Goal: Task Accomplishment & Management: Use online tool/utility

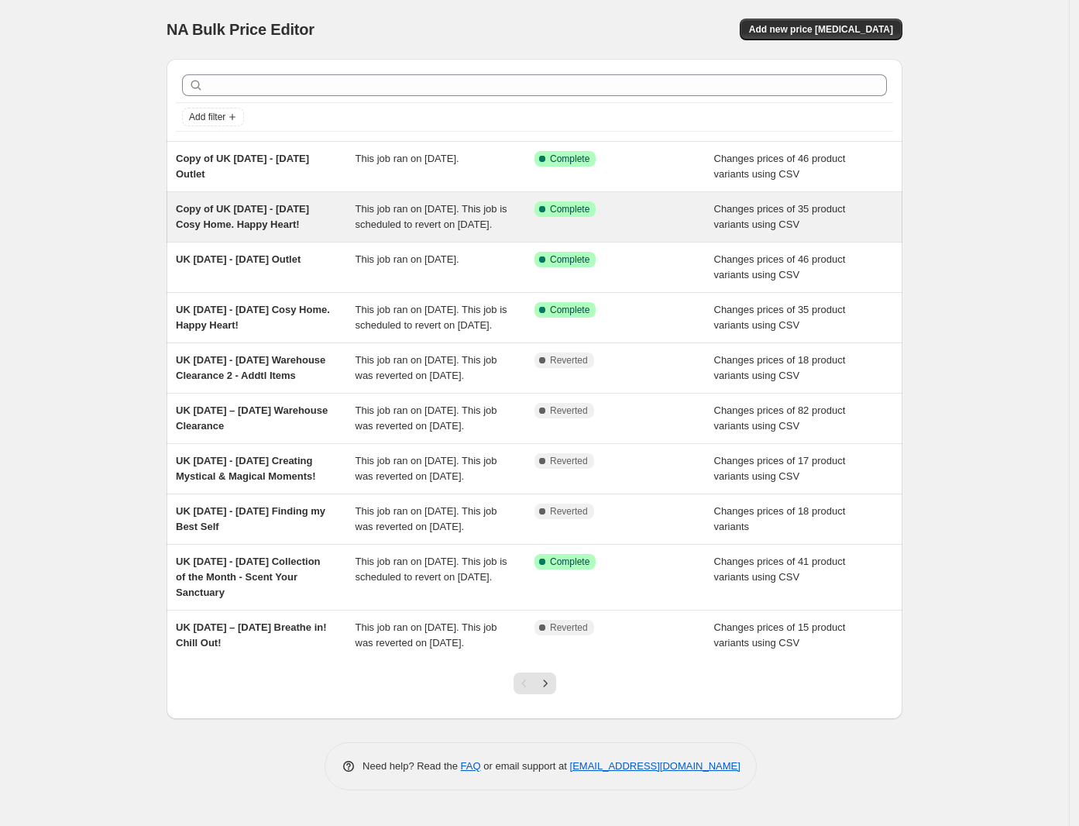
click at [253, 228] on span "Copy of UK [DATE] - [DATE] Cosy Home. Happy Heart!" at bounding box center [242, 216] width 133 height 27
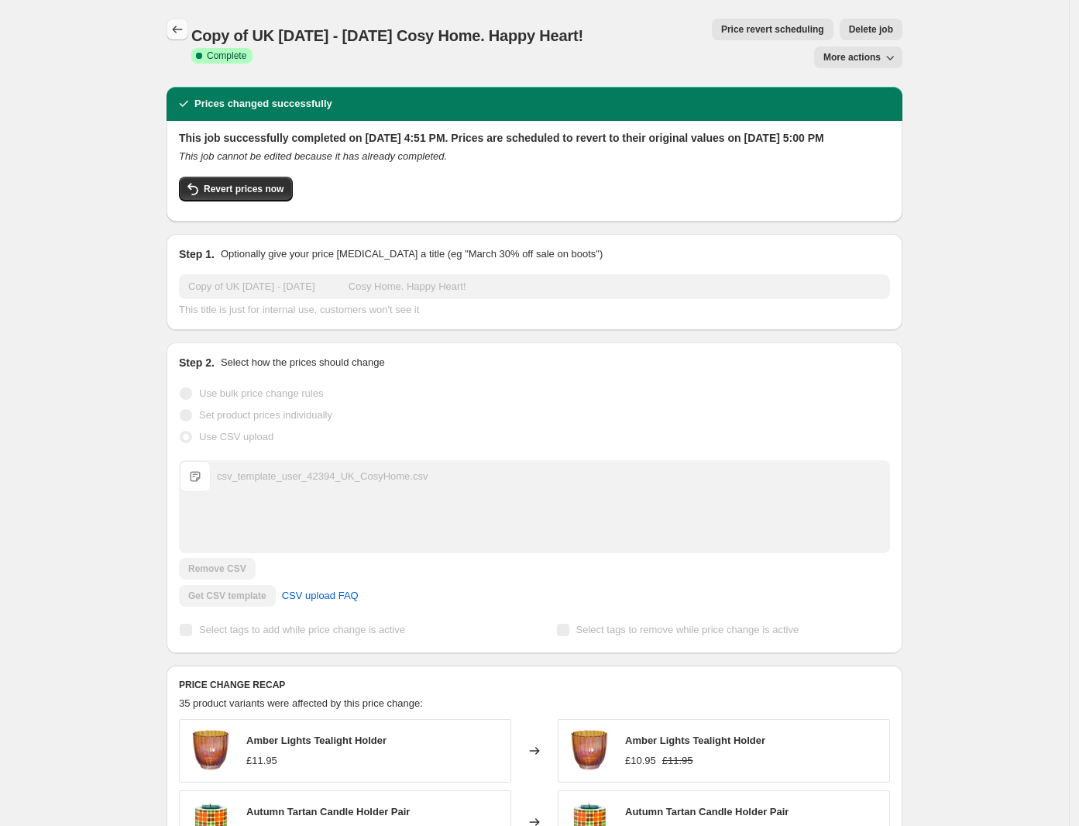
click at [184, 29] on icon "Price change jobs" at bounding box center [177, 29] width 15 height 15
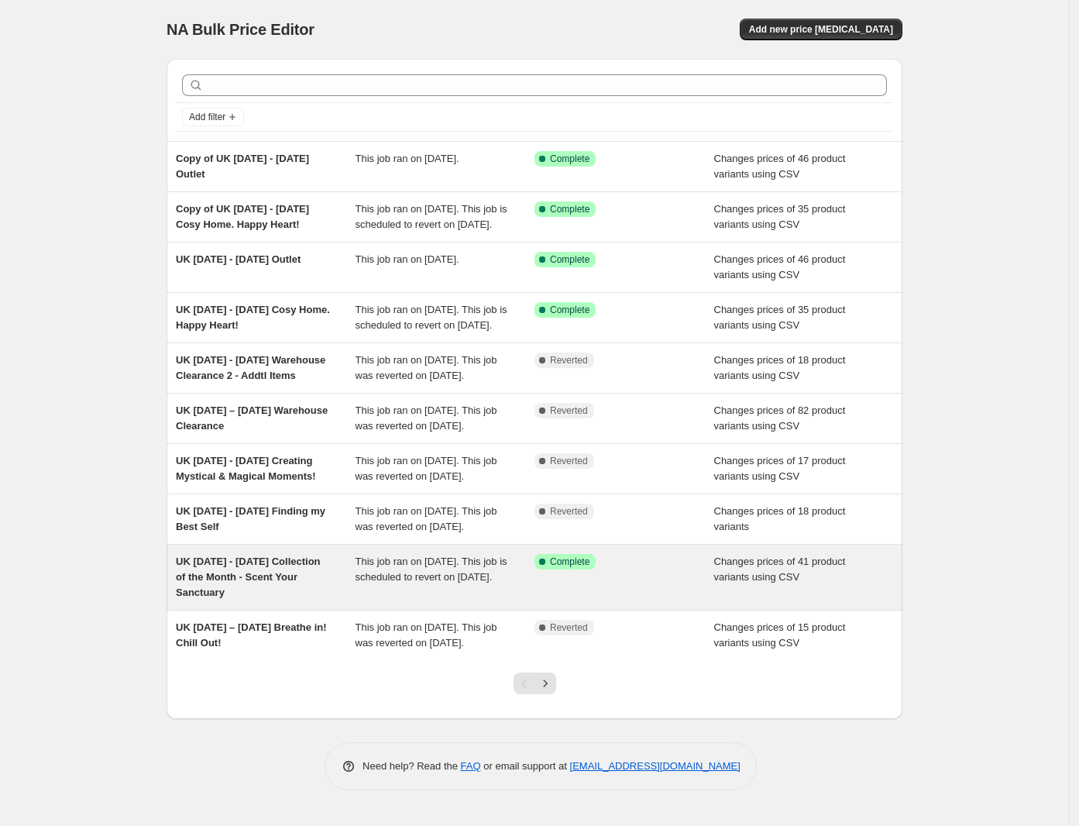
click at [222, 598] on span "UK [DATE] - [DATE] Collection of the Month - Scent Your Sanctuary" at bounding box center [248, 576] width 145 height 43
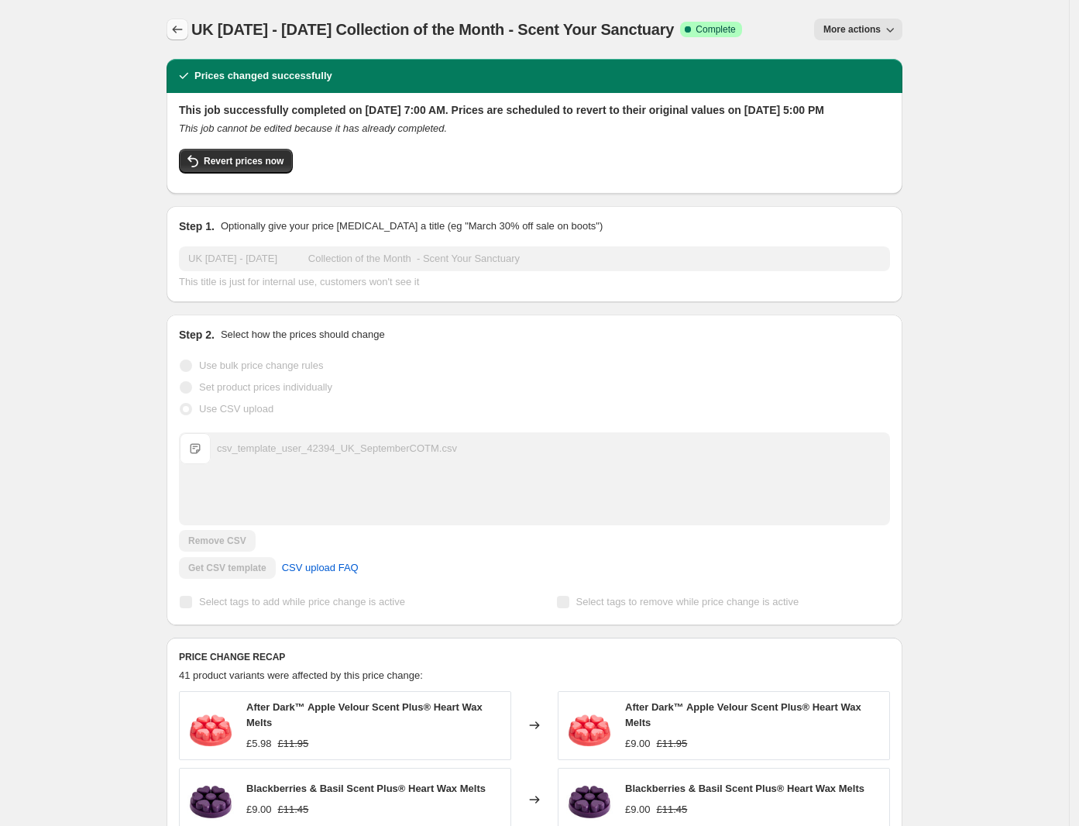
click at [176, 24] on icon "Price change jobs" at bounding box center [177, 29] width 15 height 15
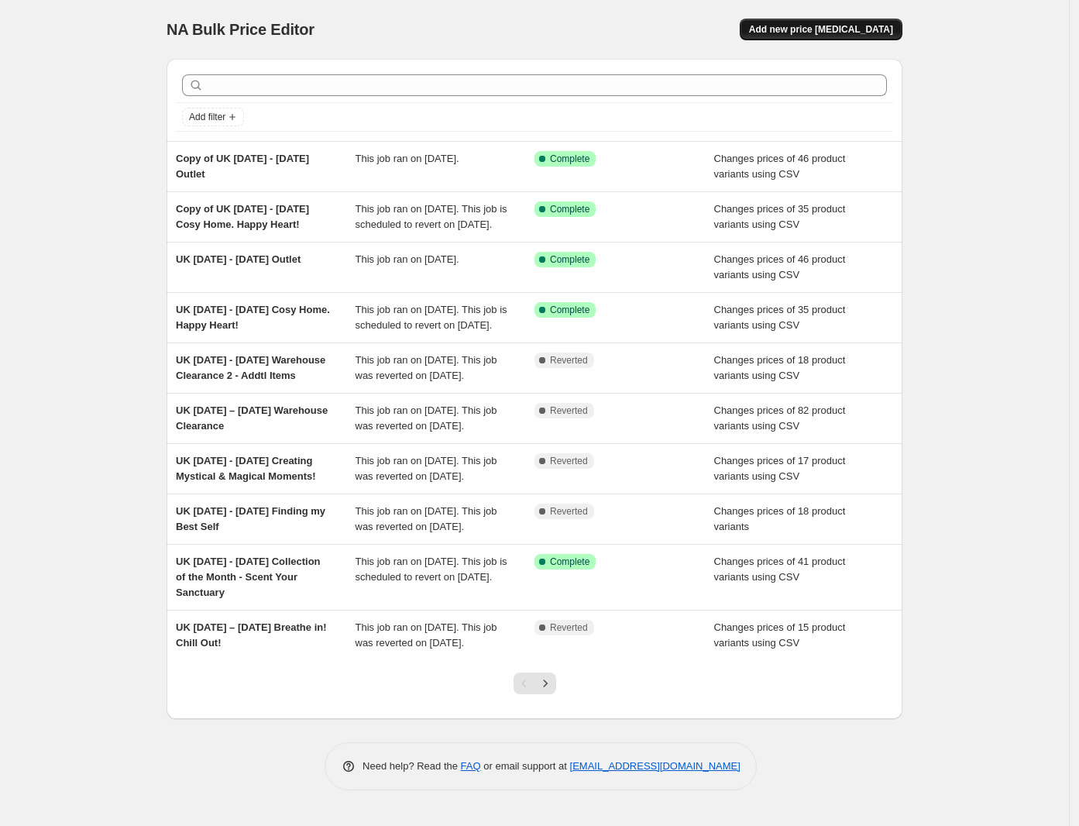
click at [879, 27] on span "Add new price [MEDICAL_DATA]" at bounding box center [821, 29] width 144 height 12
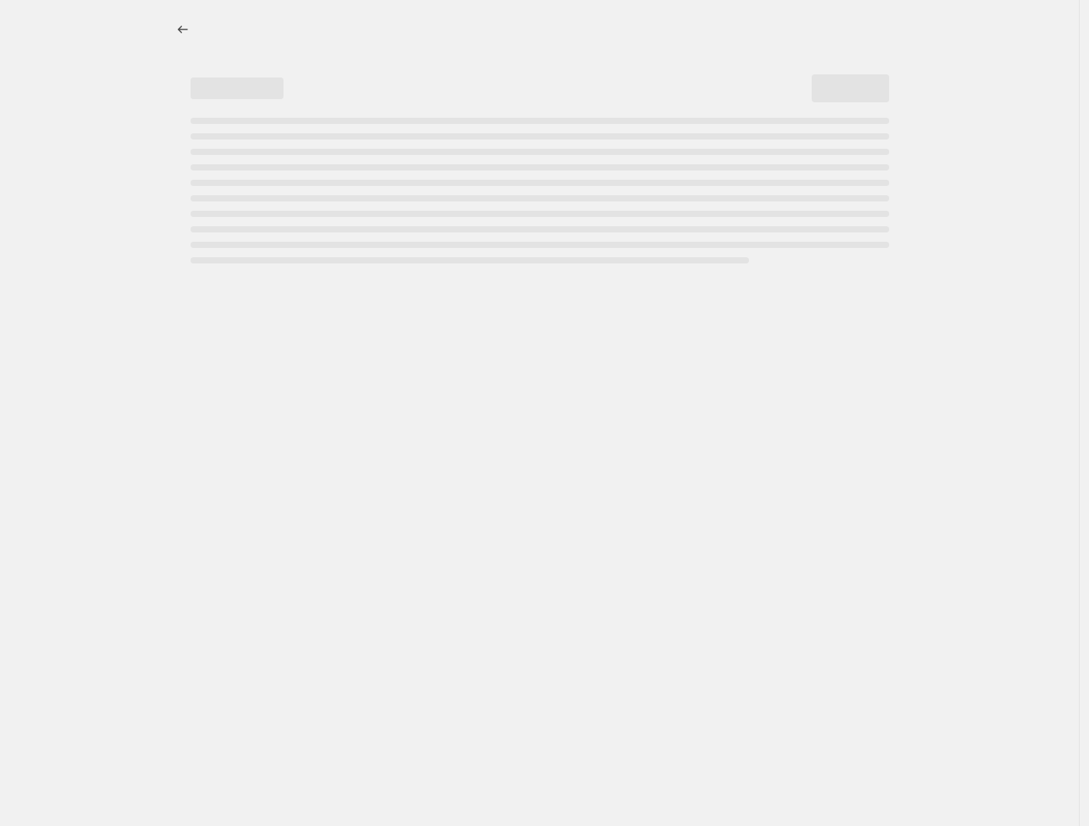
select select "percentage"
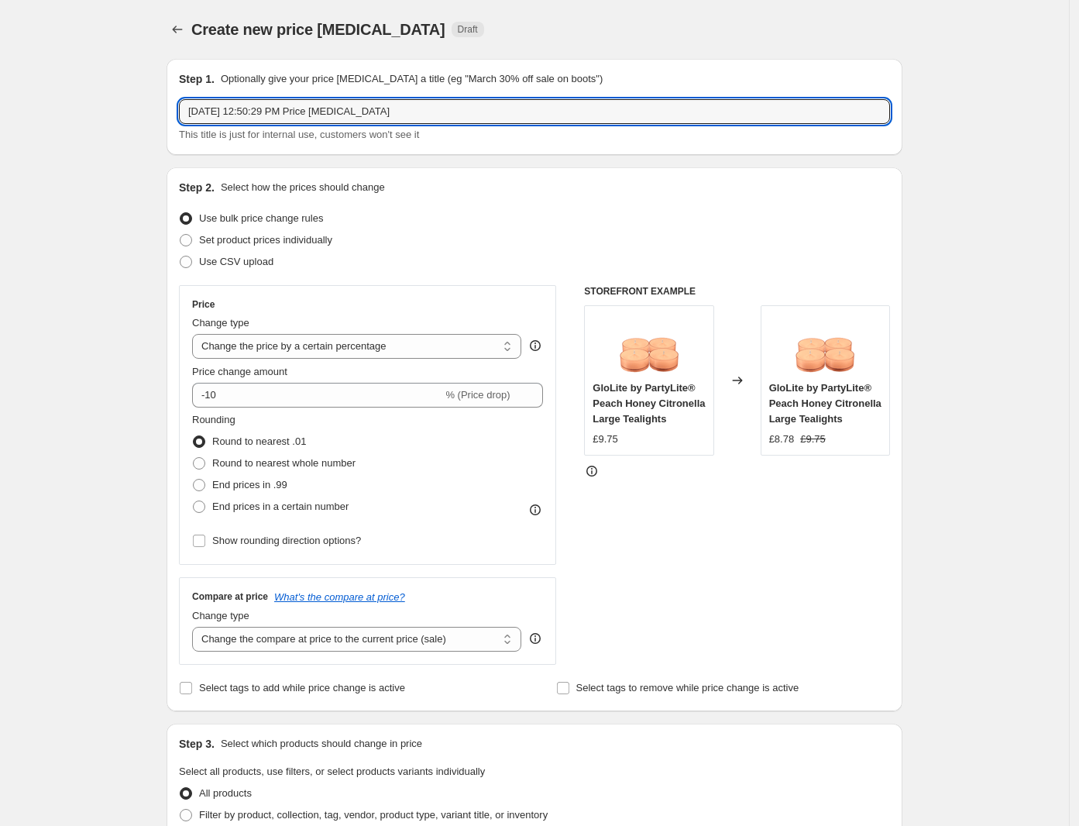
drag, startPoint x: 426, startPoint y: 108, endPoint x: 57, endPoint y: 112, distance: 369.5
click at [57, 111] on div "Create new price [MEDICAL_DATA]. This page is ready Create new price [MEDICAL_D…" at bounding box center [534, 776] width 1069 height 1553
paste input "[DATE] - [DATE] Ready, Set GLOW!"
type input "UK [DATE] - [DATE] Ready, Set GLOW!"
click at [232, 263] on span "Use CSV upload" at bounding box center [236, 262] width 74 height 12
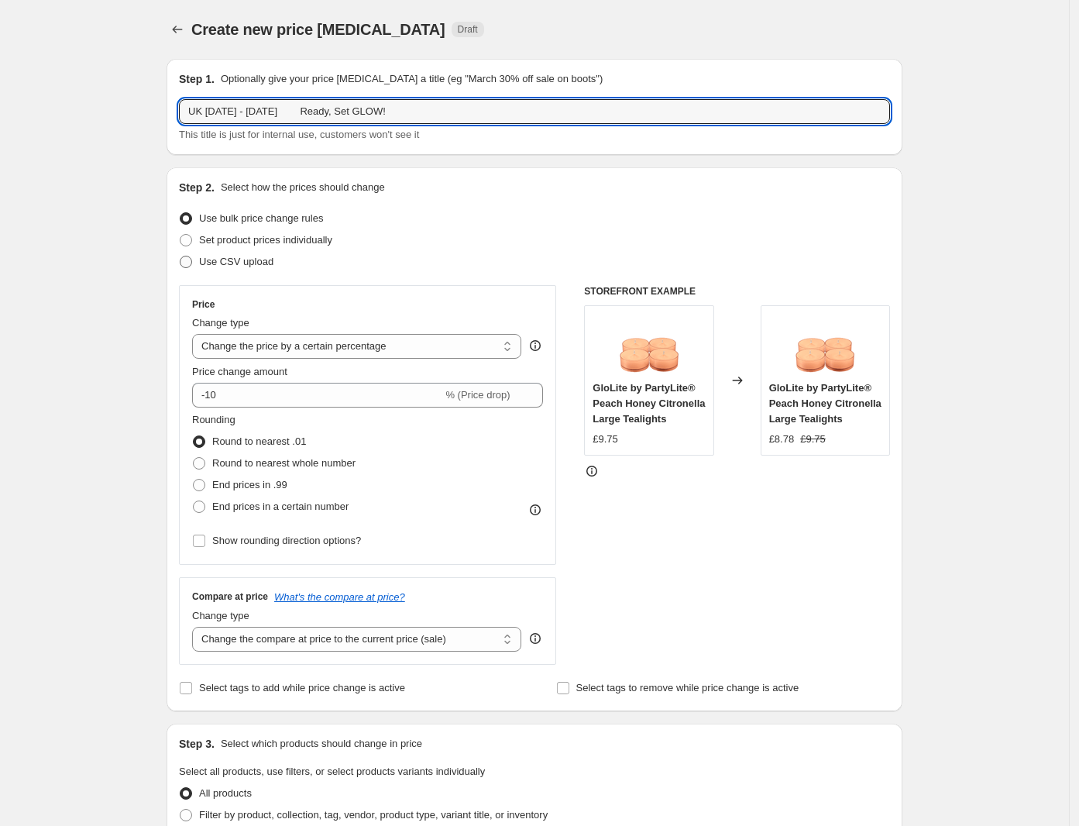
click at [180, 256] on input "Use CSV upload" at bounding box center [180, 256] width 1 height 1
radio input "true"
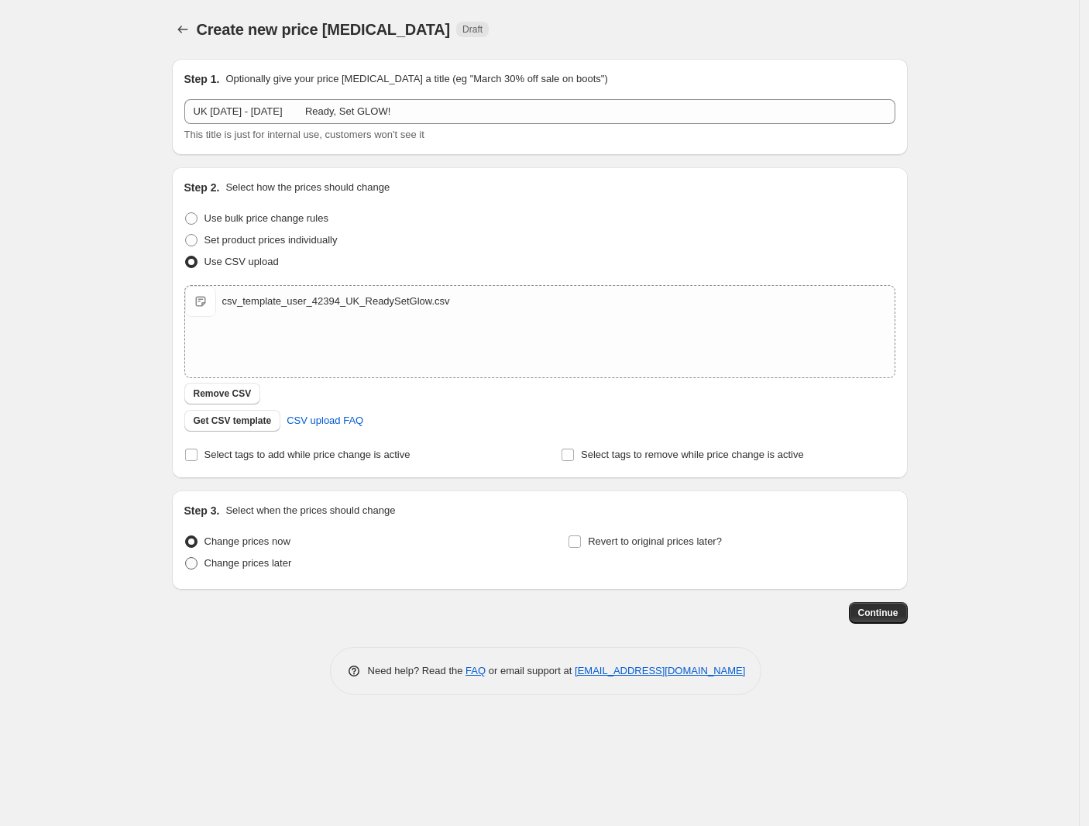
click at [204, 568] on span "Change prices later" at bounding box center [248, 563] width 88 height 12
click at [186, 558] on input "Change prices later" at bounding box center [185, 557] width 1 height 1
radio input "true"
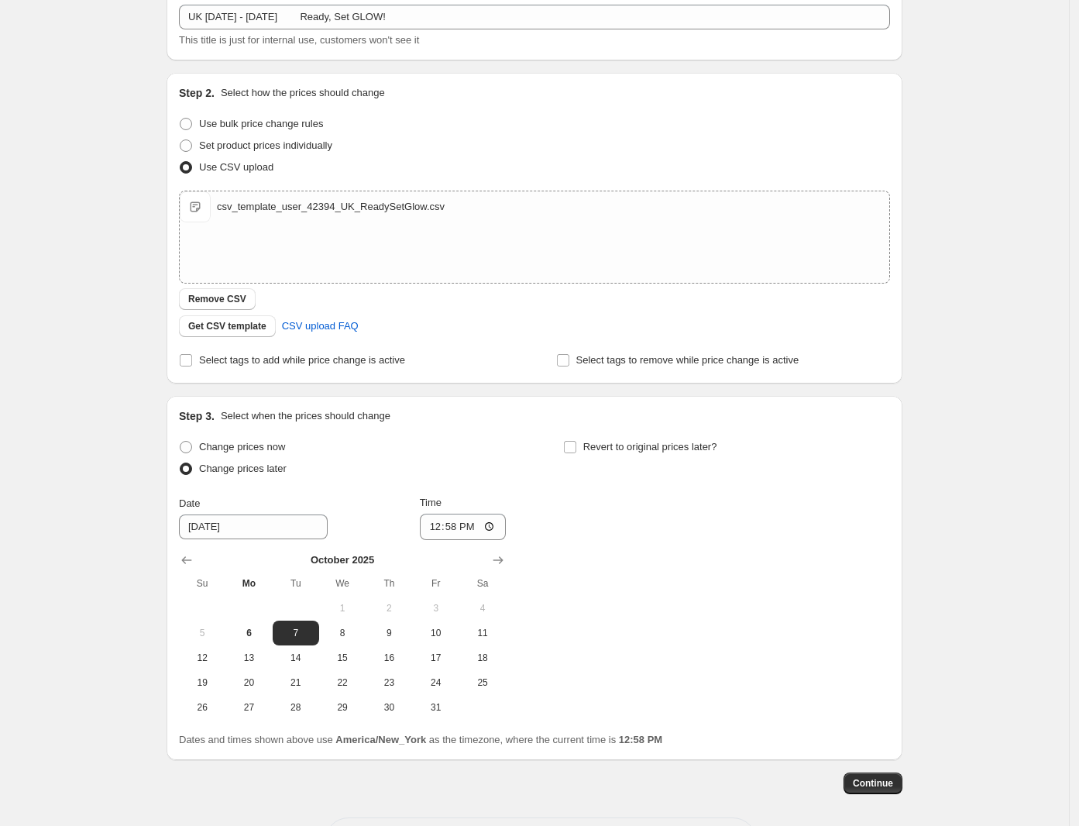
scroll to position [156, 0]
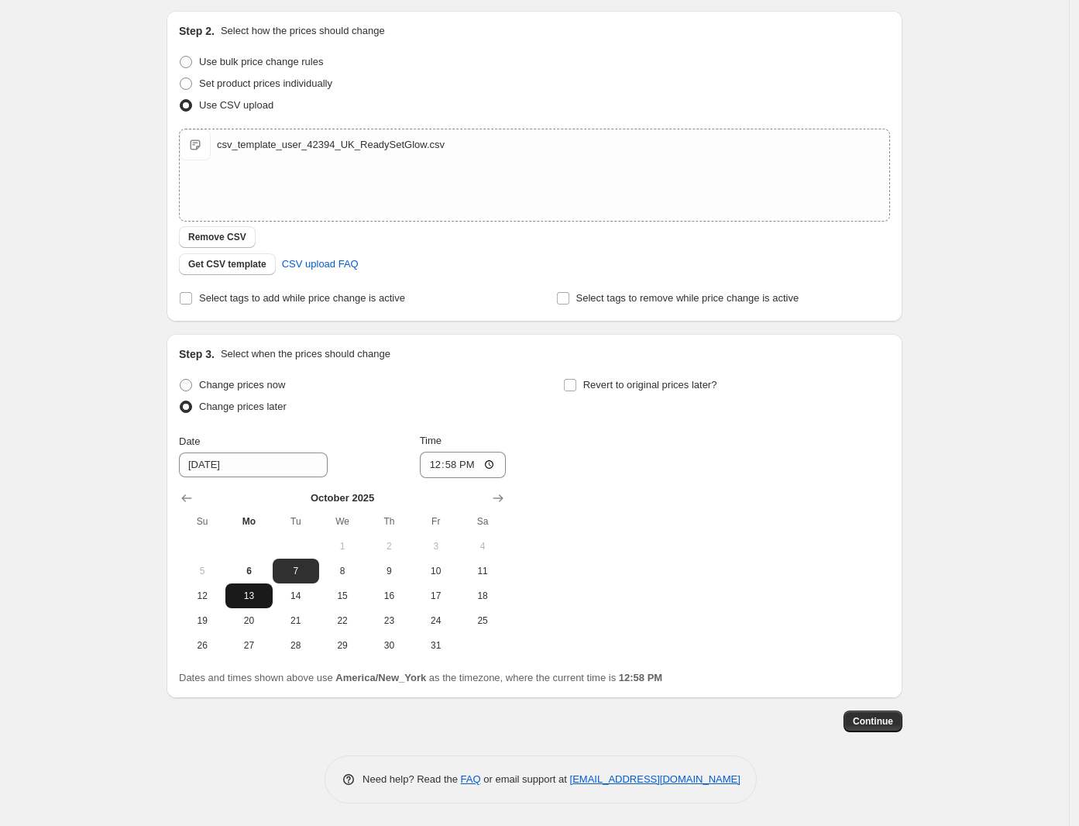
click at [263, 593] on span "13" at bounding box center [249, 595] width 34 height 12
type input "[DATE]"
click at [441, 462] on input "12:58" at bounding box center [463, 465] width 87 height 26
type input "17:00"
click at [571, 382] on input "Revert to original prices later?" at bounding box center [570, 385] width 12 height 12
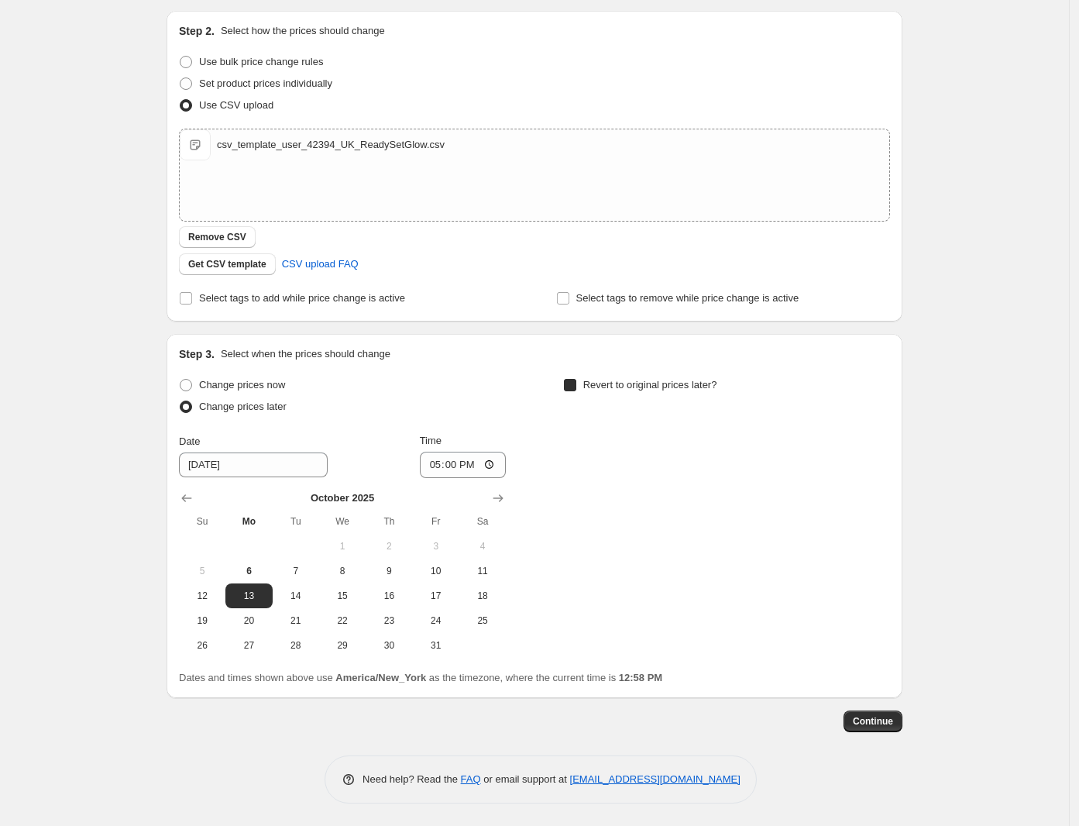
checkbox input "true"
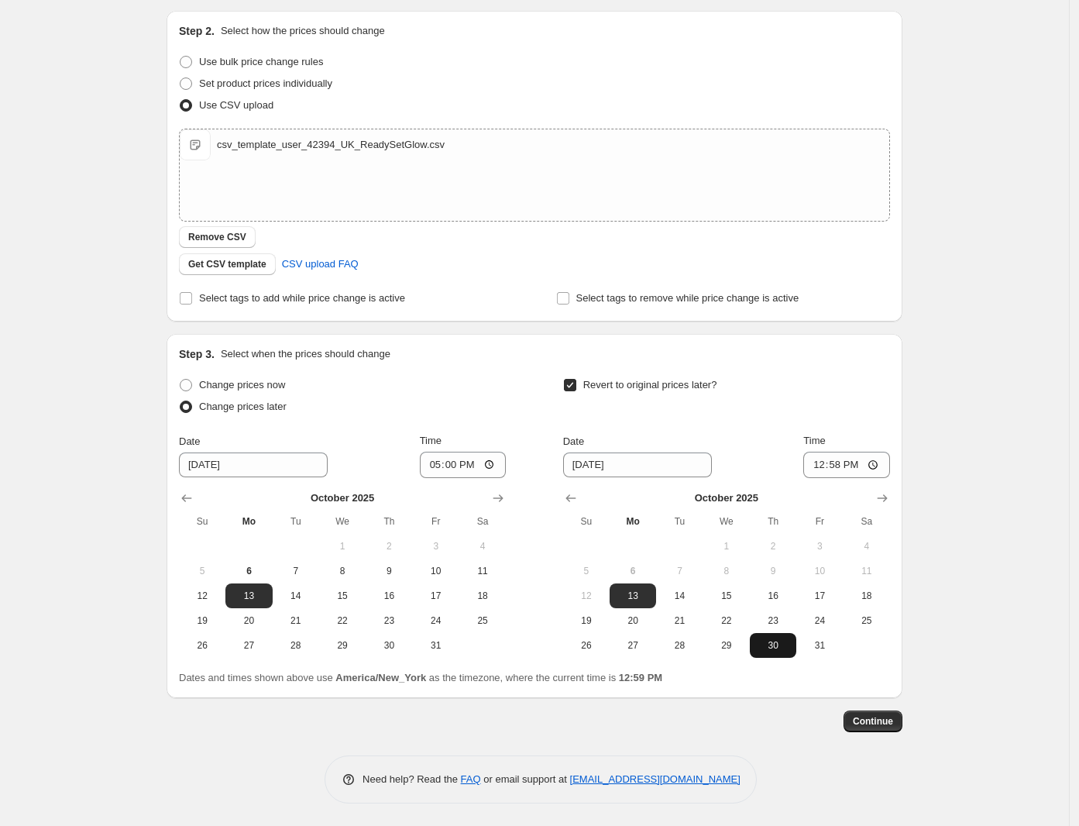
click at [783, 648] on span "30" at bounding box center [773, 645] width 34 height 12
type input "[DATE]"
click at [817, 467] on input "12:58" at bounding box center [846, 465] width 87 height 26
type input "17:00"
click at [877, 725] on span "Continue" at bounding box center [873, 721] width 40 height 12
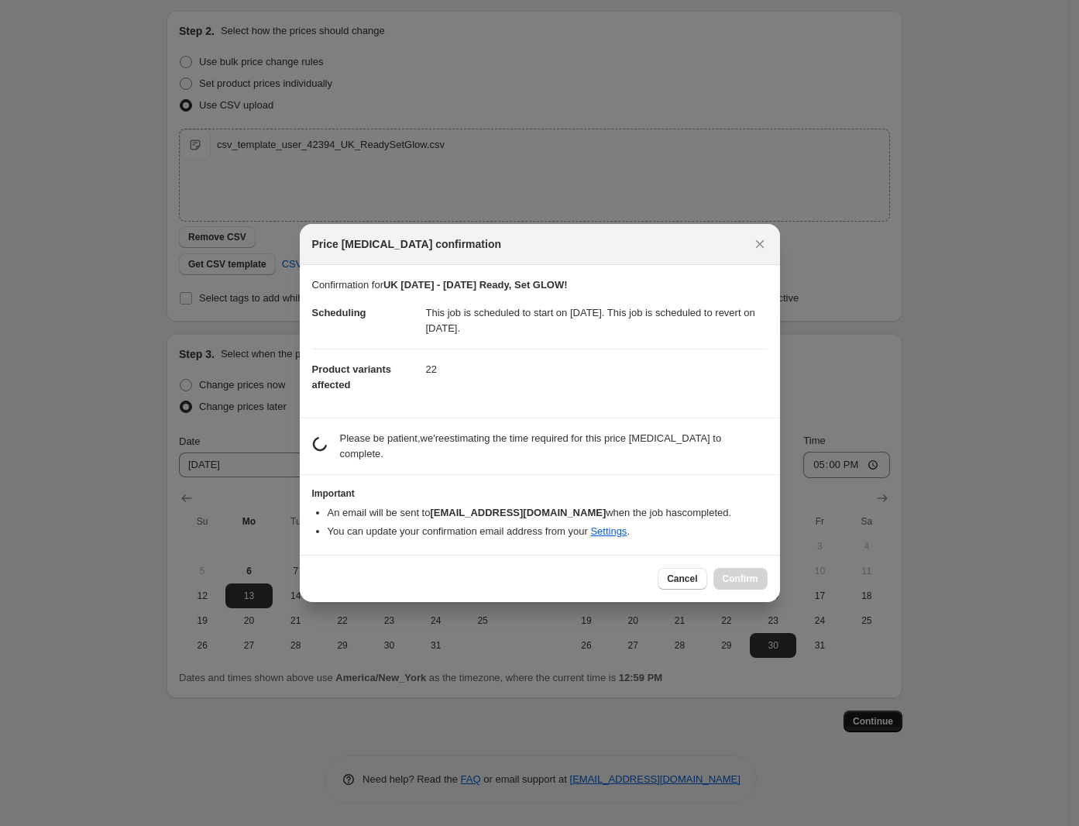
scroll to position [0, 0]
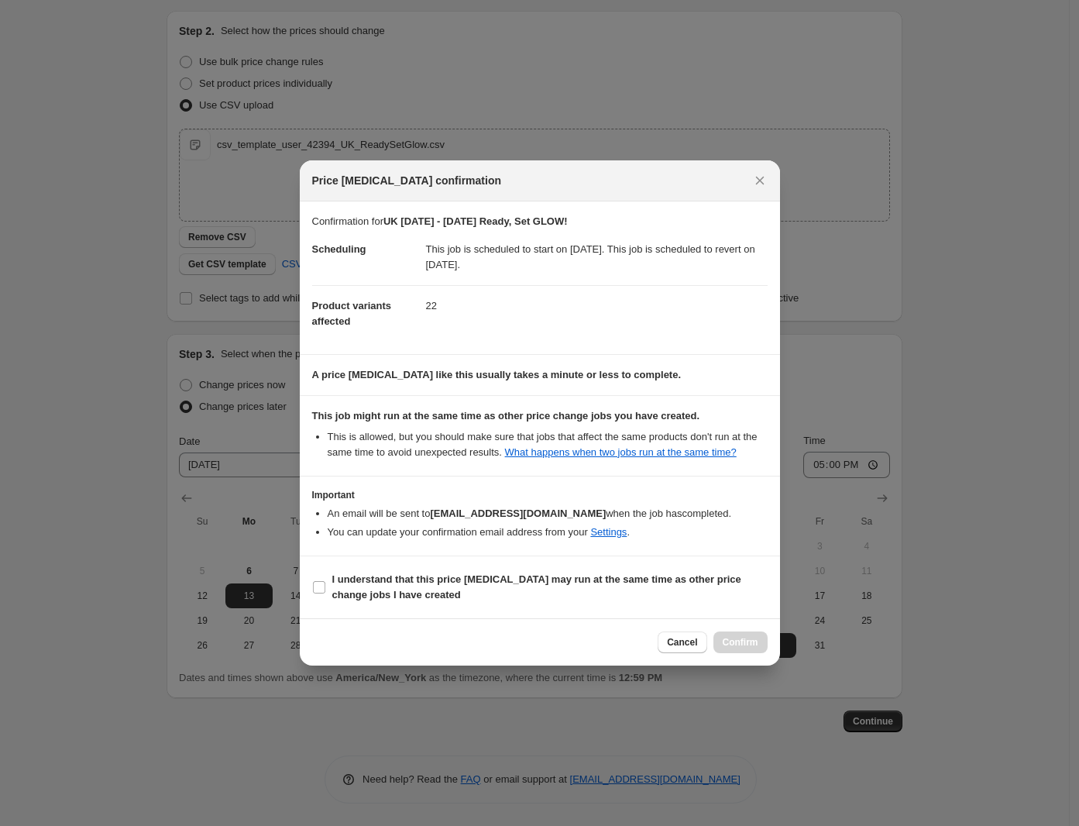
click at [467, 611] on section "I understand that this price [MEDICAL_DATA] may run at the same time as other p…" at bounding box center [540, 587] width 480 height 62
click at [531, 575] on b "I understand that this price [MEDICAL_DATA] may run at the same time as other p…" at bounding box center [536, 586] width 409 height 27
click at [325, 581] on input "I understand that this price [MEDICAL_DATA] may run at the same time as other p…" at bounding box center [319, 587] width 12 height 12
checkbox input "true"
click at [744, 644] on span "Confirm" at bounding box center [741, 642] width 36 height 12
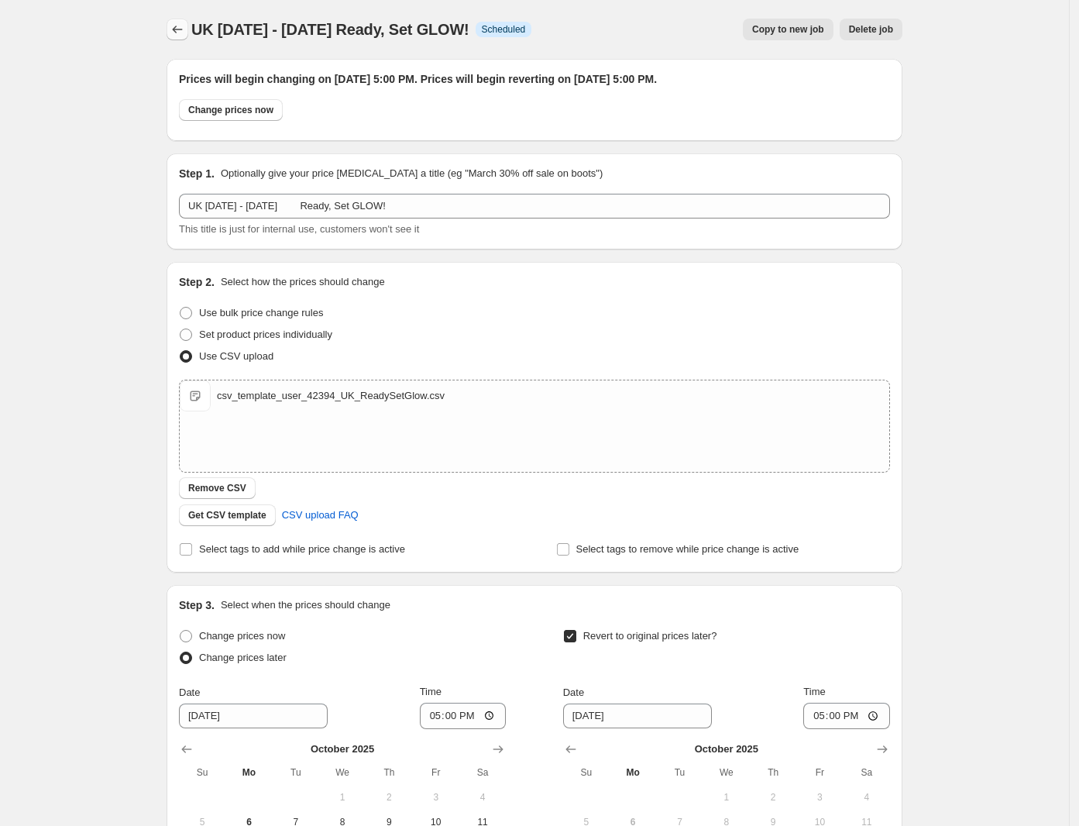
click at [183, 30] on icon "Price change jobs" at bounding box center [177, 29] width 15 height 15
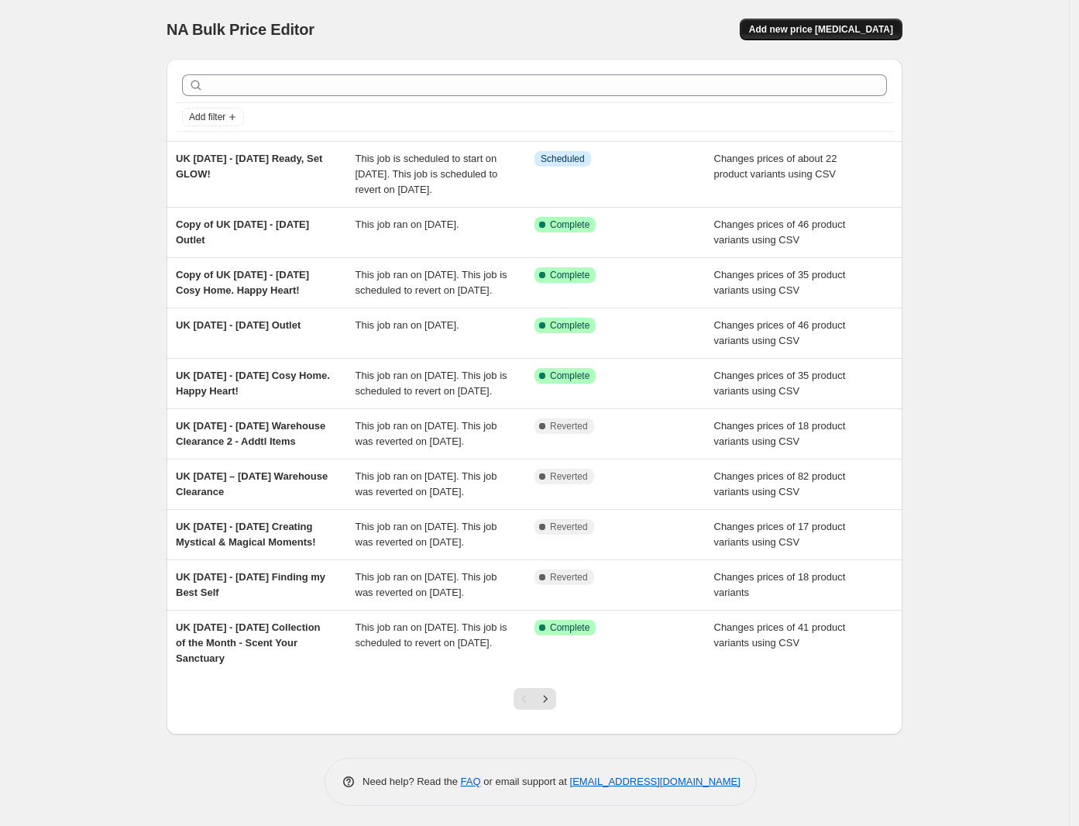
click at [818, 33] on span "Add new price [MEDICAL_DATA]" at bounding box center [821, 29] width 144 height 12
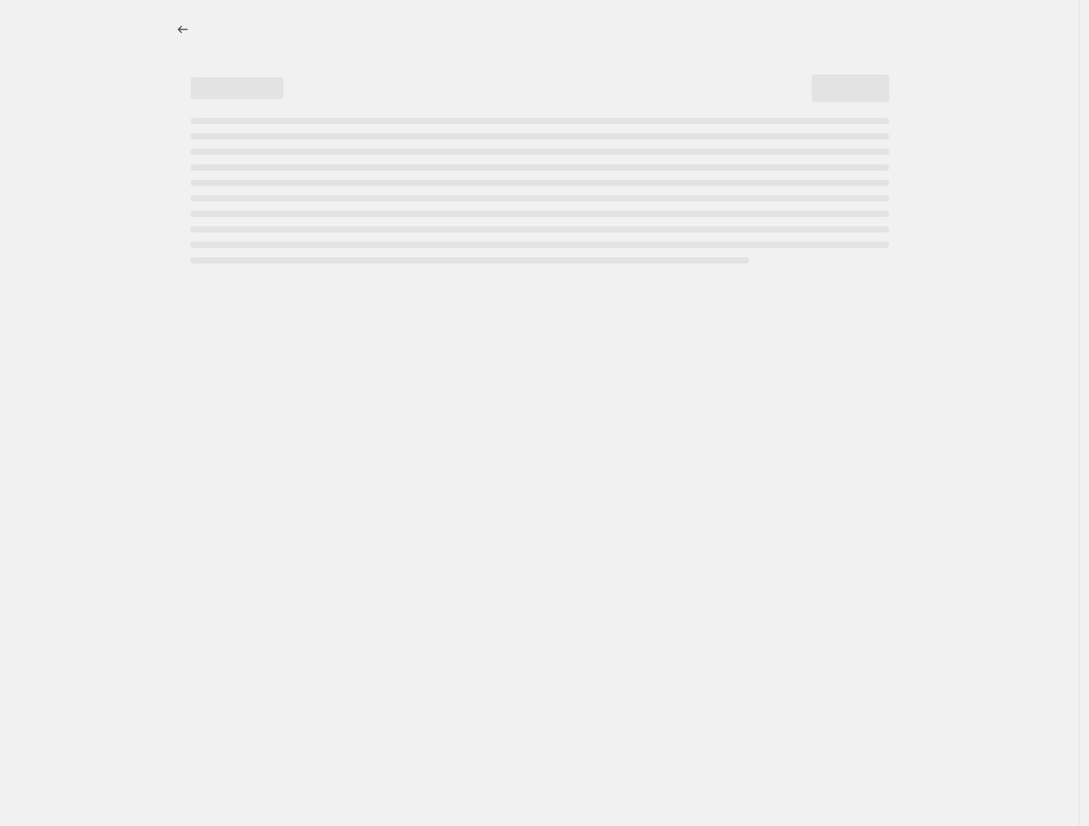
select select "percentage"
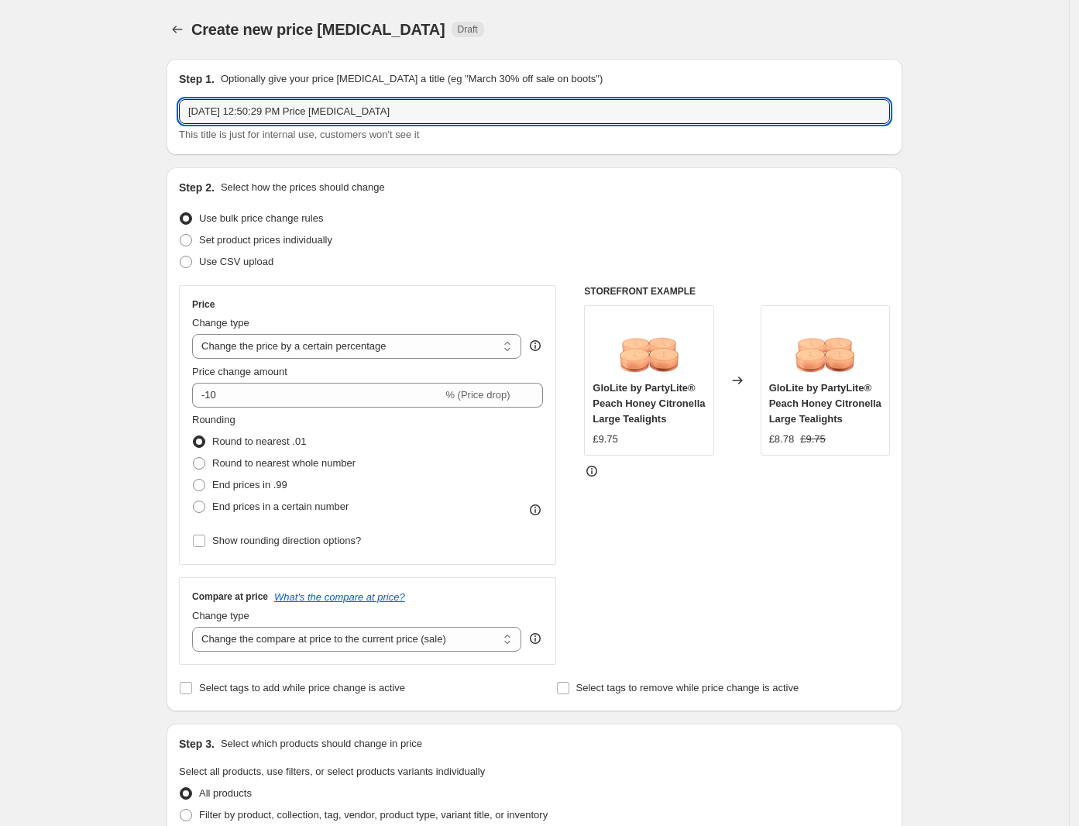
drag, startPoint x: 441, startPoint y: 115, endPoint x: 126, endPoint y: 116, distance: 315.2
click at [126, 116] on div "Create new price [MEDICAL_DATA]. This page is ready Create new price [MEDICAL_D…" at bounding box center [534, 776] width 1069 height 1553
drag, startPoint x: 211, startPoint y: 116, endPoint x: 333, endPoint y: 115, distance: 121.6
click at [333, 115] on input "UK GiftofGlow" at bounding box center [534, 111] width 711 height 25
paste input "[DATE] - [DATE] The Gift of Glow"
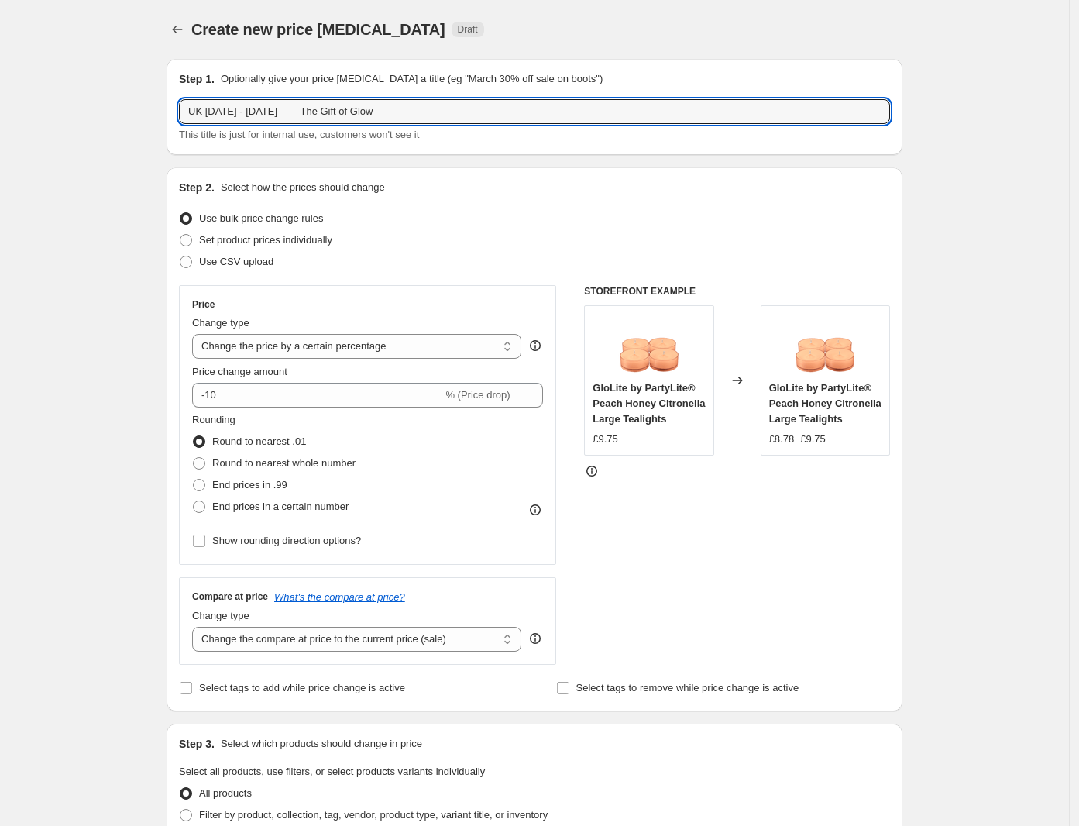
type input "UK [DATE] - [DATE] The Gift of Glow"
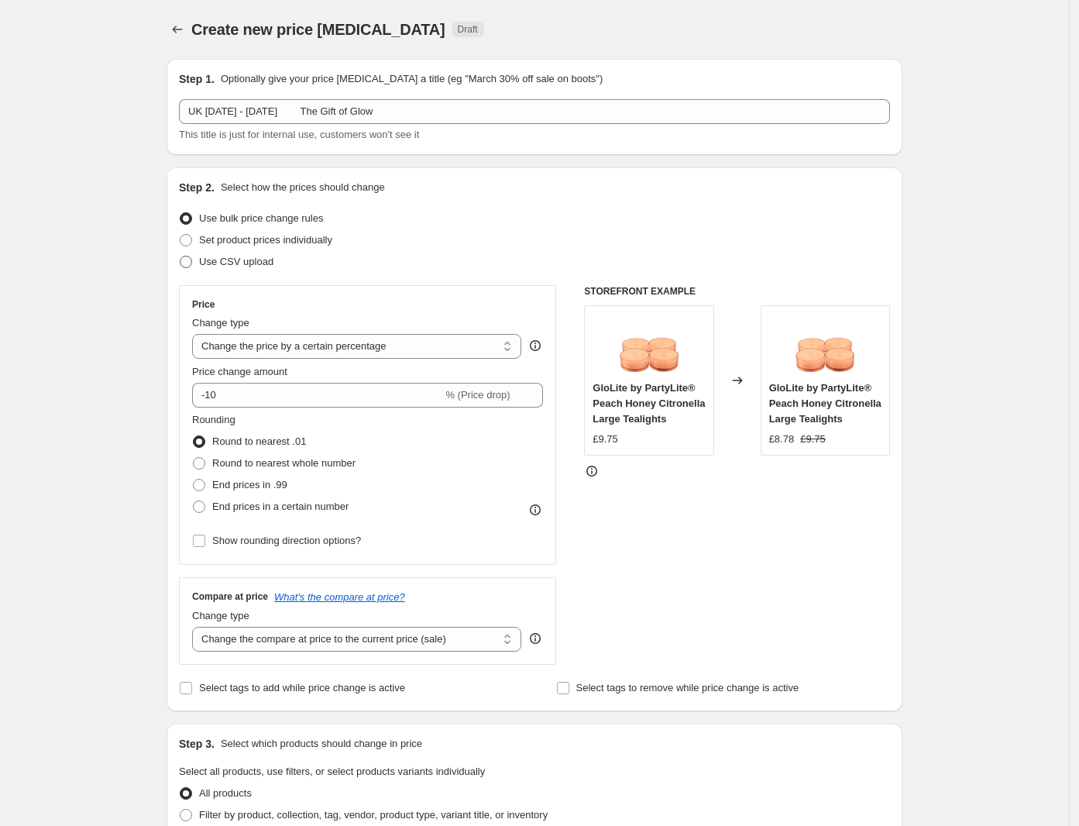
click at [249, 258] on span "Use CSV upload" at bounding box center [236, 262] width 74 height 12
drag, startPoint x: 194, startPoint y: 273, endPoint x: 194, endPoint y: 262, distance: 11.6
click at [194, 262] on div "Step 2. Select how the prices should change Use bulk price change rules Set pro…" at bounding box center [534, 439] width 711 height 519
click at [192, 263] on span at bounding box center [186, 262] width 12 height 12
click at [180, 256] on input "Use CSV upload" at bounding box center [180, 256] width 1 height 1
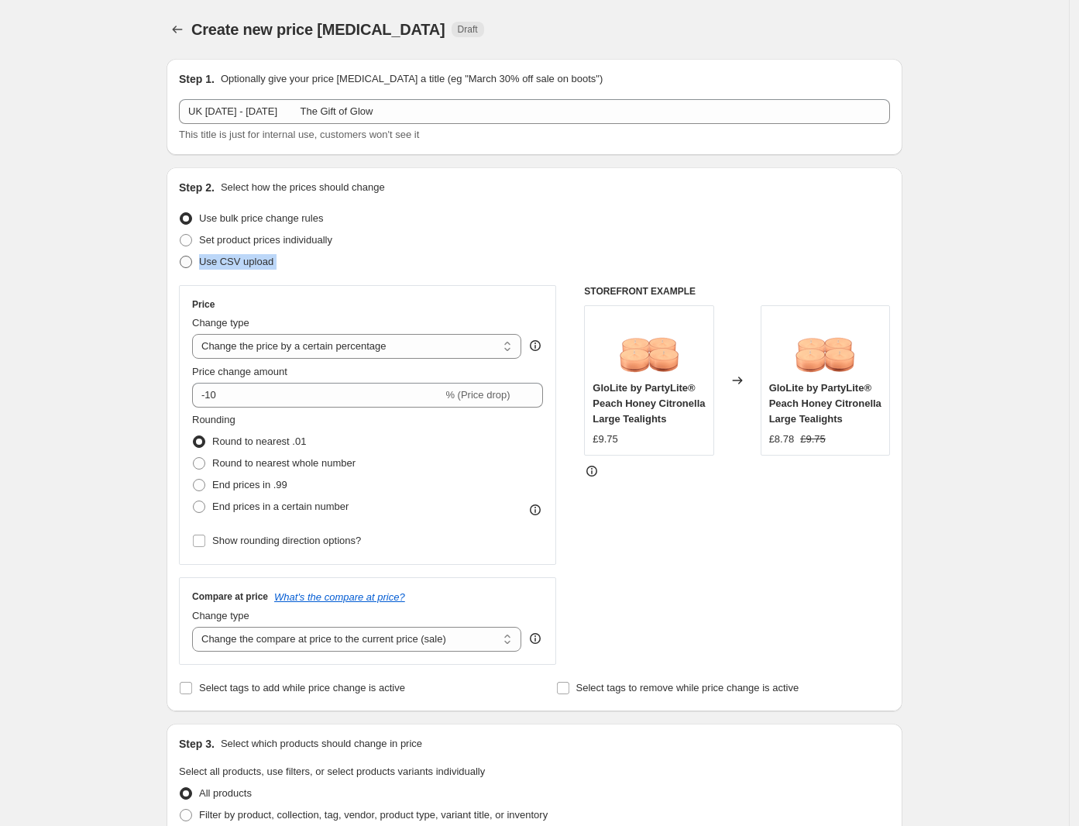
radio input "true"
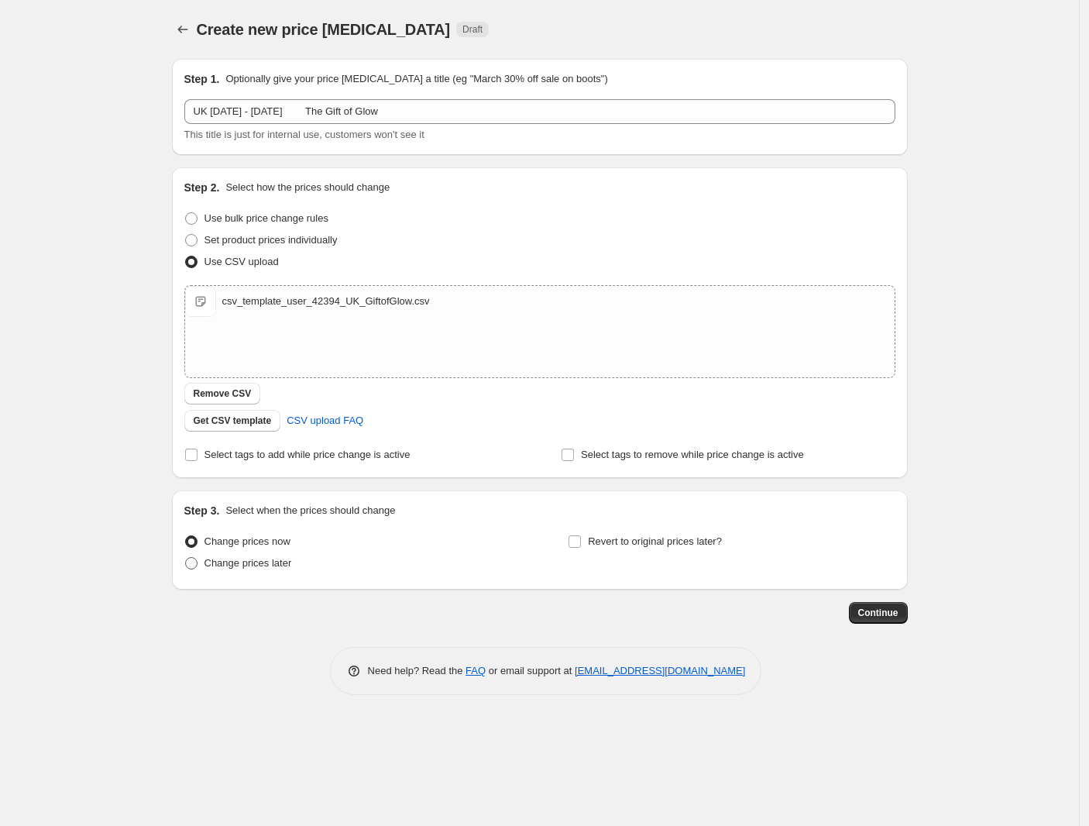
click at [188, 562] on span at bounding box center [191, 563] width 12 height 12
click at [186, 558] on input "Change prices later" at bounding box center [185, 557] width 1 height 1
radio input "true"
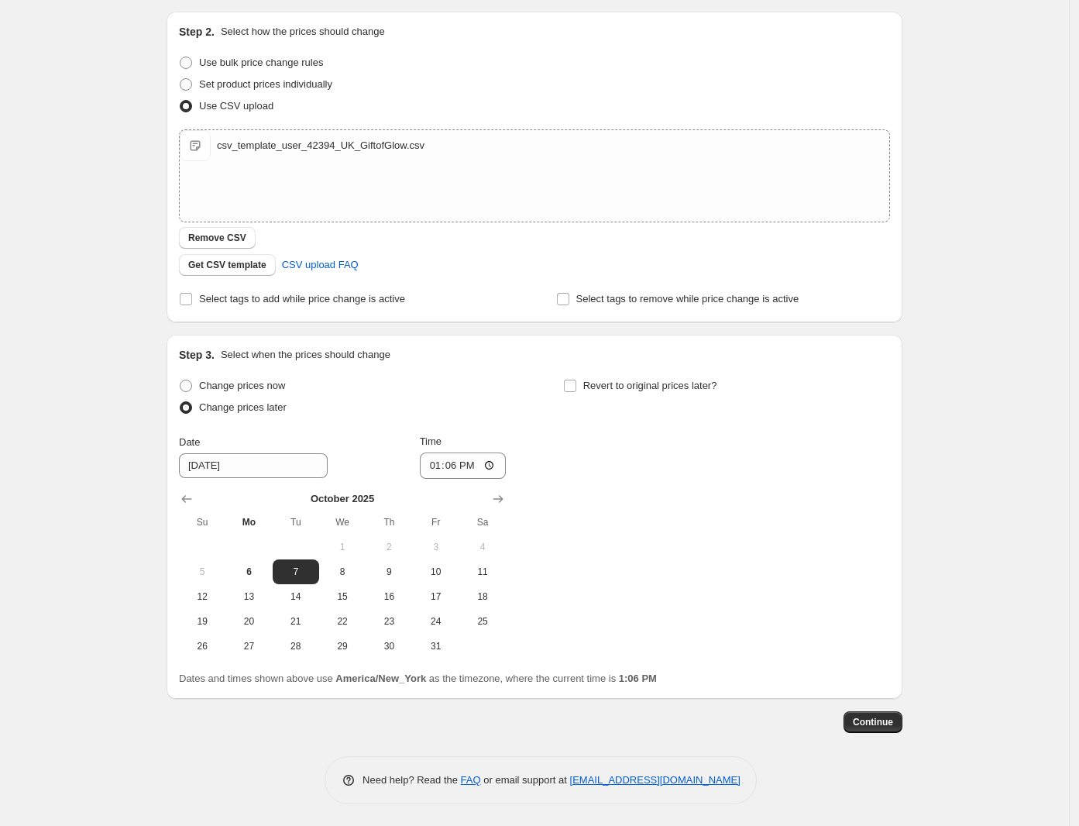
scroll to position [156, 0]
click at [258, 596] on span "13" at bounding box center [249, 595] width 34 height 12
type input "[DATE]"
click at [434, 465] on input "13:06" at bounding box center [463, 465] width 87 height 26
type input "17:00"
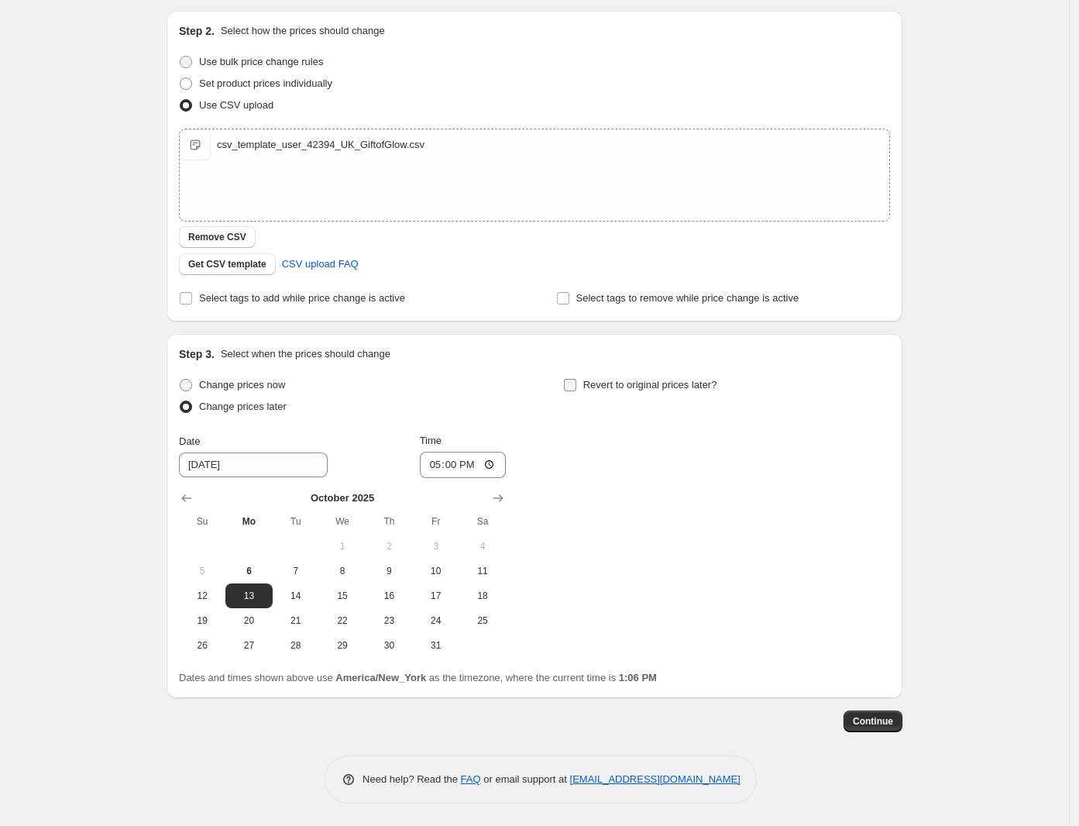
click at [571, 383] on input "Revert to original prices later?" at bounding box center [570, 385] width 12 height 12
checkbox input "true"
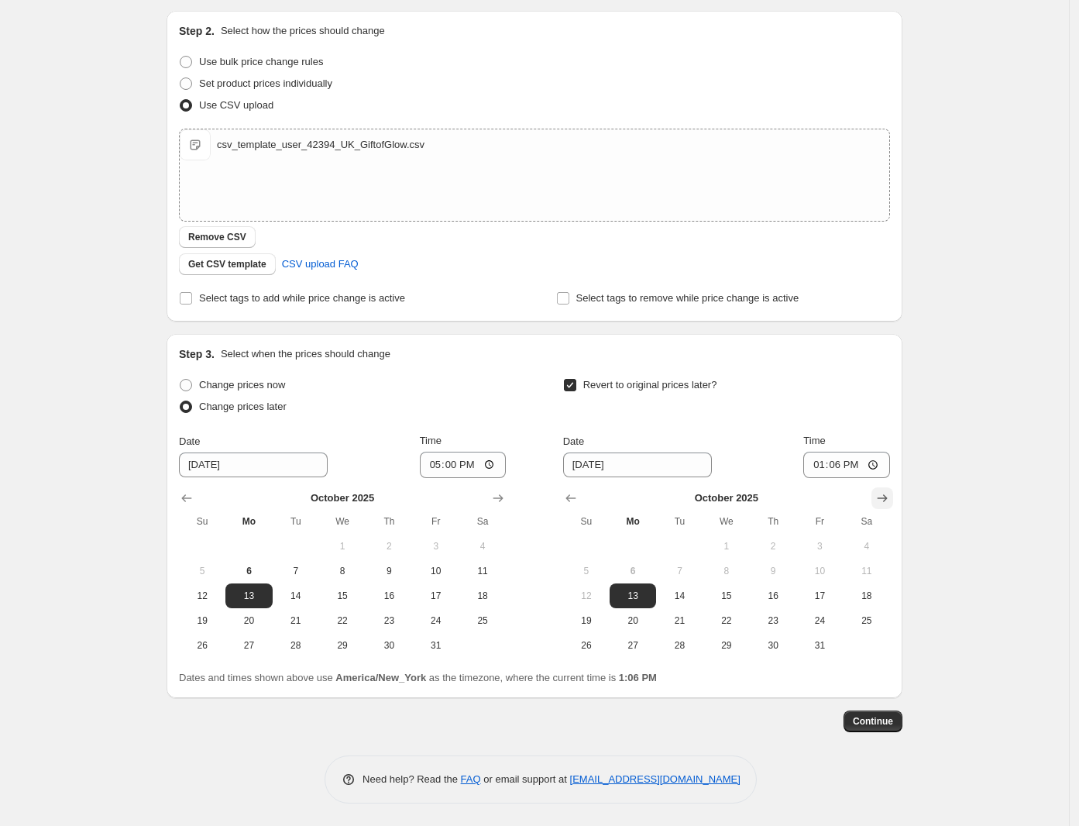
click at [885, 496] on icon "Show next month, November 2025" at bounding box center [883, 498] width 10 height 8
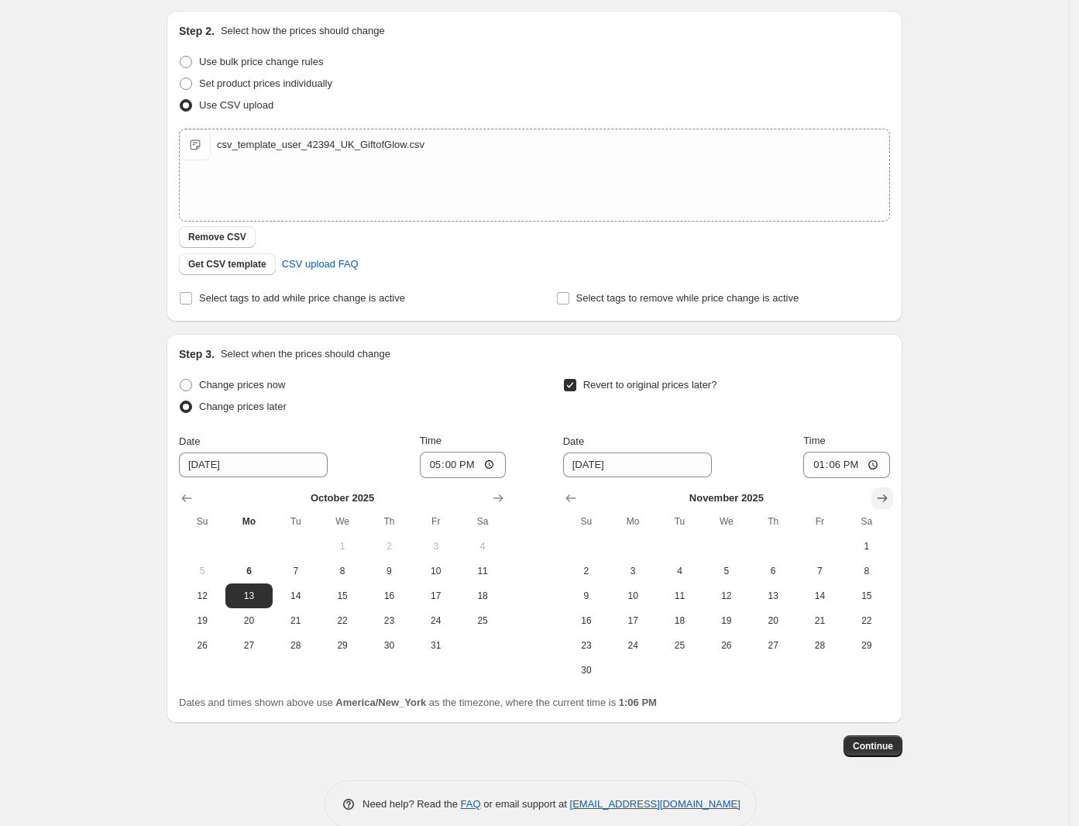
click at [888, 495] on icon "Show next month, December 2025" at bounding box center [881, 497] width 15 height 15
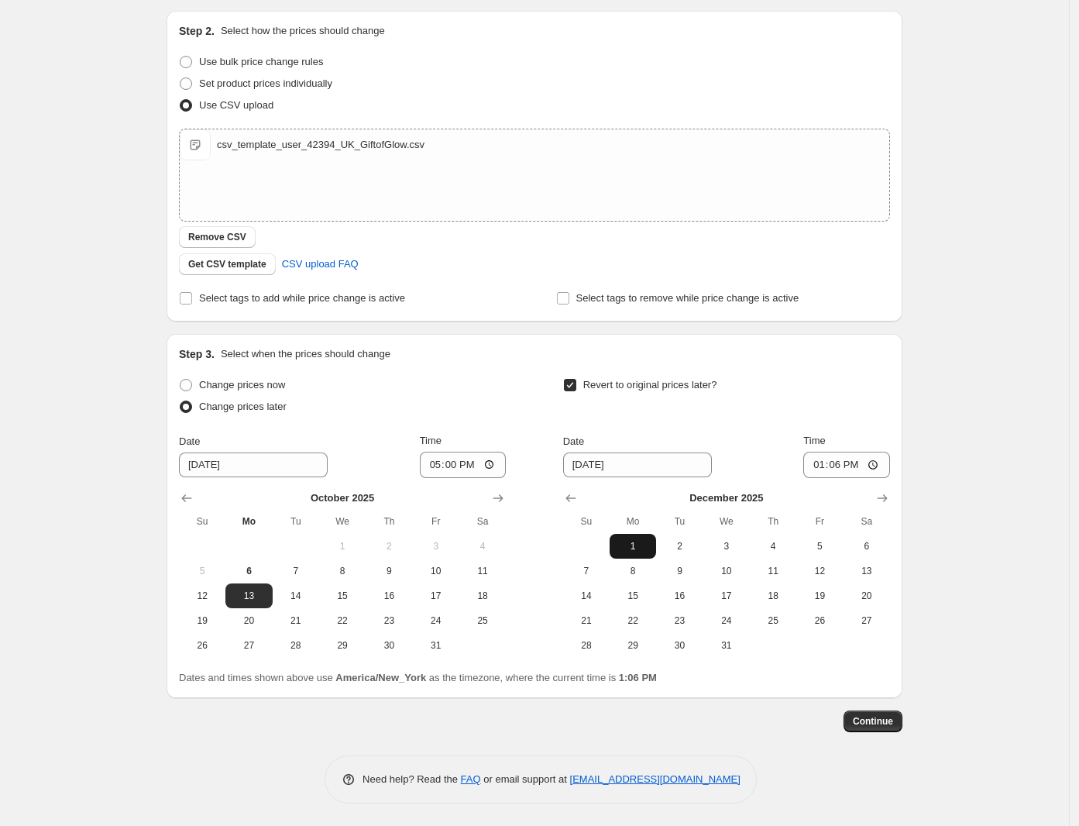
click at [637, 551] on span "1" at bounding box center [633, 546] width 34 height 12
type input "[DATE]"
click at [822, 464] on input "13:06" at bounding box center [846, 465] width 87 height 26
type input "17:00"
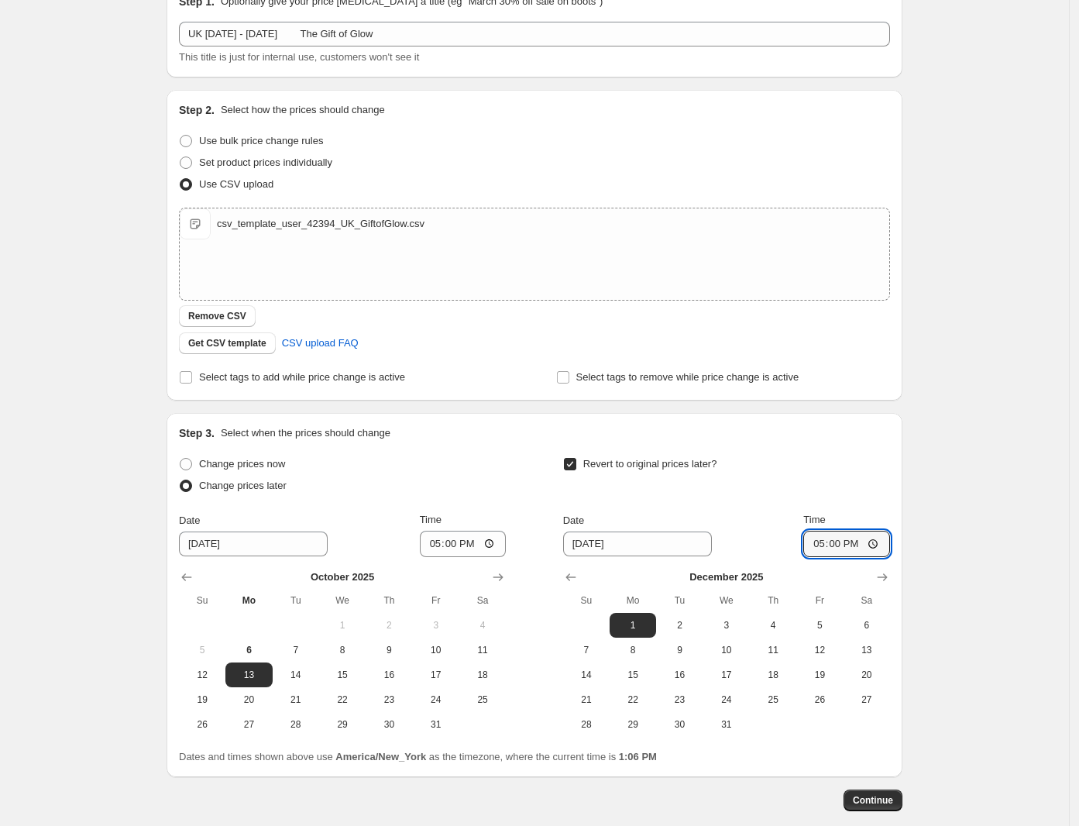
scroll to position [0, 0]
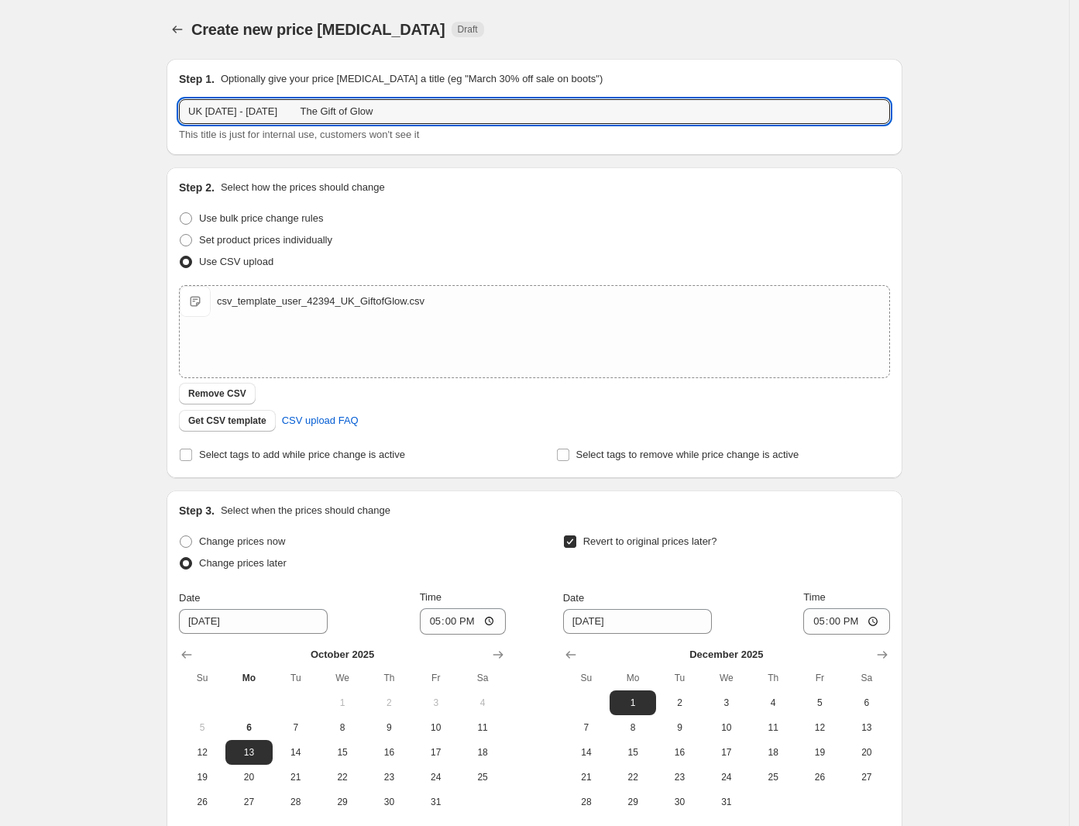
drag, startPoint x: 352, startPoint y: 115, endPoint x: 180, endPoint y: 111, distance: 172.0
click at [160, 113] on div "Step 1. Optionally give your price [MEDICAL_DATA] a title (eg "March 30% off sa…" at bounding box center [528, 467] width 748 height 842
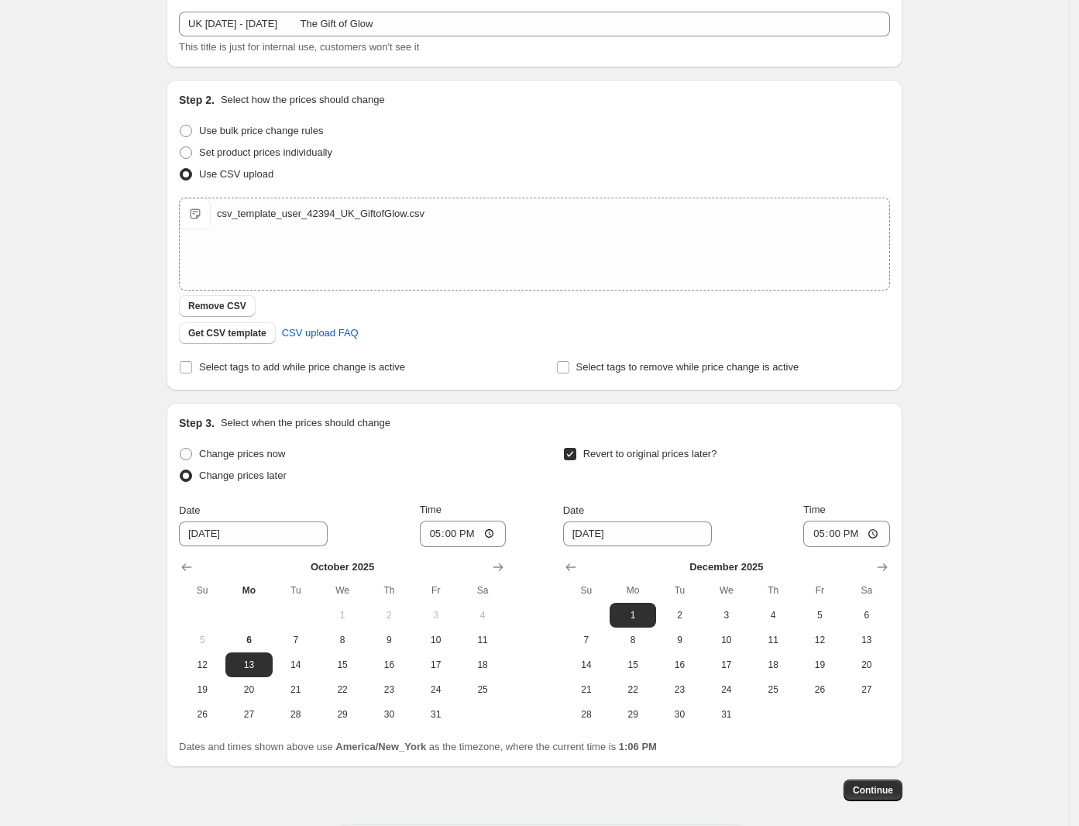
scroll to position [156, 0]
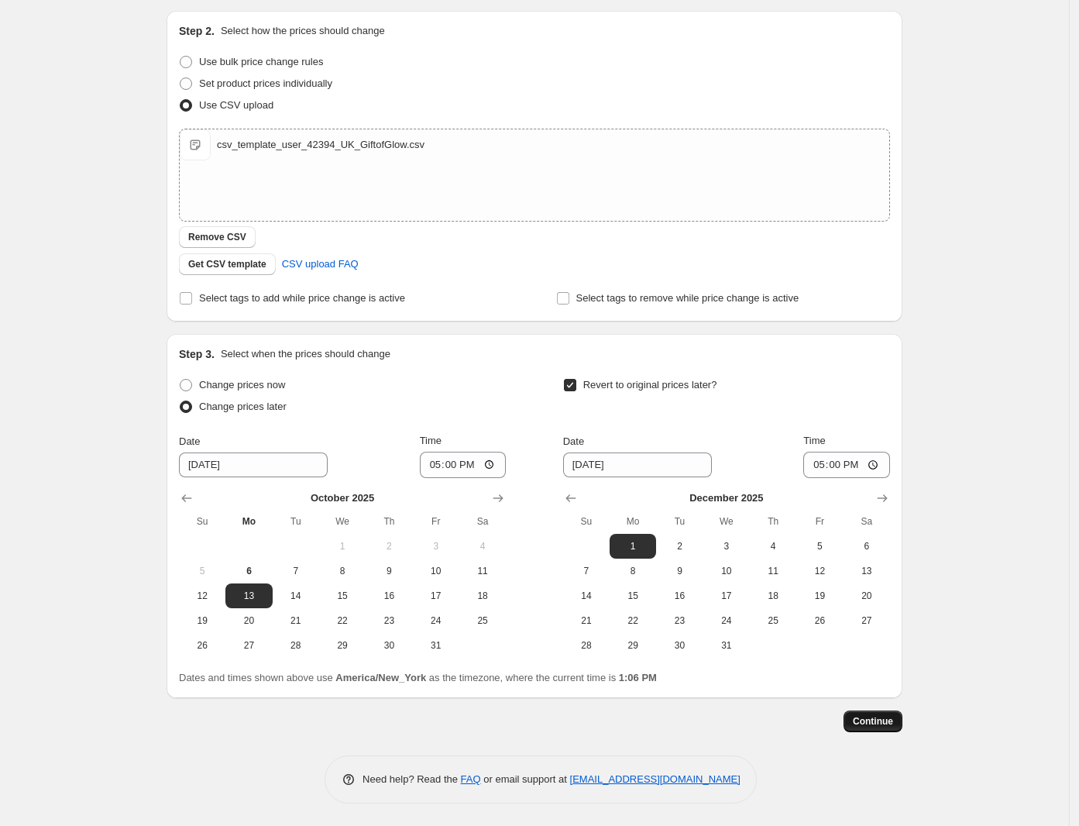
click at [875, 721] on span "Continue" at bounding box center [873, 721] width 40 height 12
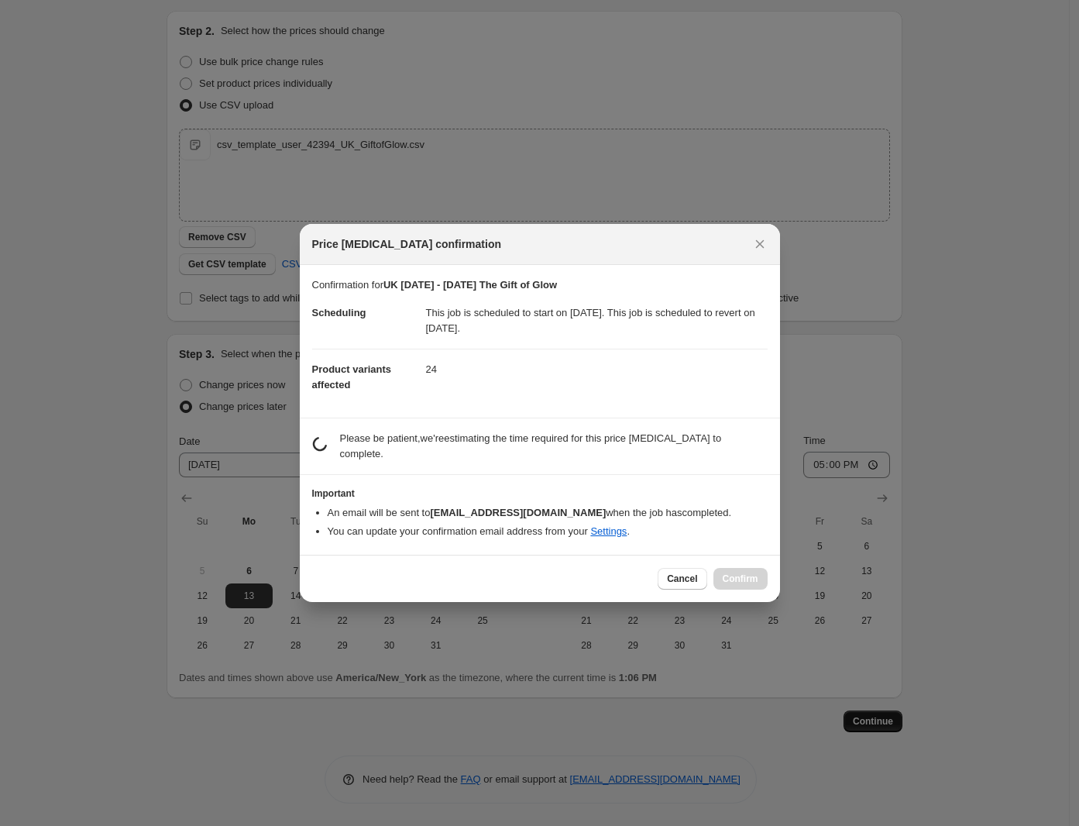
scroll to position [0, 0]
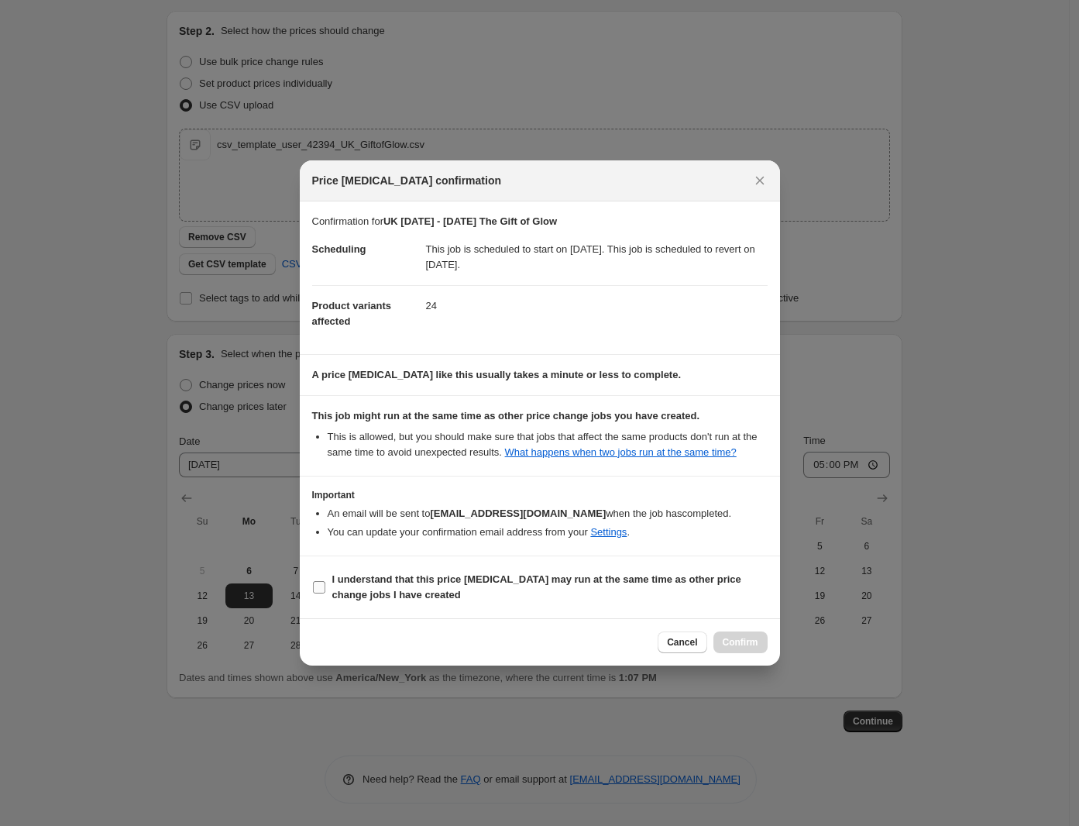
click at [424, 569] on label "I understand that this price [MEDICAL_DATA] may run at the same time as other p…" at bounding box center [539, 587] width 455 height 37
click at [325, 581] on input "I understand that this price [MEDICAL_DATA] may run at the same time as other p…" at bounding box center [319, 587] width 12 height 12
checkbox input "true"
click at [744, 639] on span "Confirm" at bounding box center [741, 642] width 36 height 12
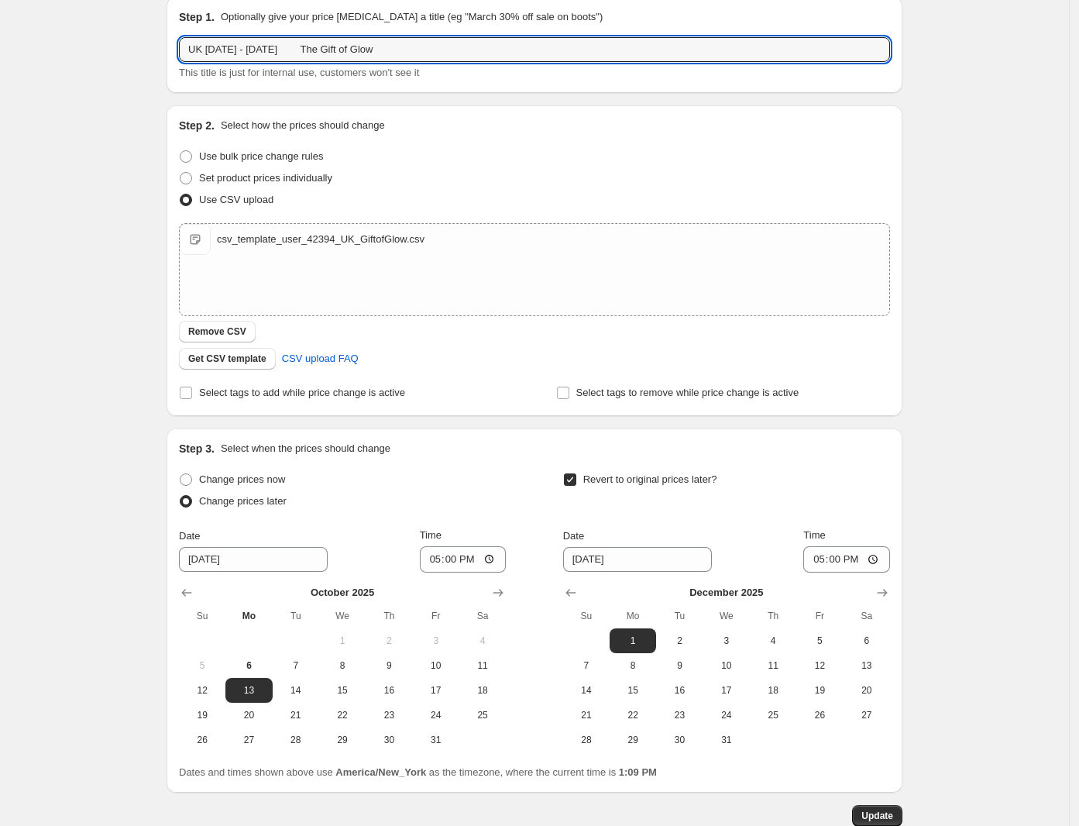
drag, startPoint x: 365, startPoint y: 55, endPoint x: 129, endPoint y: 47, distance: 235.6
click at [129, 47] on div "UK [DATE] - [DATE] The Gift of Glow. This page is ready UK [DATE] - [DATE] The …" at bounding box center [534, 382] width 1069 height 1077
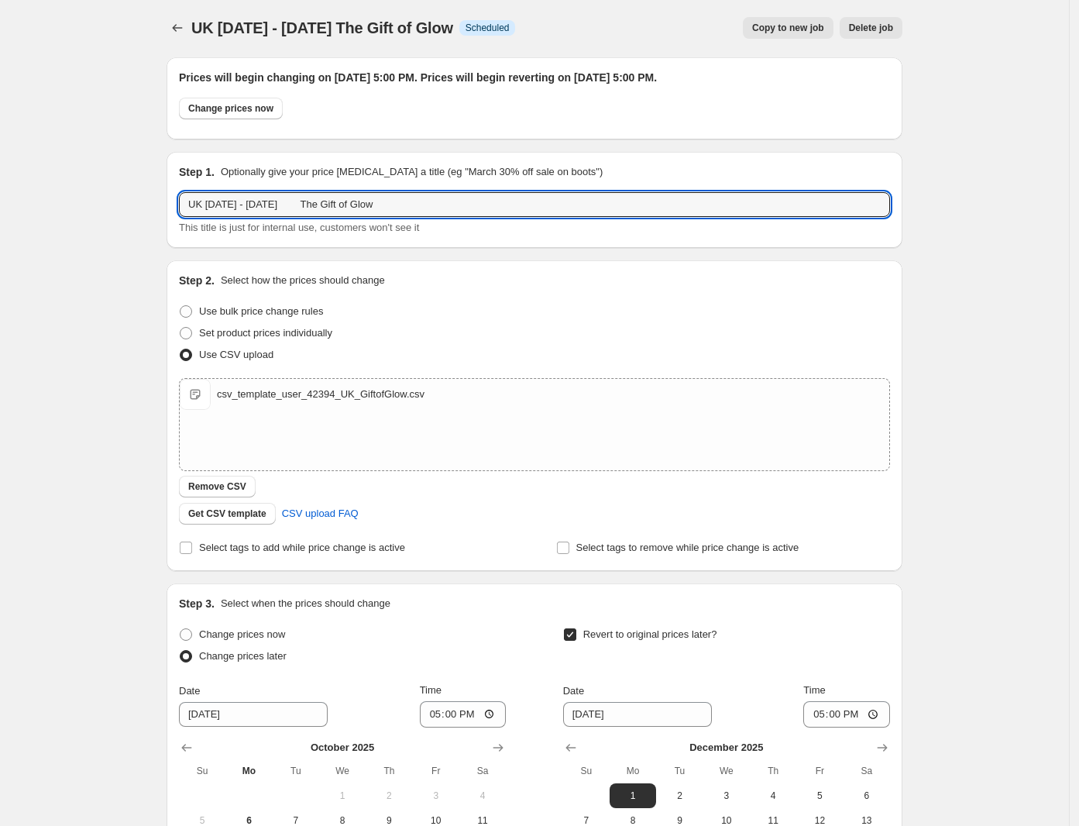
scroll to position [0, 0]
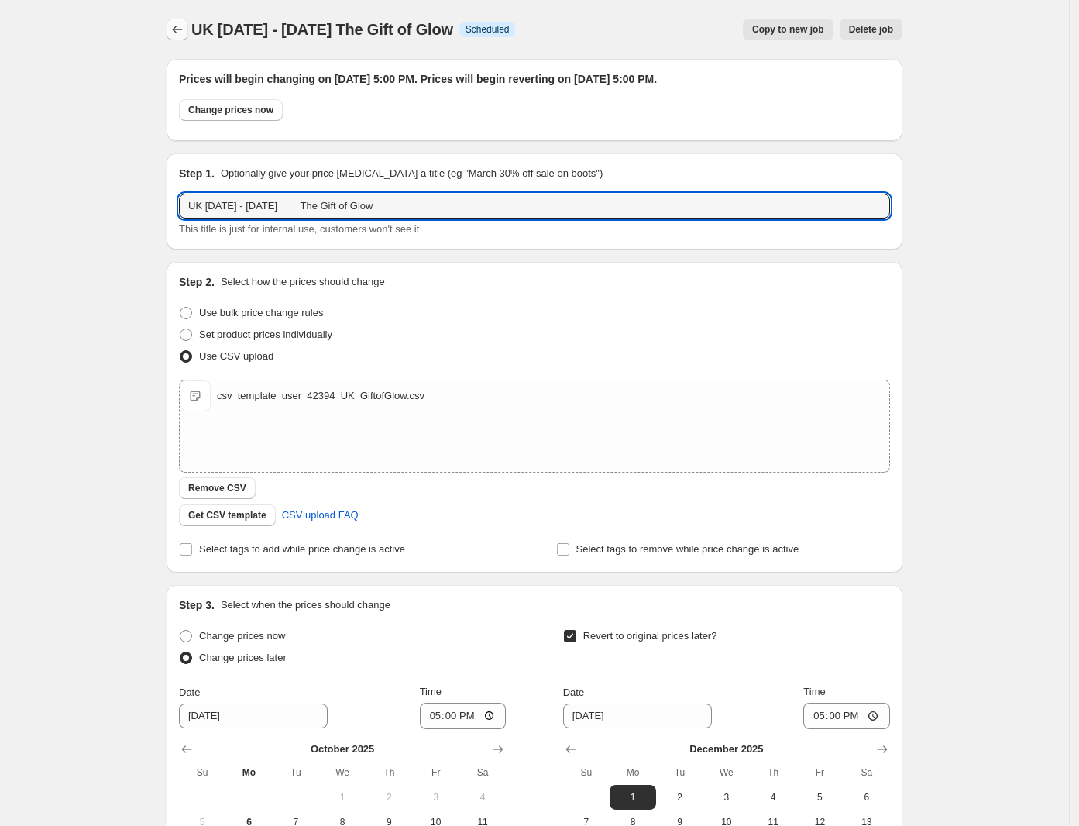
click at [180, 30] on icon "Price change jobs" at bounding box center [177, 29] width 15 height 15
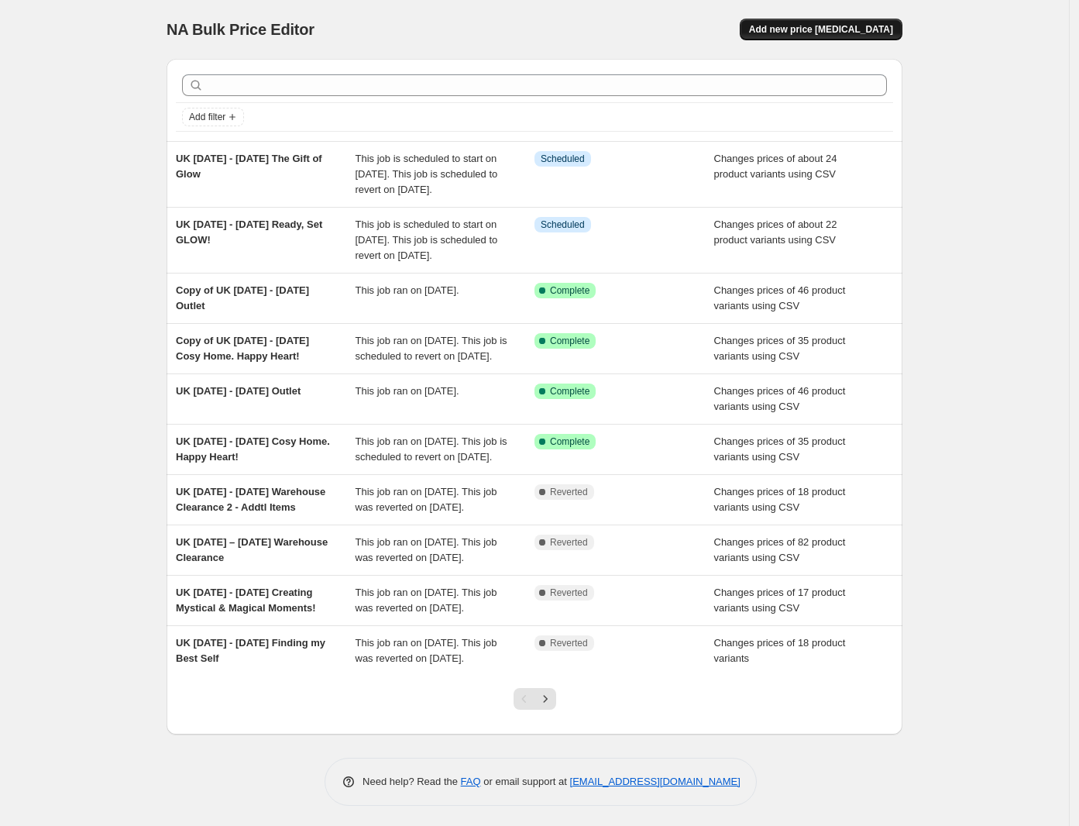
click at [842, 27] on span "Add new price [MEDICAL_DATA]" at bounding box center [821, 29] width 144 height 12
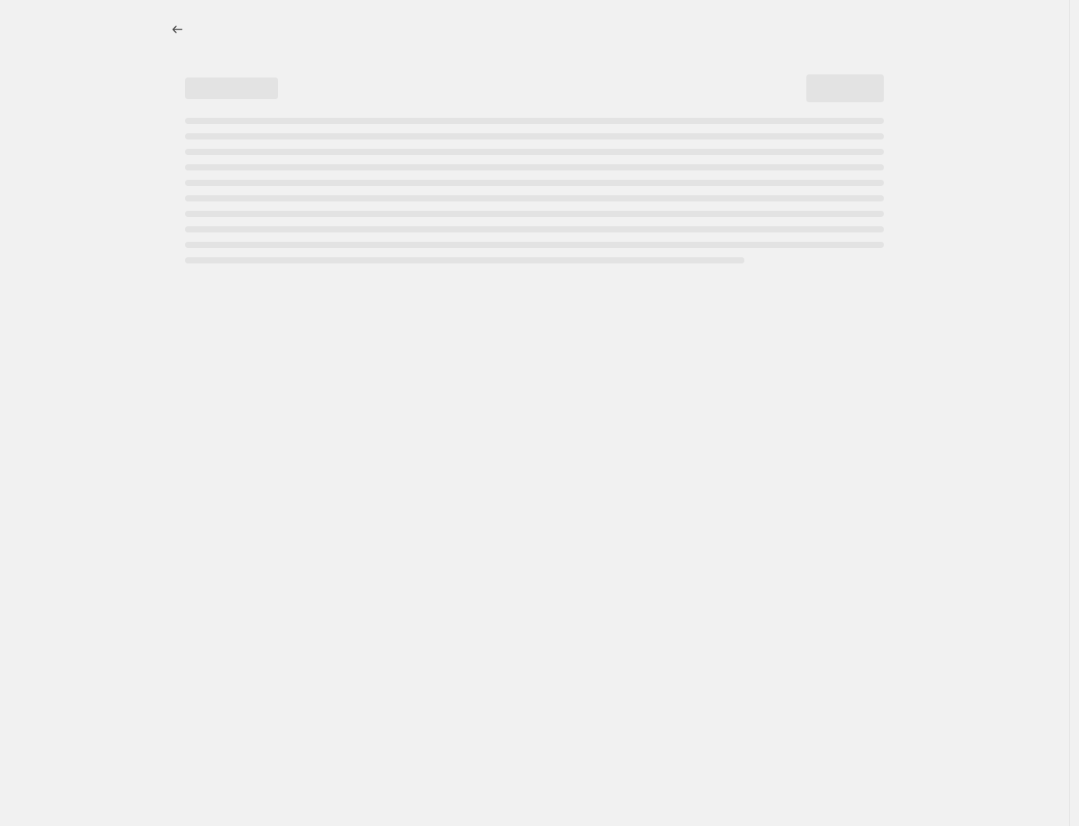
select select "percentage"
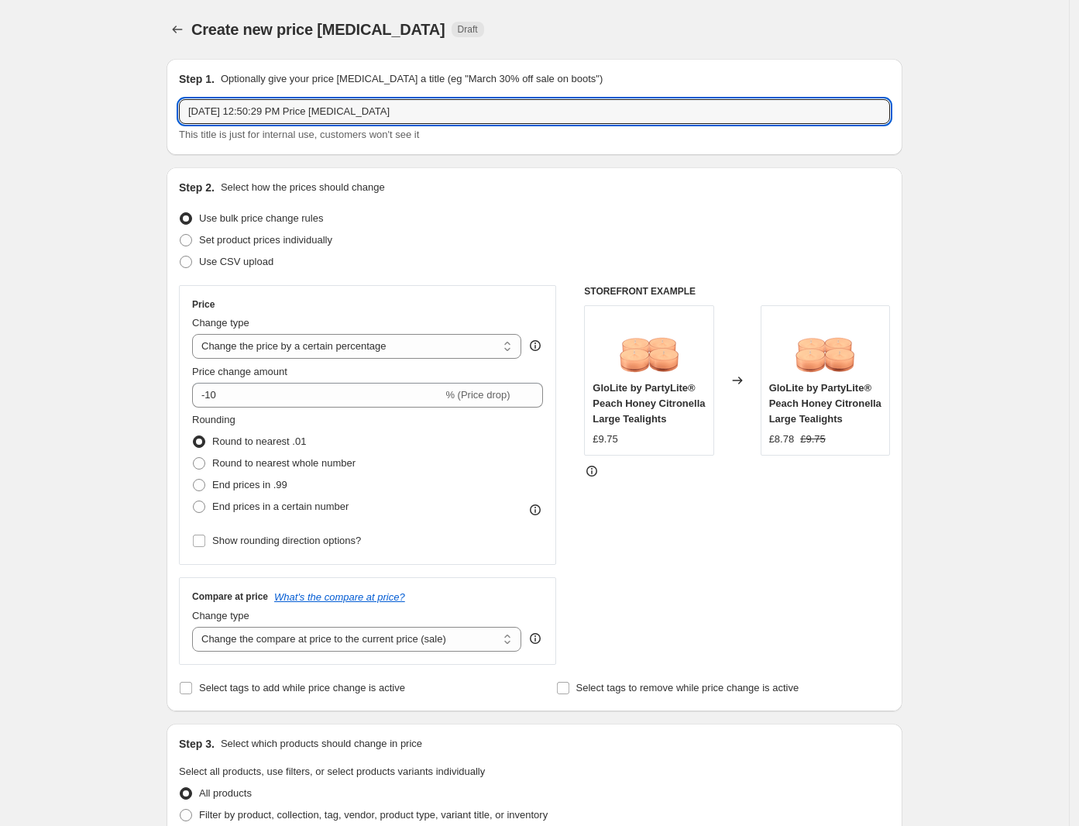
drag, startPoint x: 264, startPoint y: 129, endPoint x: 114, endPoint y: 134, distance: 150.3
click at [114, 134] on div "Create new price [MEDICAL_DATA]. This page is ready Create new price [MEDICAL_D…" at bounding box center [534, 776] width 1069 height 1553
click at [311, 119] on input "UK" at bounding box center [534, 111] width 711 height 25
paste input "[DATE] - [DATE] Blow-out [DATE] (non-comp)"
type input "UK [DATE] - [DATE] Blow-out [DATE] (non-comp)"
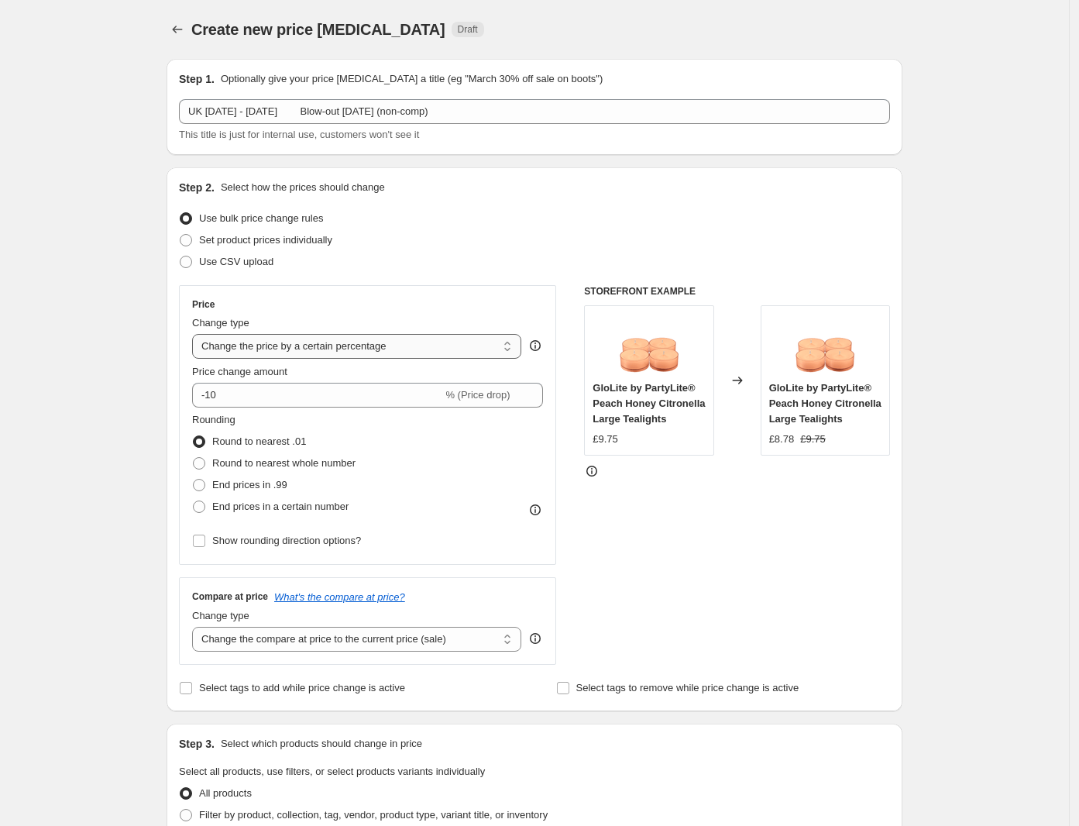
click at [412, 342] on select "Change the price to a certain amount Change the price by a certain amount Chang…" at bounding box center [356, 346] width 329 height 25
click at [197, 334] on select "Change the price to a certain amount Change the price by a certain amount Chang…" at bounding box center [356, 346] width 329 height 25
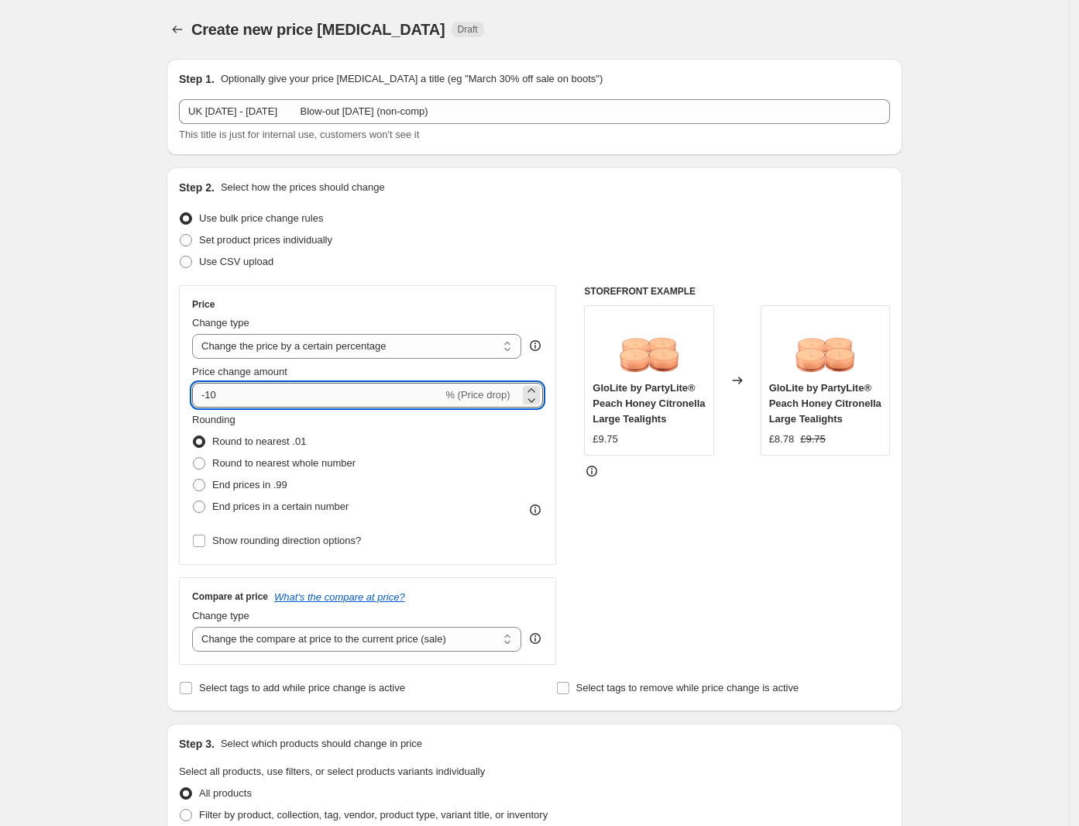
click at [209, 402] on input "-10" at bounding box center [317, 395] width 250 height 25
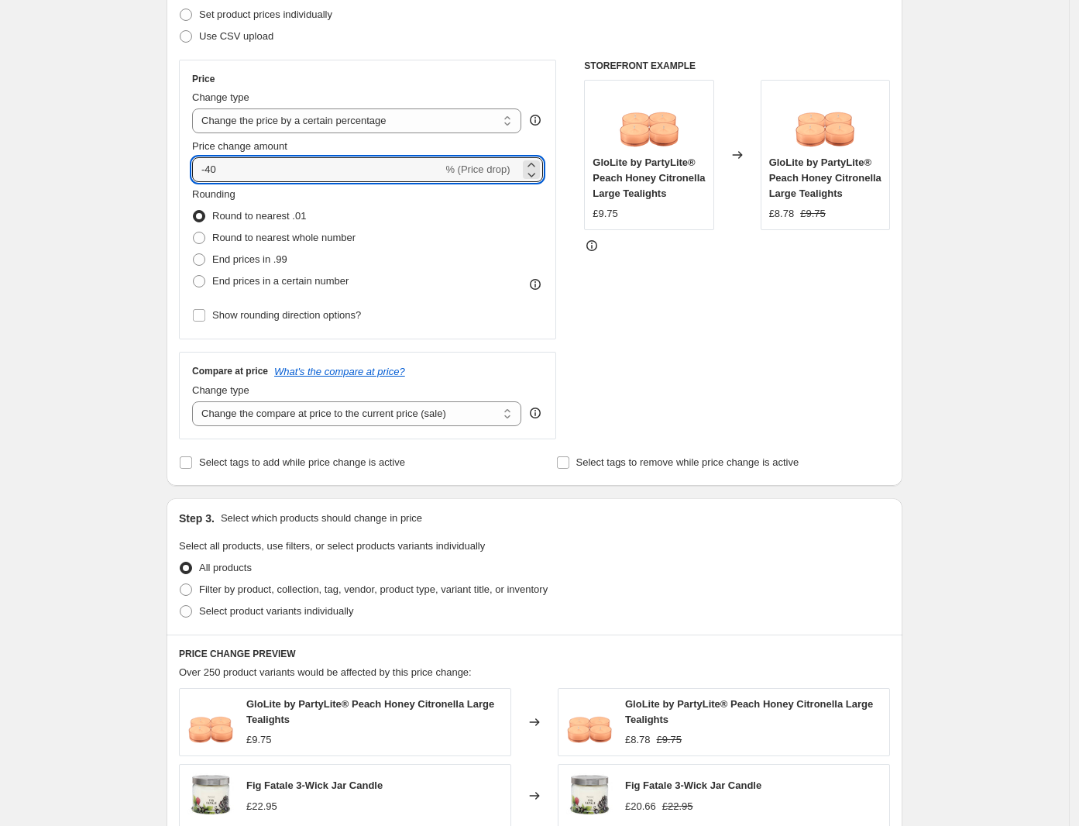
scroll to position [290, 0]
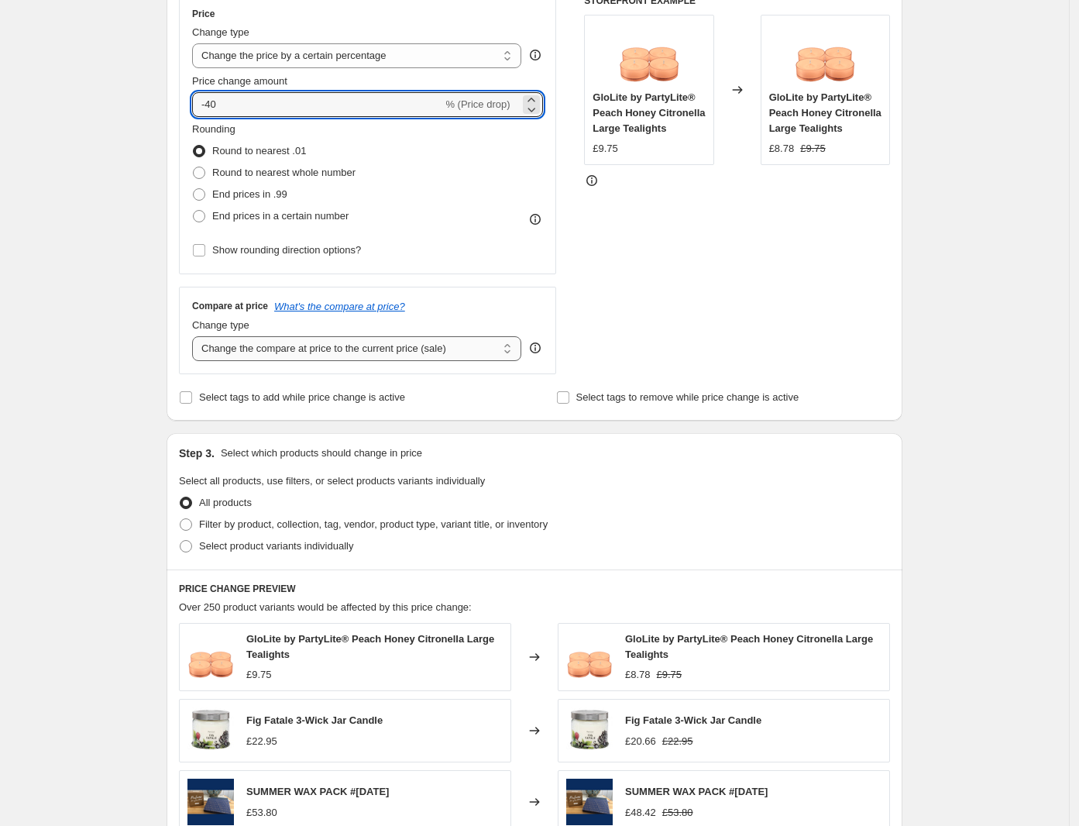
type input "-40"
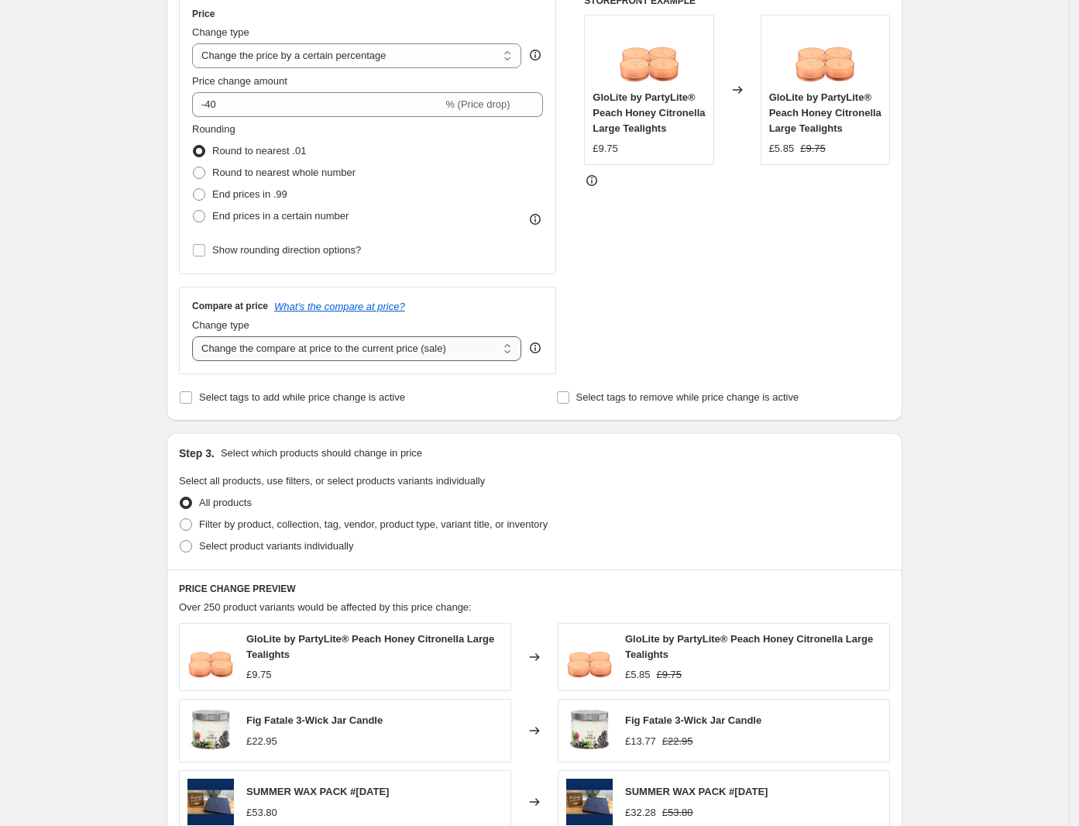
click at [397, 351] on select "Change the compare at price to the current price (sale) Change the compare at p…" at bounding box center [356, 348] width 329 height 25
select select "no_change"
click at [197, 337] on select "Change the compare at price to the current price (sale) Change the compare at p…" at bounding box center [356, 348] width 329 height 25
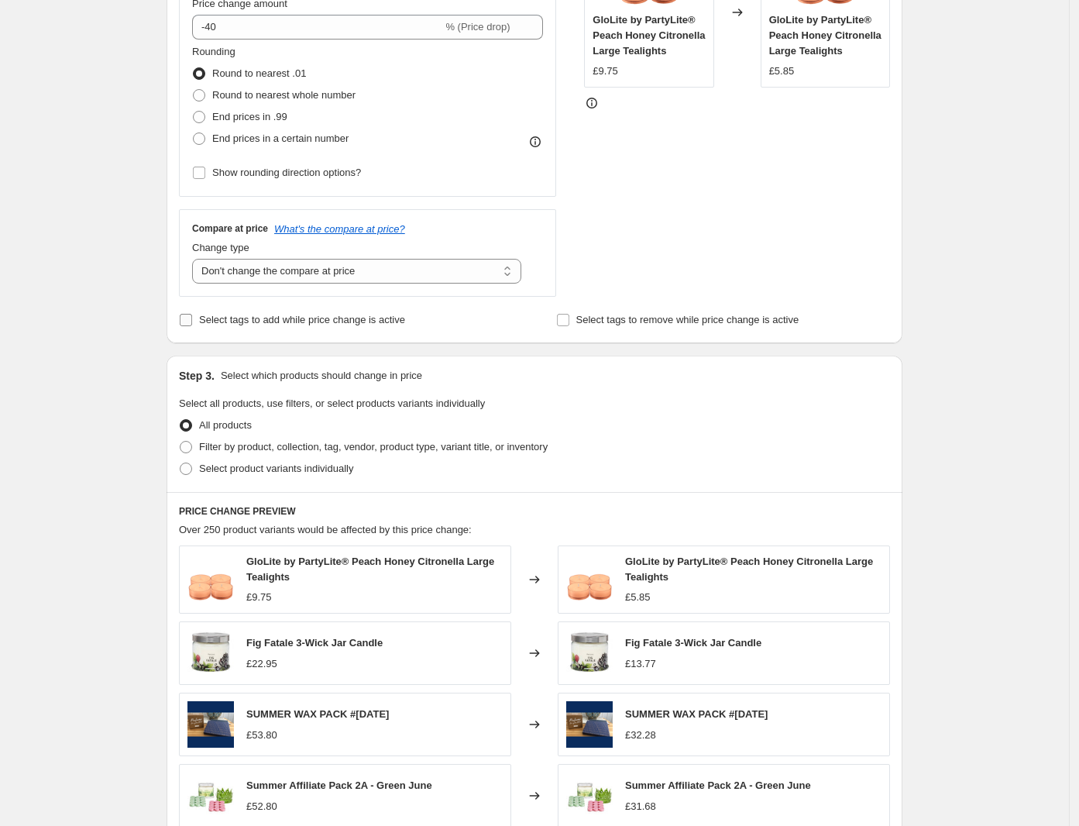
scroll to position [484, 0]
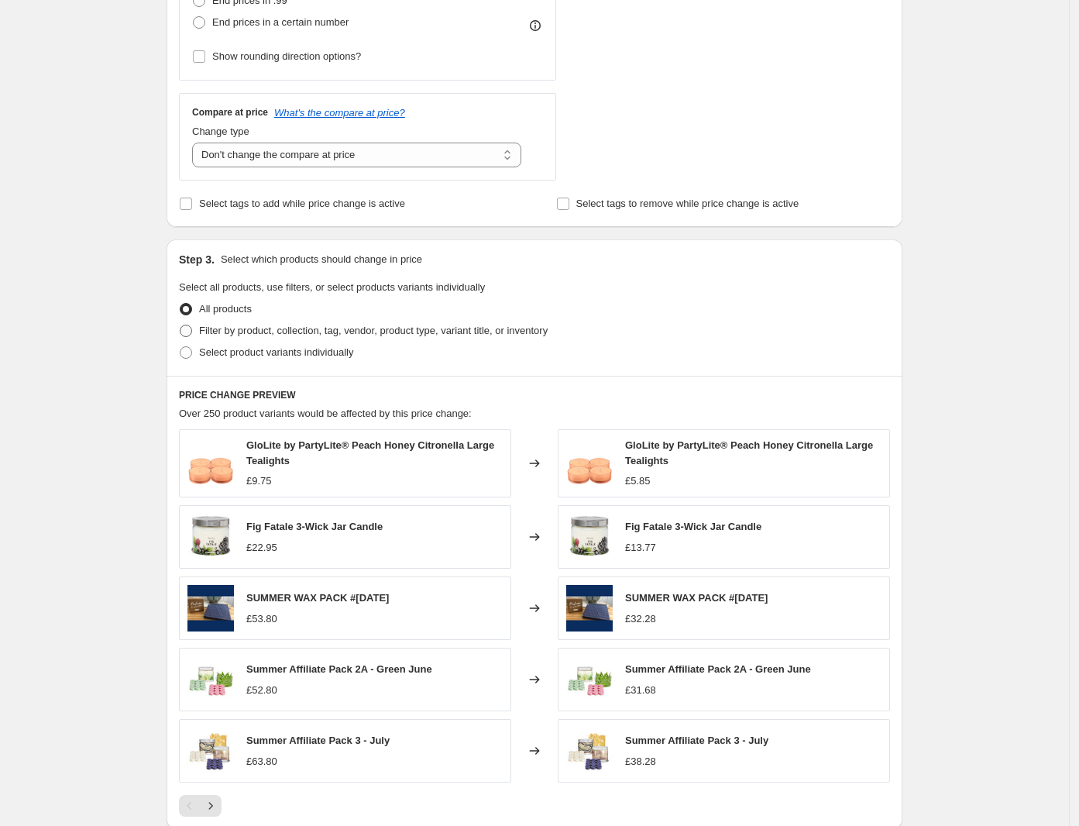
click at [192, 329] on span at bounding box center [186, 331] width 12 height 12
click at [180, 325] on input "Filter by product, collection, tag, vendor, product type, variant title, or inv…" at bounding box center [180, 325] width 1 height 1
radio input "true"
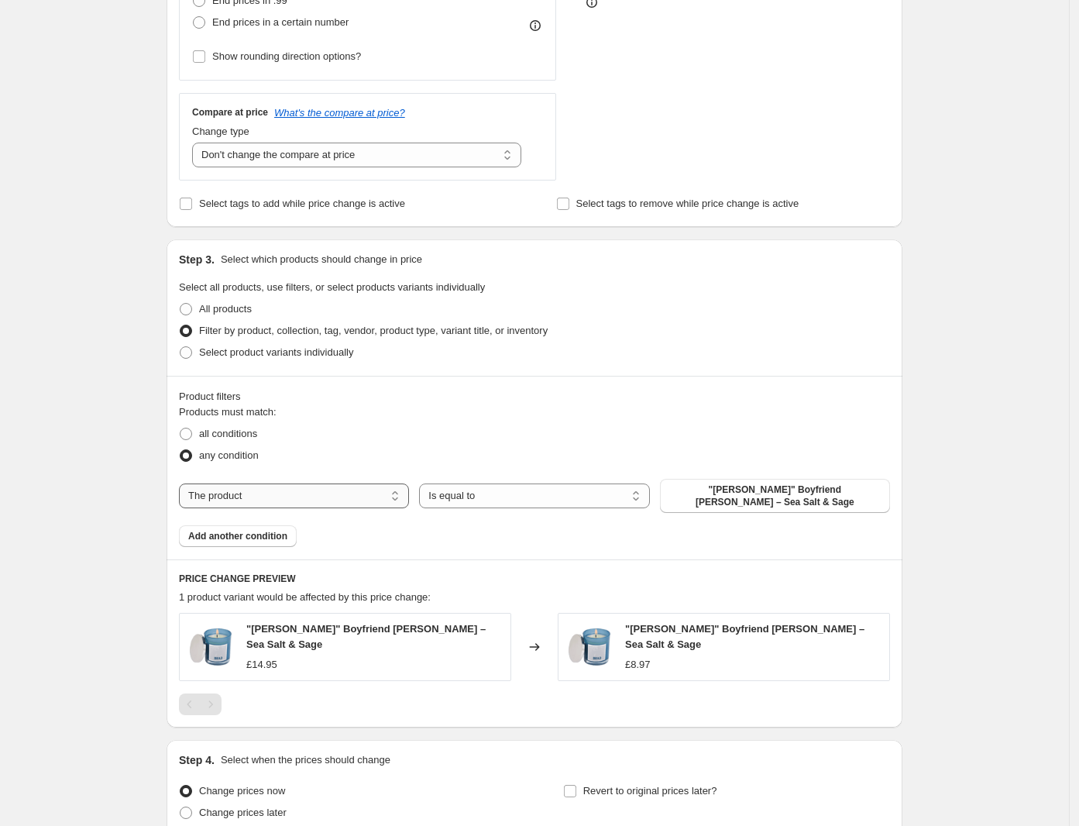
drag, startPoint x: 293, startPoint y: 486, endPoint x: 293, endPoint y: 496, distance: 10.1
click at [293, 486] on select "The product The product's collection The product's tag The product's vendor The…" at bounding box center [294, 495] width 230 height 25
select select "collection"
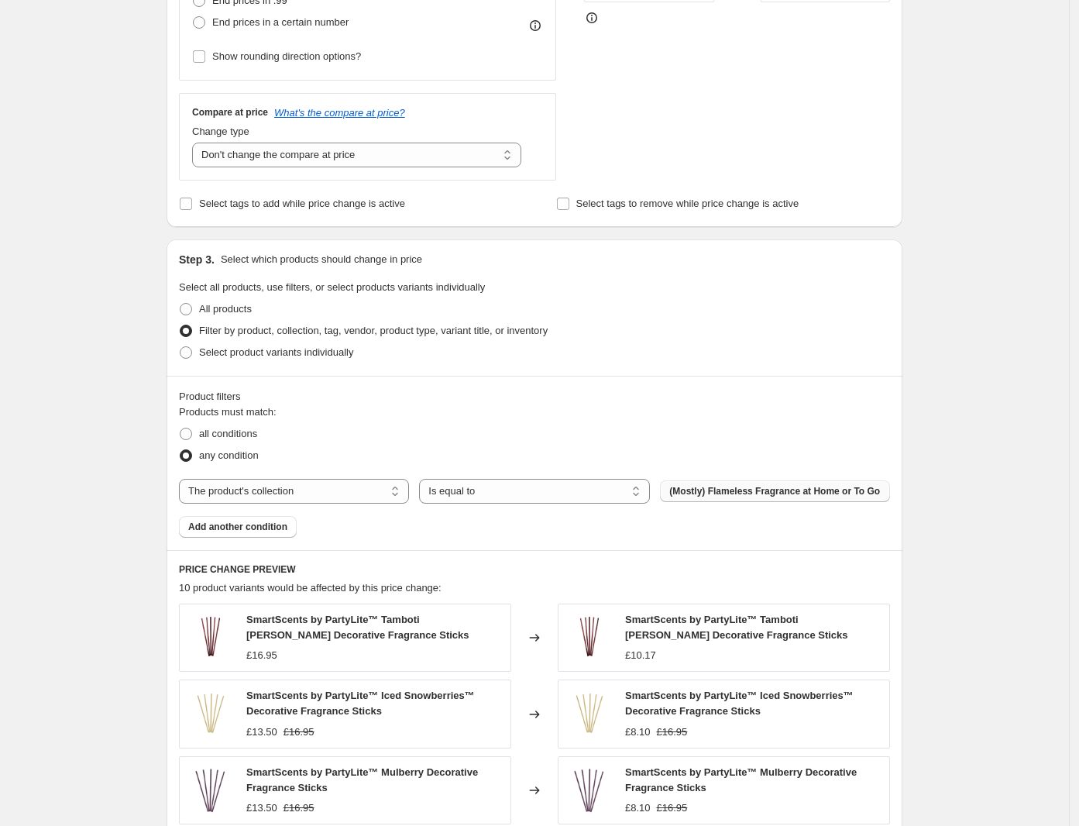
click at [723, 488] on span "(Mostly) Flameless Fragrance at Home or To Go" at bounding box center [774, 491] width 211 height 12
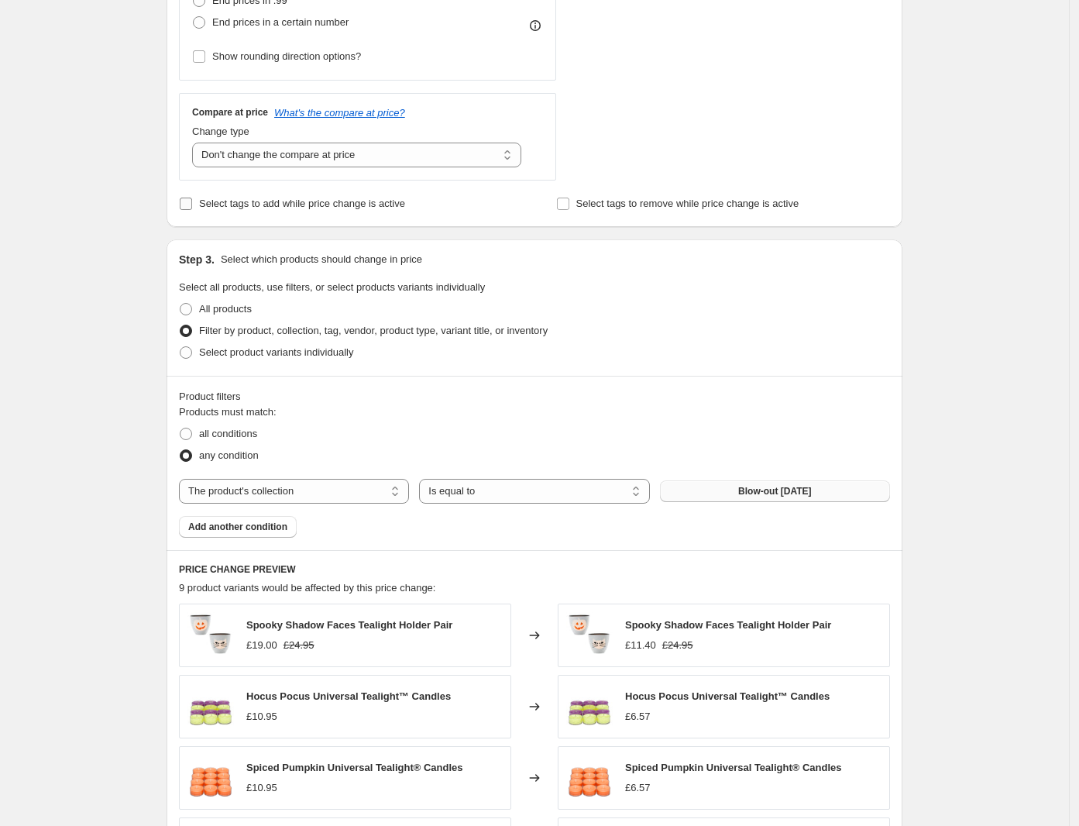
scroll to position [194, 0]
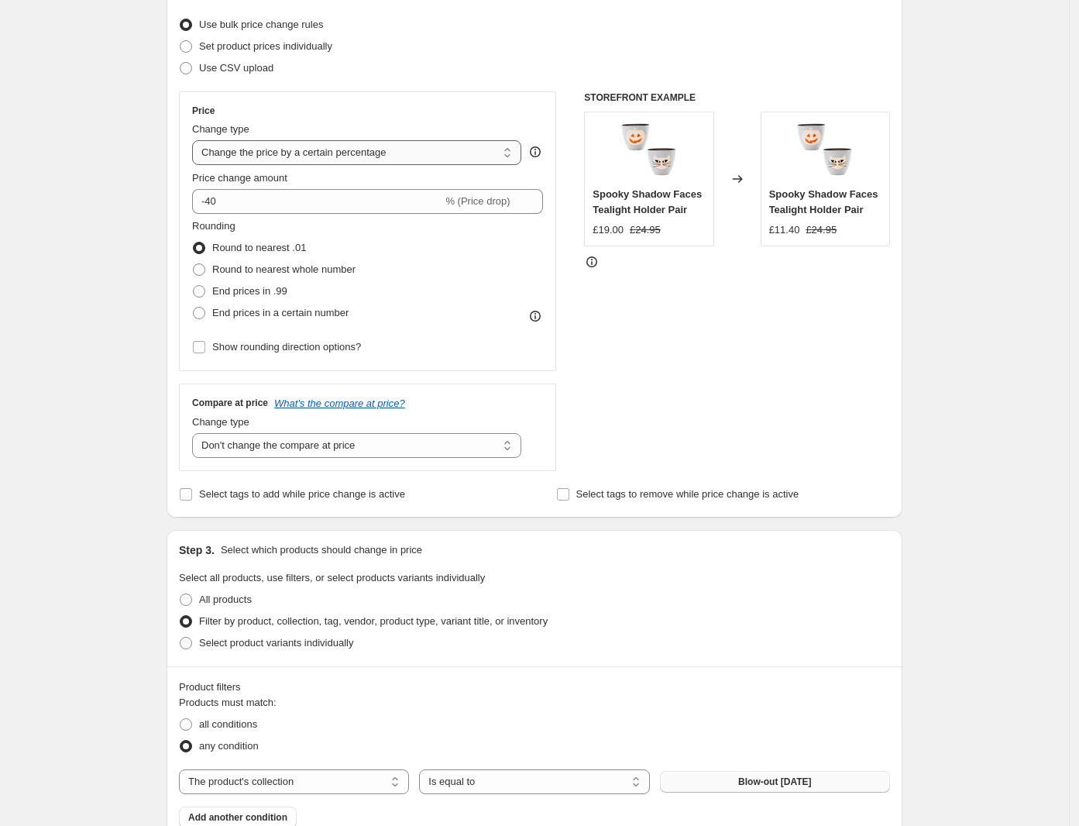
click at [373, 155] on select "Change the price to a certain amount Change the price by a certain amount Chang…" at bounding box center [356, 152] width 329 height 25
click at [197, 140] on select "Change the price to a certain amount Change the price by a certain amount Chang…" at bounding box center [356, 152] width 329 height 25
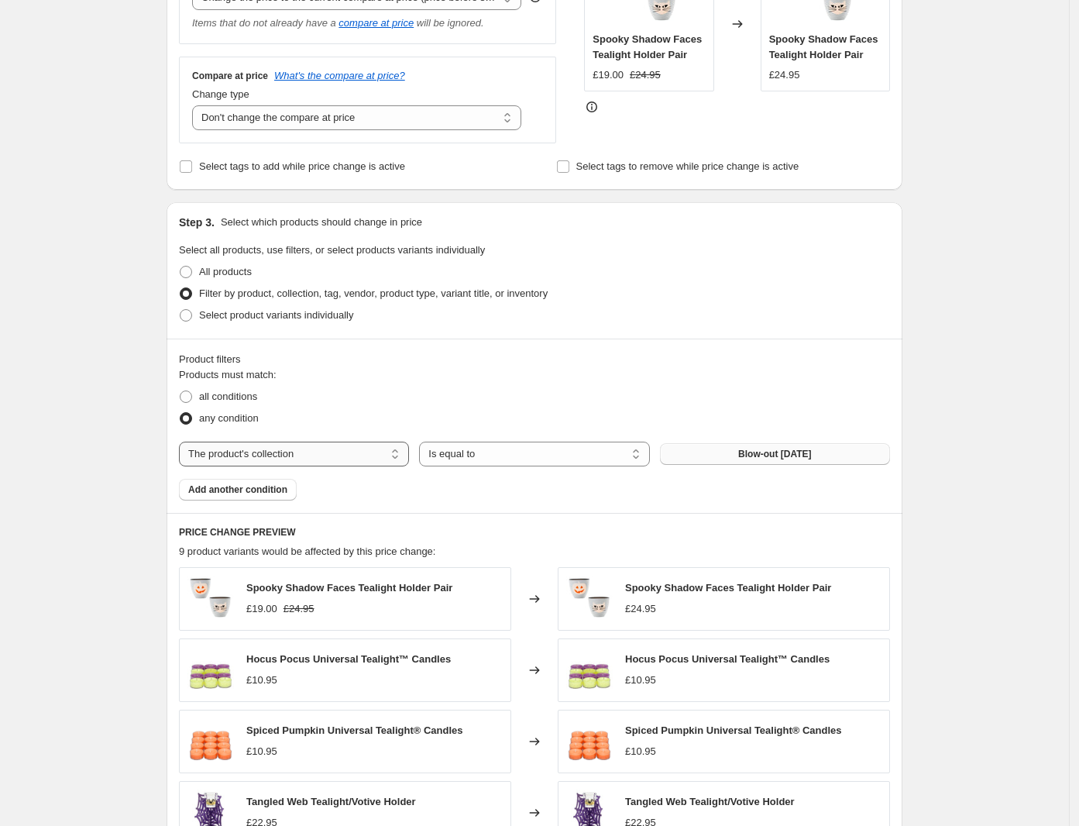
scroll to position [97, 0]
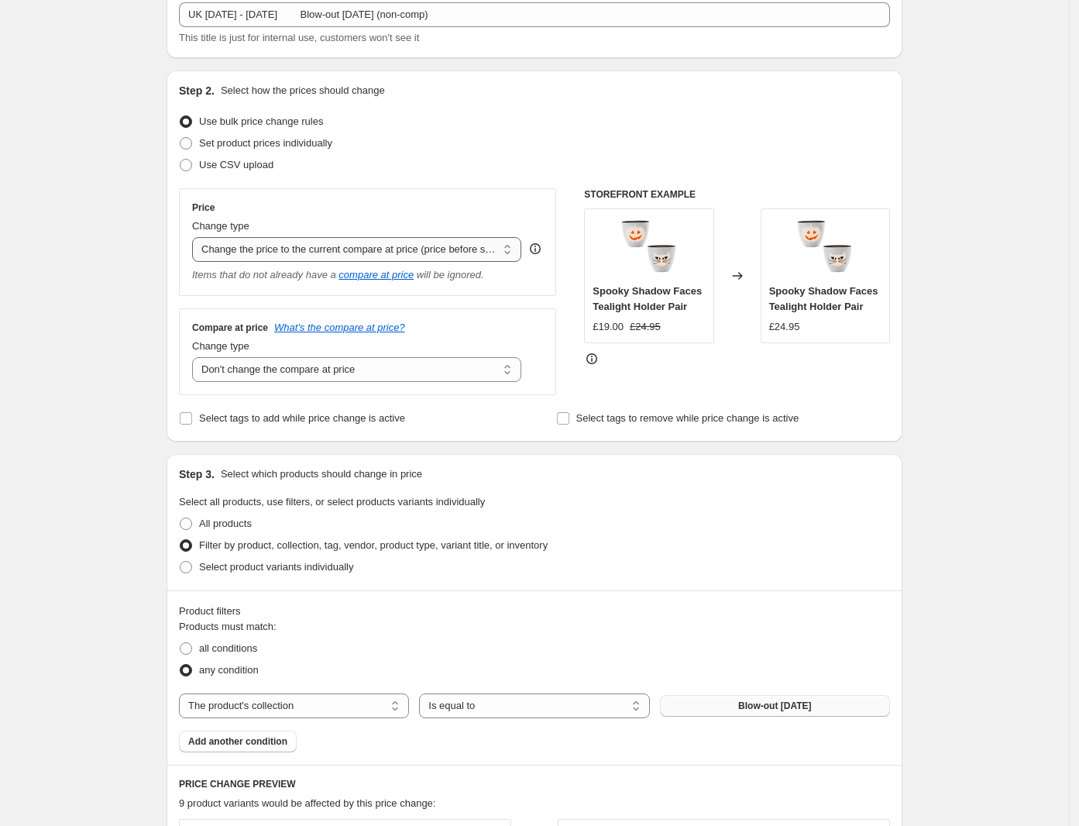
click at [343, 244] on select "Change the price to a certain amount Change the price by a certain amount Chang…" at bounding box center [356, 249] width 329 height 25
select select "percentage"
click at [197, 237] on select "Change the price to a certain amount Change the price by a certain amount Chang…" at bounding box center [356, 249] width 329 height 25
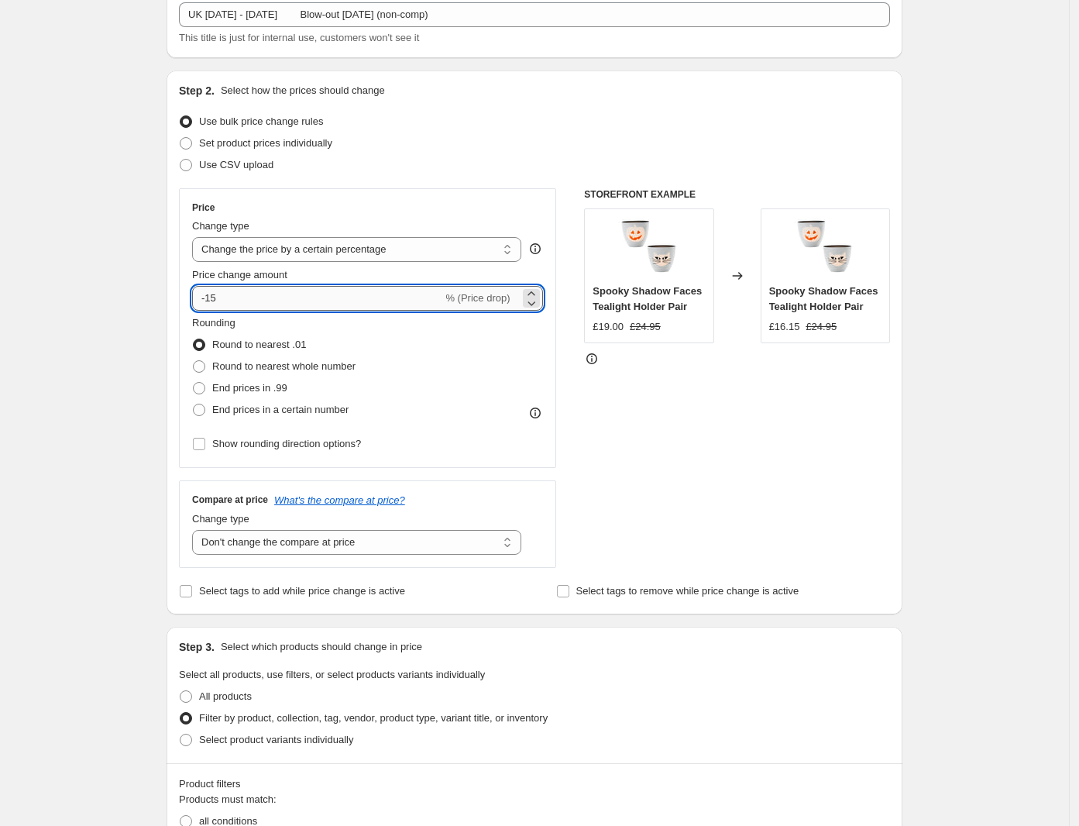
click at [236, 301] on input "-15" at bounding box center [317, 298] width 250 height 25
type input "-1"
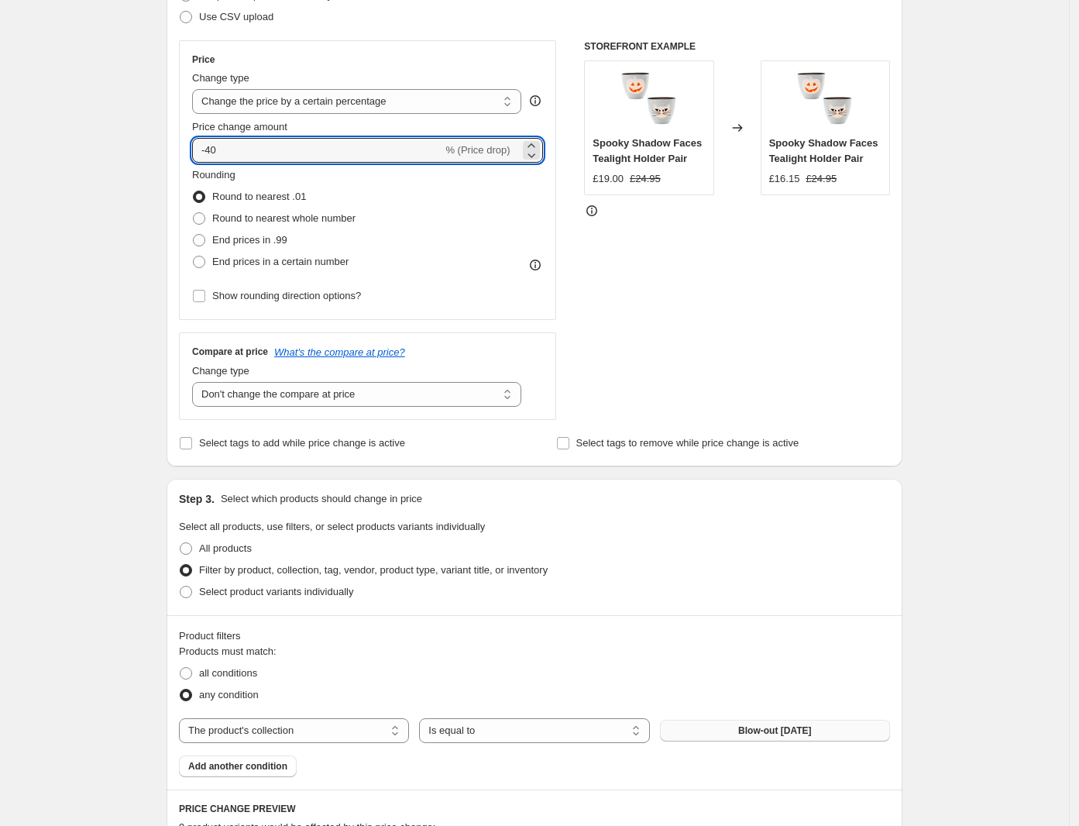
scroll to position [0, 0]
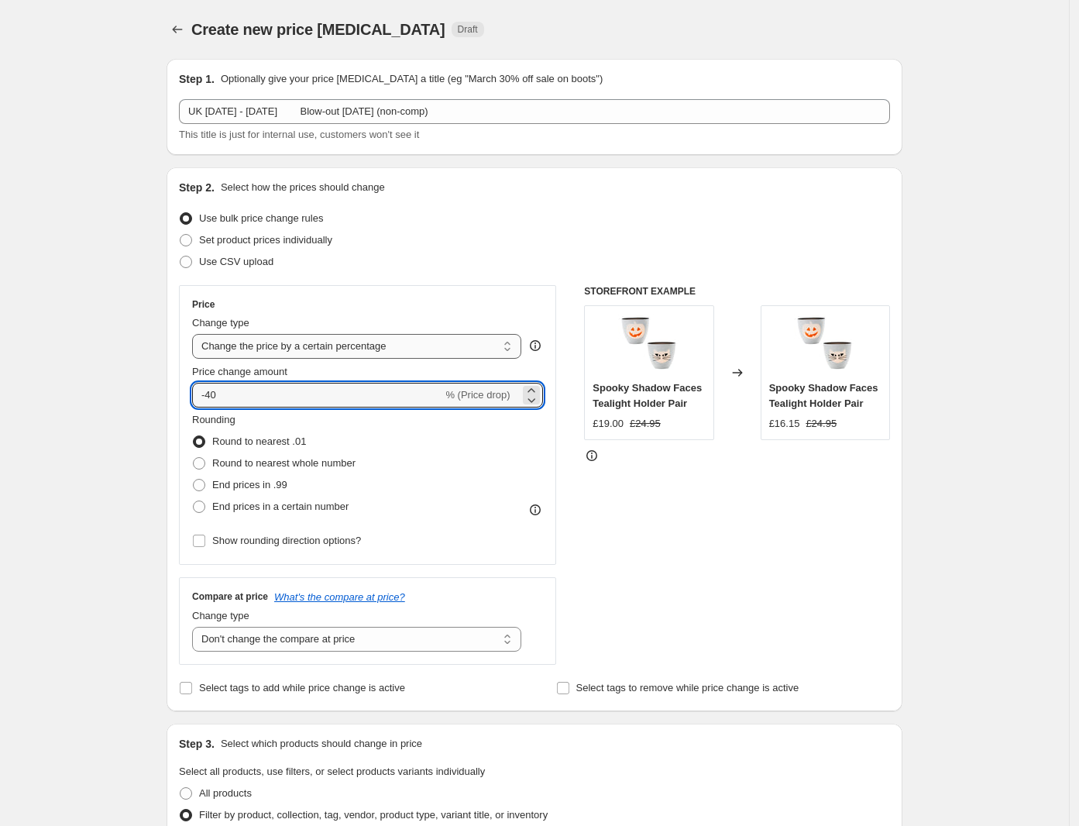
type input "-40"
click at [314, 339] on select "Change the price to a certain amount Change the price by a certain amount Chang…" at bounding box center [356, 346] width 329 height 25
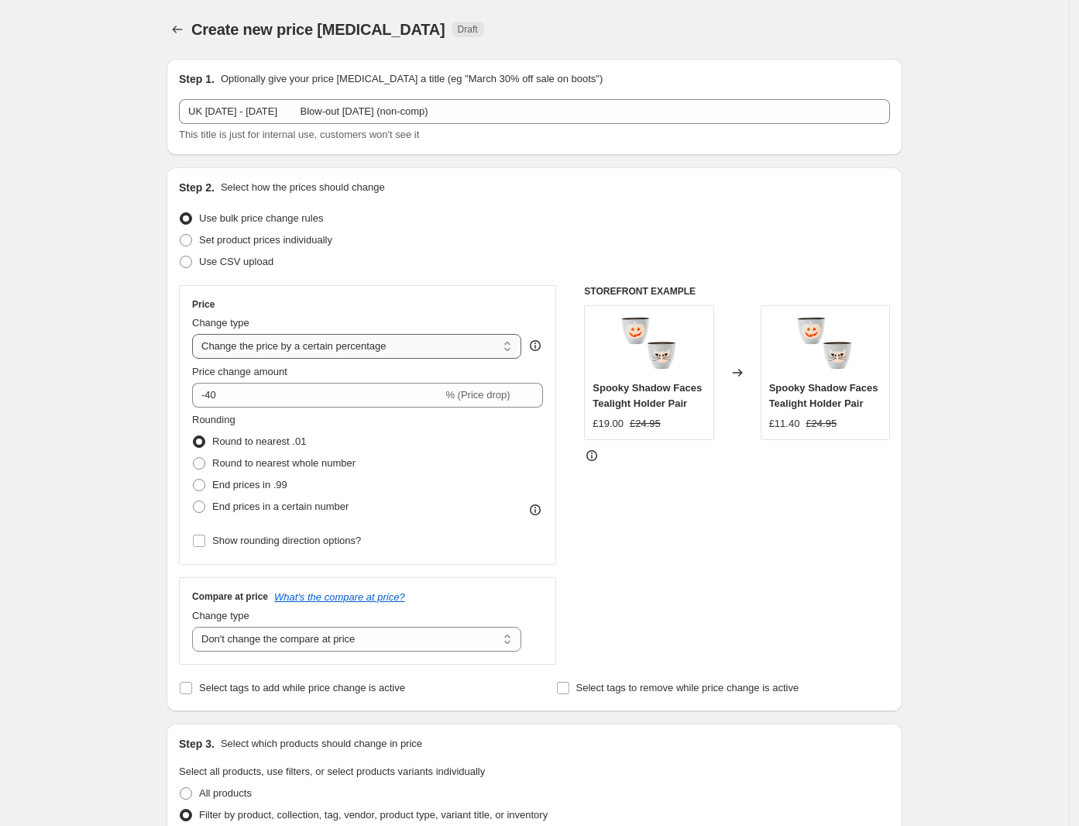
select select "pcap"
click at [197, 334] on select "Change the price to a certain amount Change the price by a certain amount Chang…" at bounding box center [356, 346] width 329 height 25
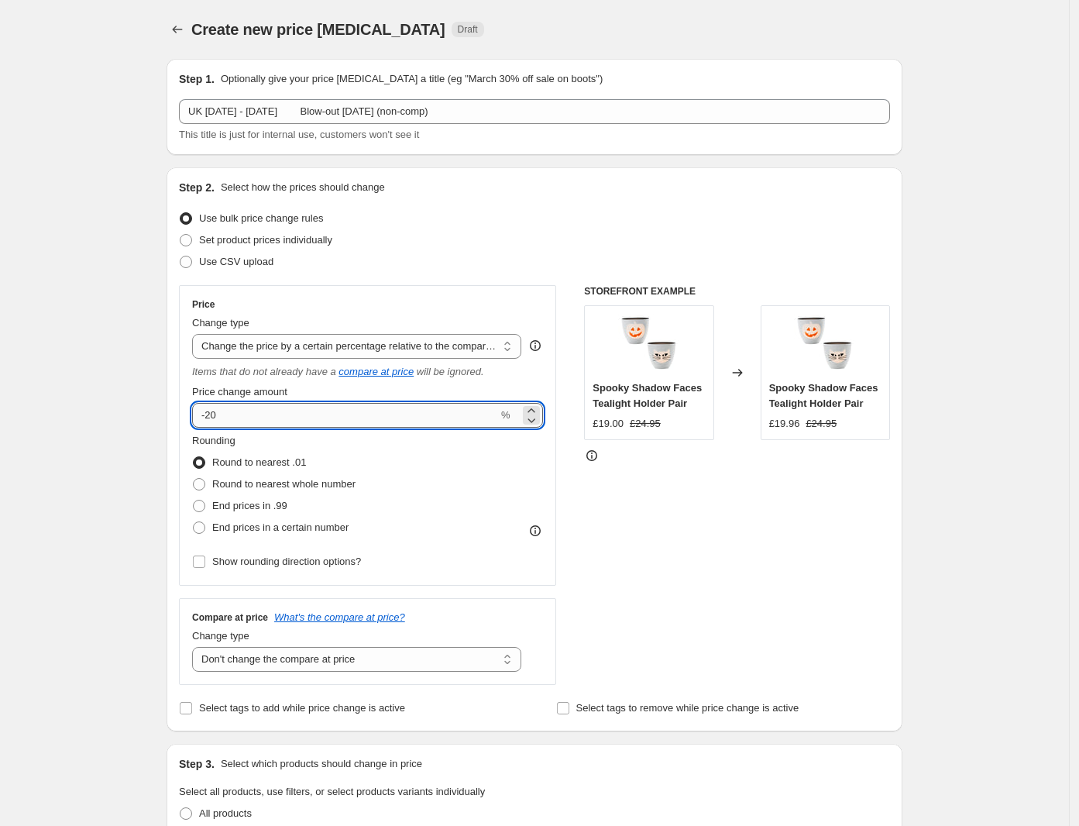
click at [215, 414] on input "-20" at bounding box center [345, 415] width 306 height 25
click at [396, 349] on select "Change the price to a certain amount Change the price by a certain amount Chang…" at bounding box center [356, 346] width 329 height 25
click at [197, 334] on select "Change the price to a certain amount Change the price by a certain amount Chang…" at bounding box center [356, 346] width 329 height 25
click at [253, 422] on input "-42" at bounding box center [345, 415] width 306 height 25
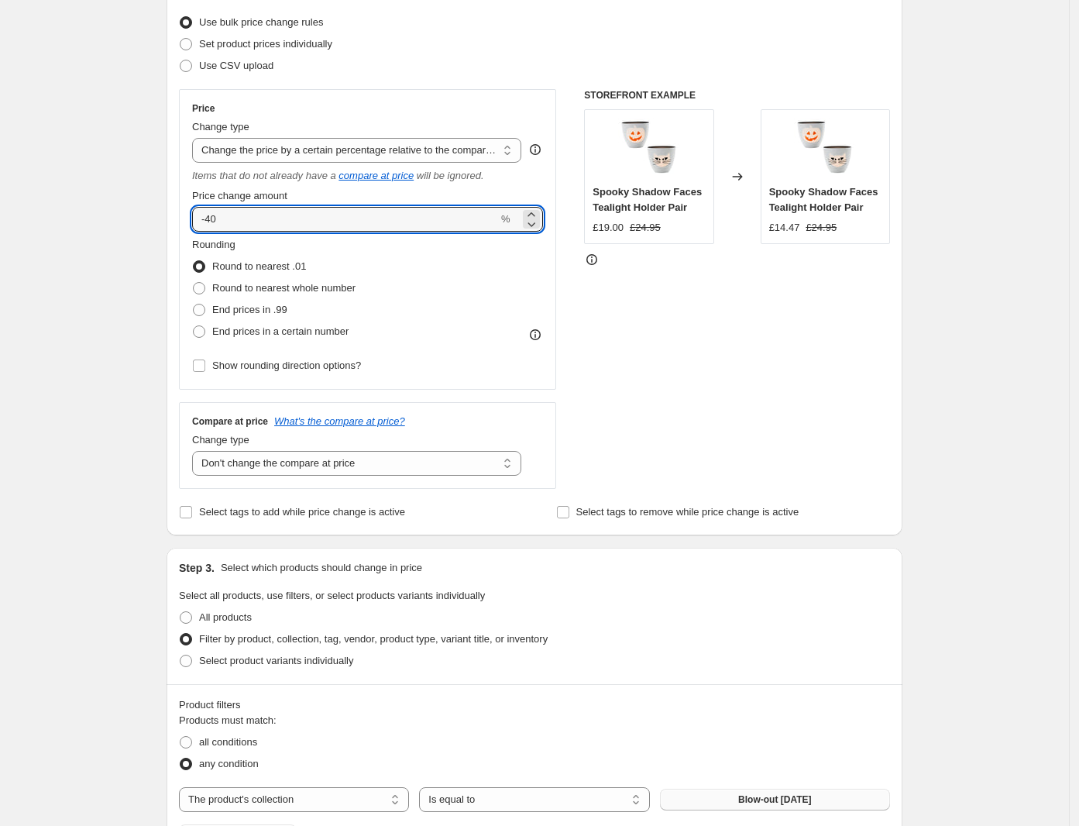
scroll to position [678, 0]
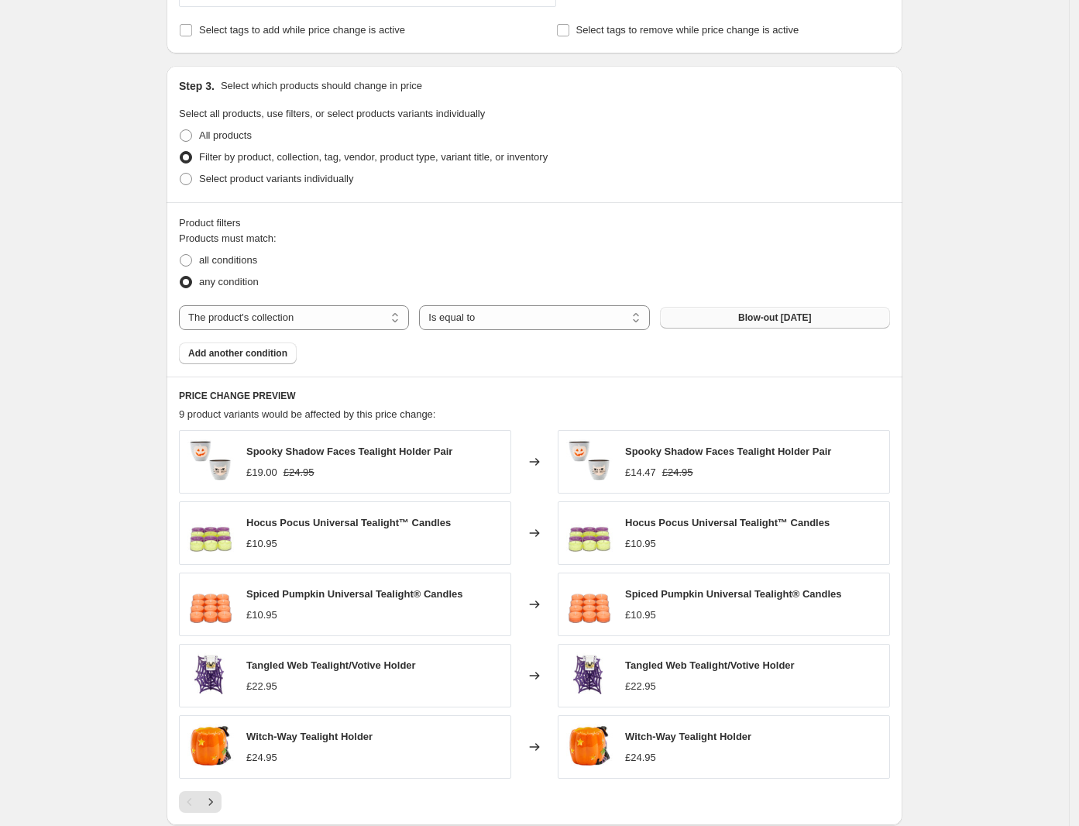
type input "-40"
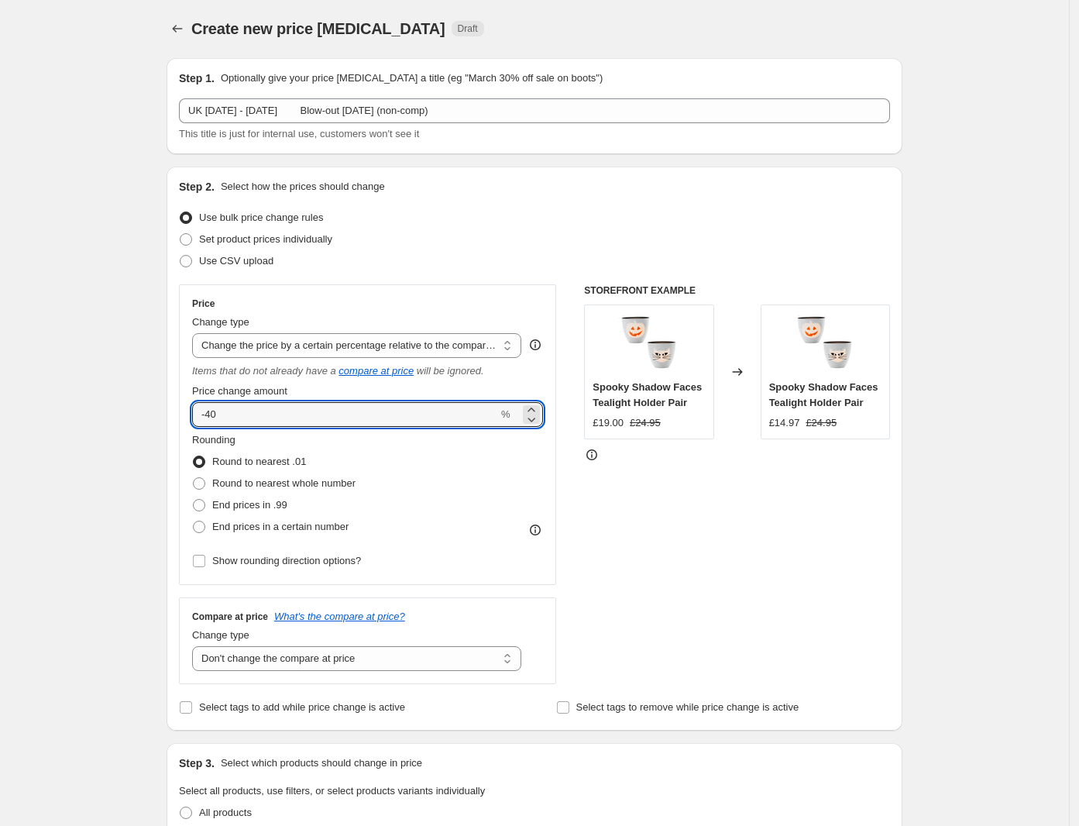
scroll to position [0, 0]
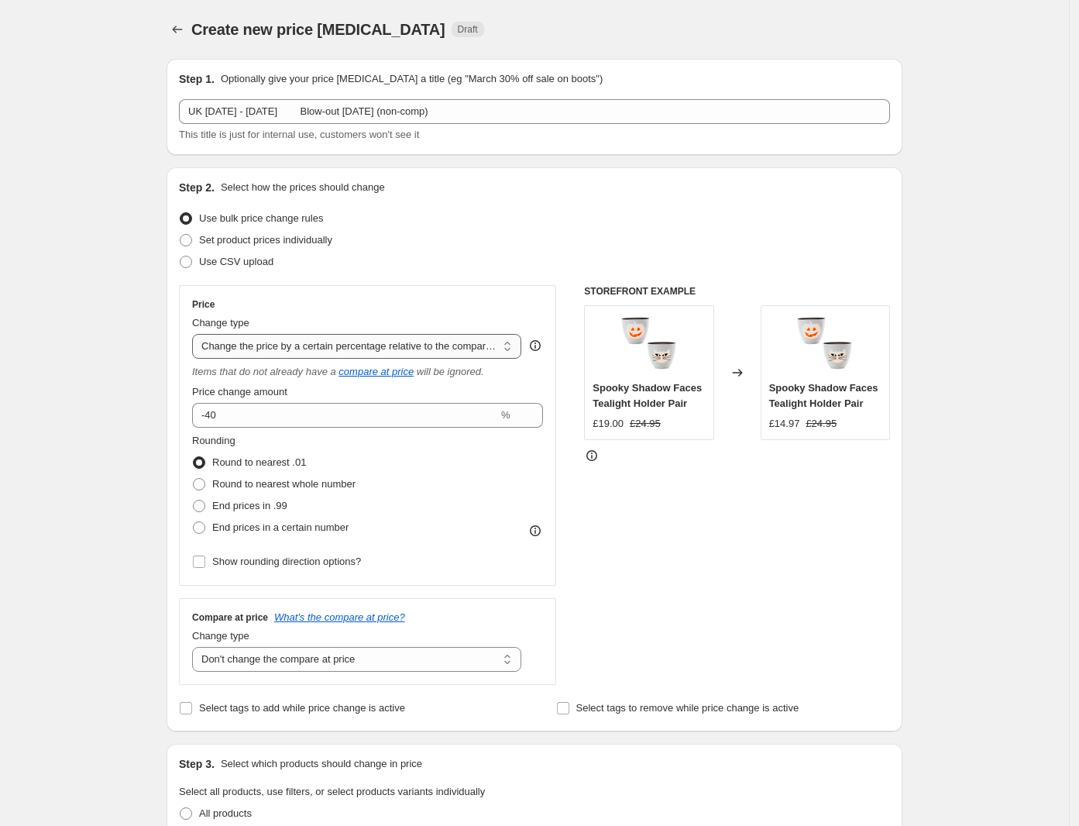
click at [298, 339] on select "Change the price to a certain amount Change the price by a certain amount Chang…" at bounding box center [356, 346] width 329 height 25
select select "percentage"
click at [197, 334] on select "Change the price to a certain amount Change the price by a certain amount Chang…" at bounding box center [356, 346] width 329 height 25
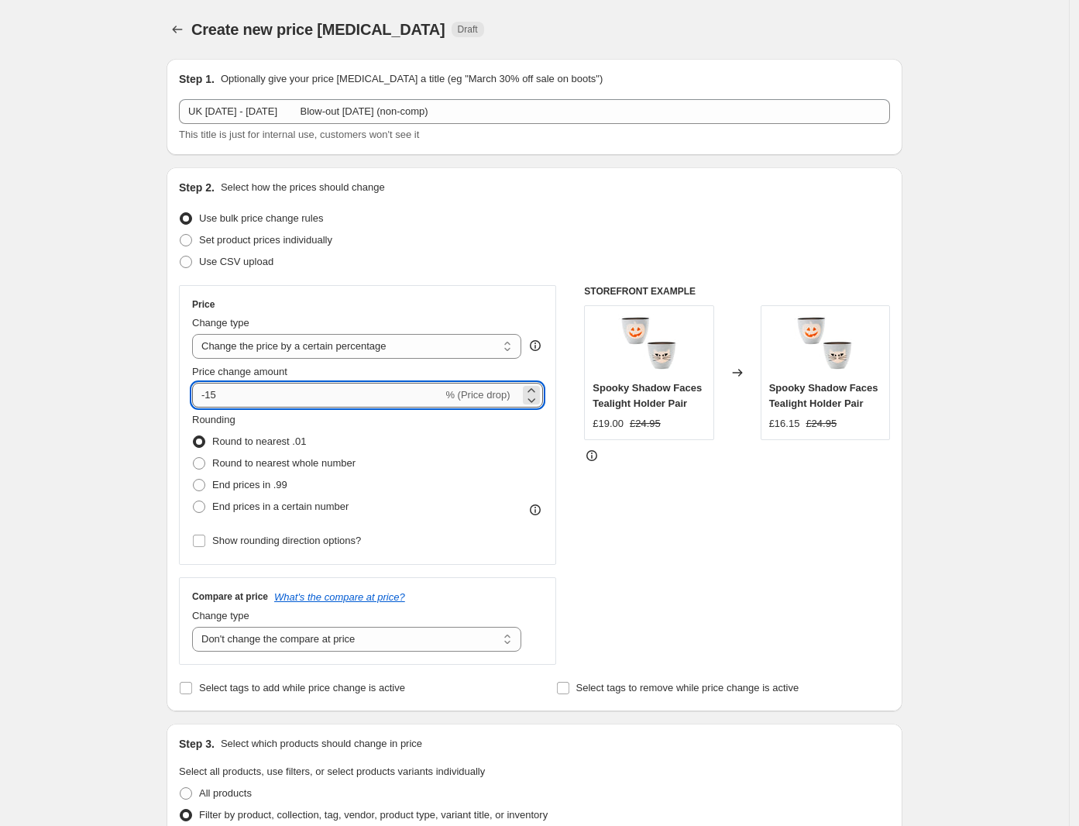
click at [227, 399] on input "-15" at bounding box center [317, 395] width 250 height 25
type input "-1"
type input "-40"
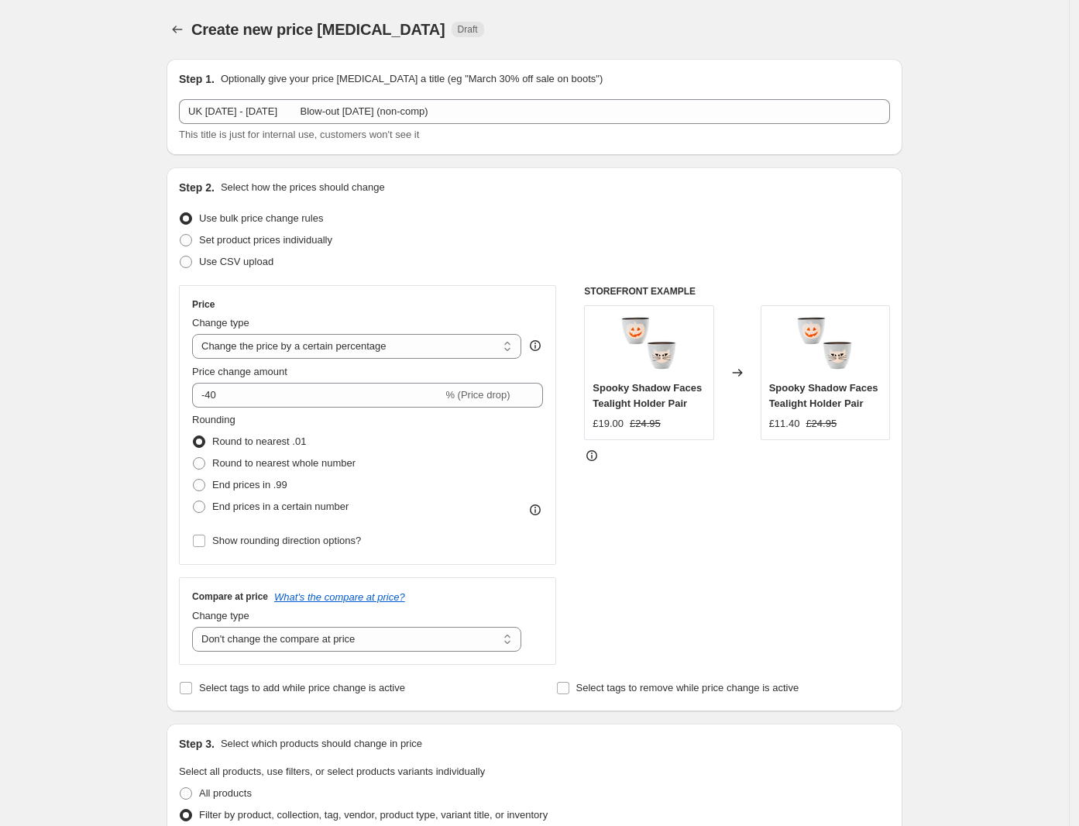
click at [723, 551] on div "STOREFRONT EXAMPLE Spooky Shadow Faces Tealight Holder Pair £19.00 £24.95 Chang…" at bounding box center [737, 475] width 306 height 380
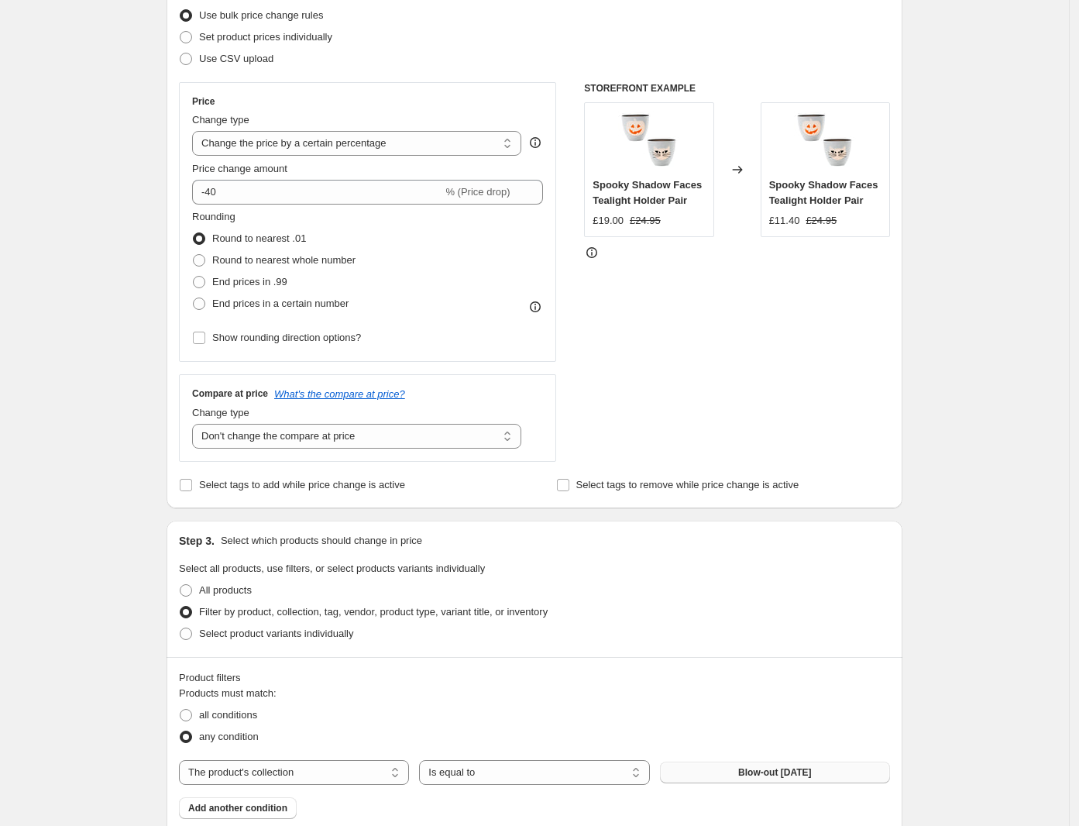
scroll to position [387, 0]
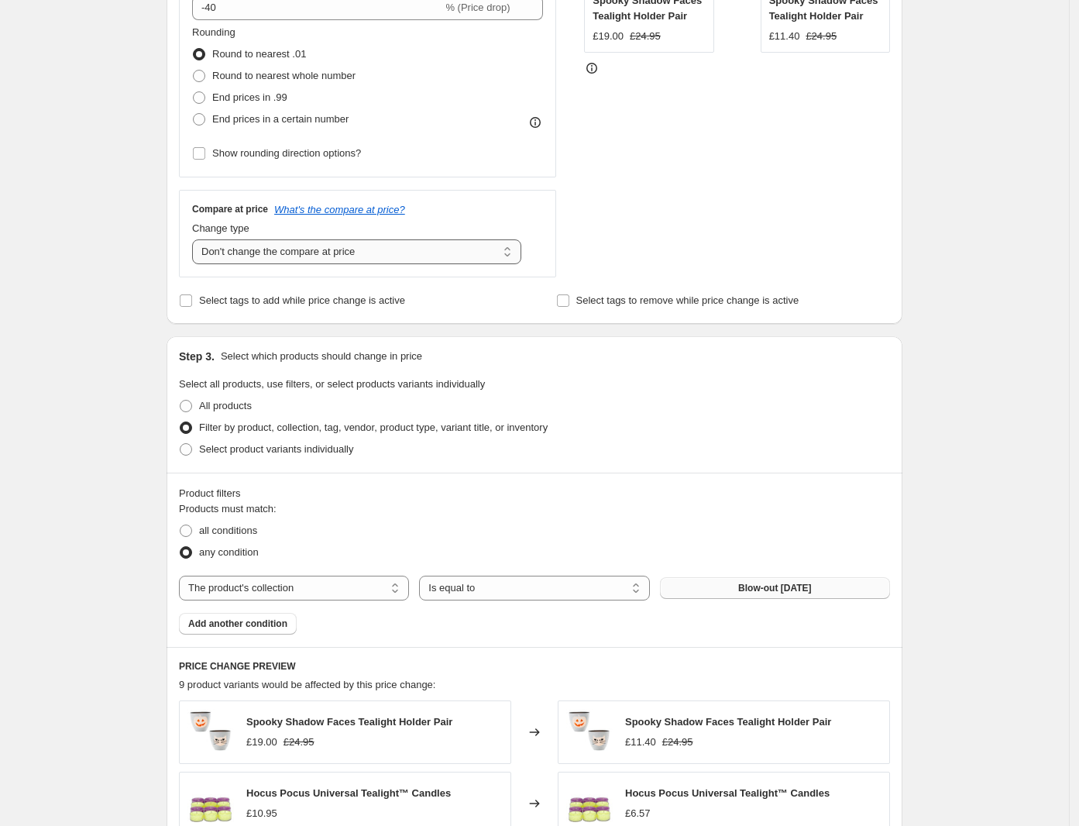
click at [424, 244] on select "Change the compare at price to the current price (sale) Change the compare at p…" at bounding box center [356, 251] width 329 height 25
select select "ep"
click at [197, 240] on select "Change the compare at price to the current price (sale) Change the compare at p…" at bounding box center [356, 251] width 329 height 25
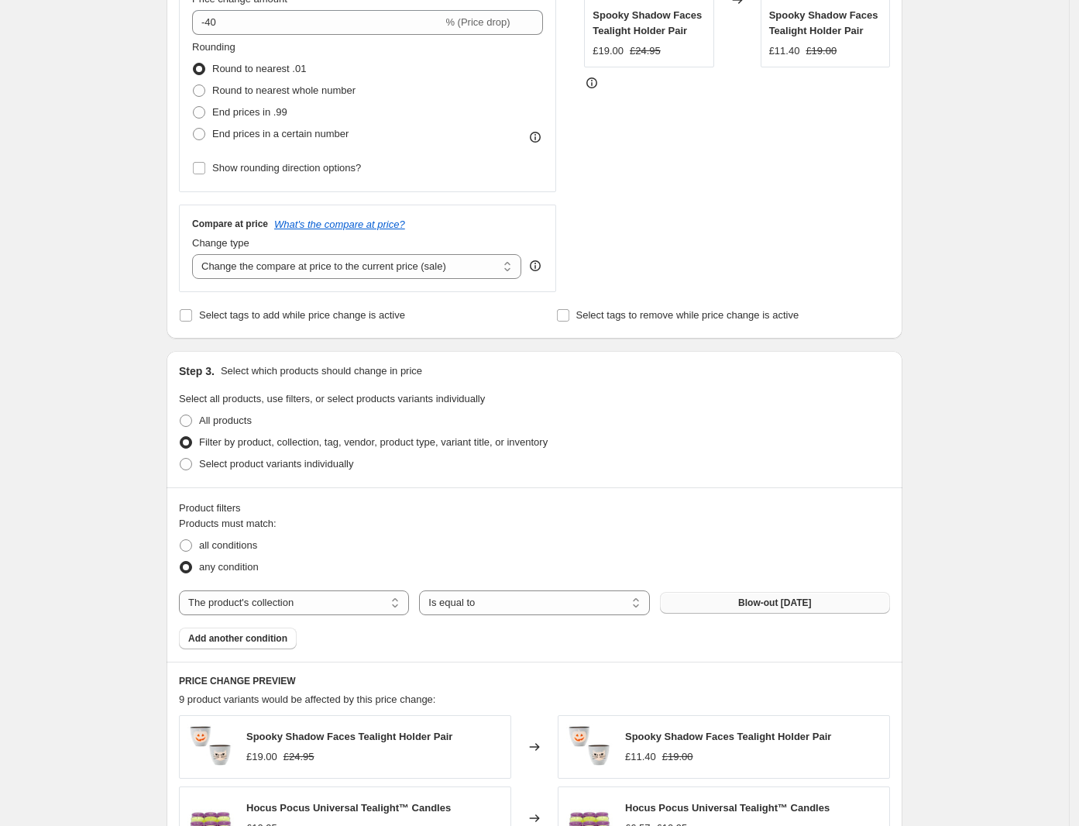
scroll to position [97, 0]
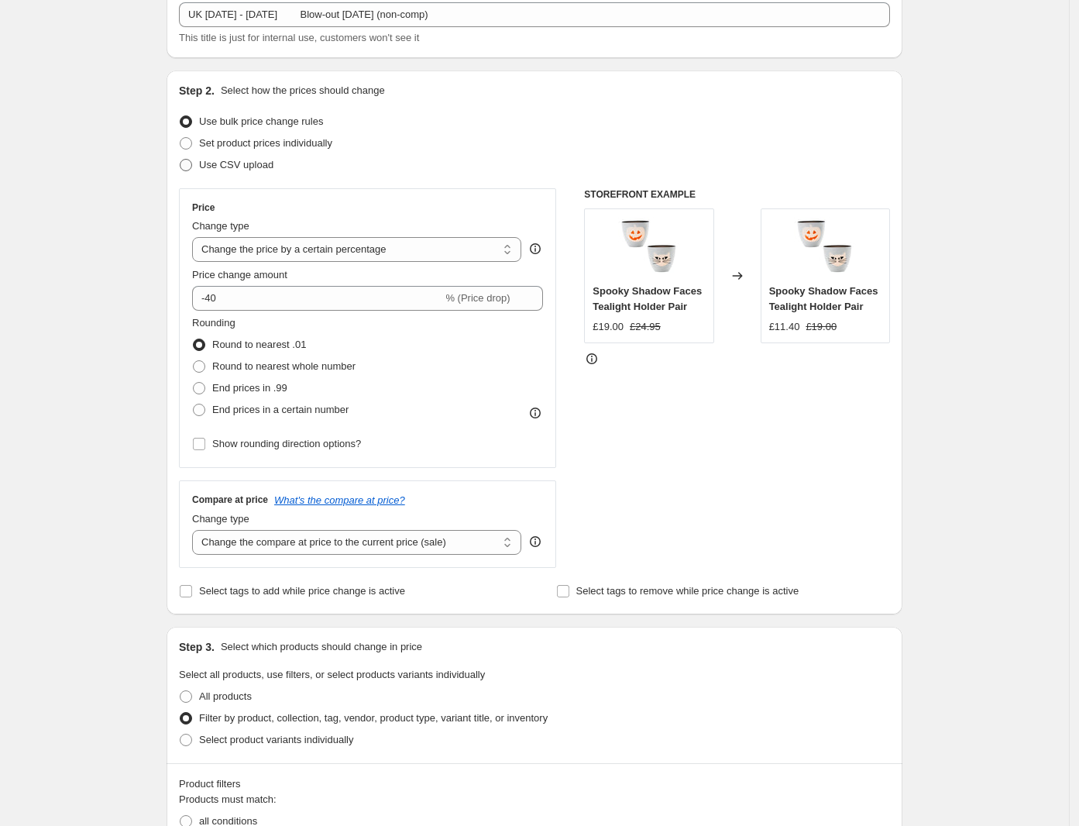
click at [192, 162] on span at bounding box center [186, 165] width 12 height 12
click at [180, 160] on input "Use CSV upload" at bounding box center [180, 159] width 1 height 1
radio input "true"
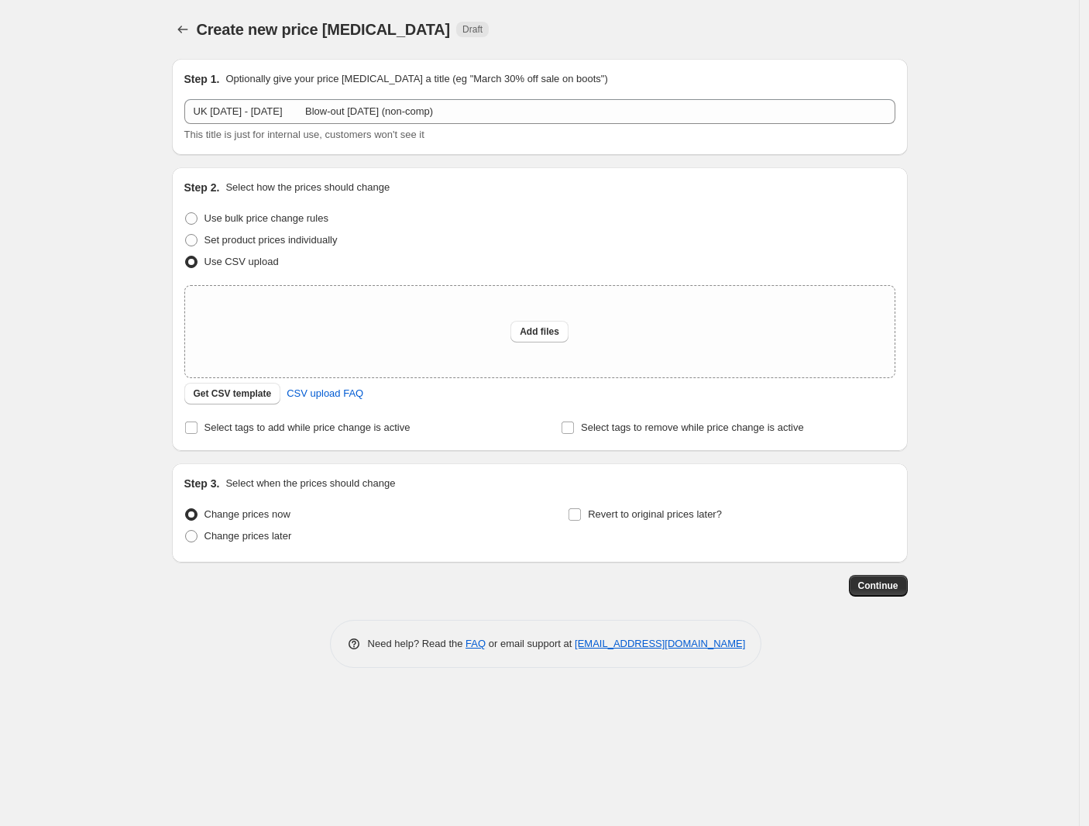
drag, startPoint x: 188, startPoint y: 237, endPoint x: 601, endPoint y: 274, distance: 414.5
click at [188, 237] on span at bounding box center [191, 240] width 12 height 12
click at [186, 235] on input "Set product prices individually" at bounding box center [185, 234] width 1 height 1
radio input "true"
select select "collection"
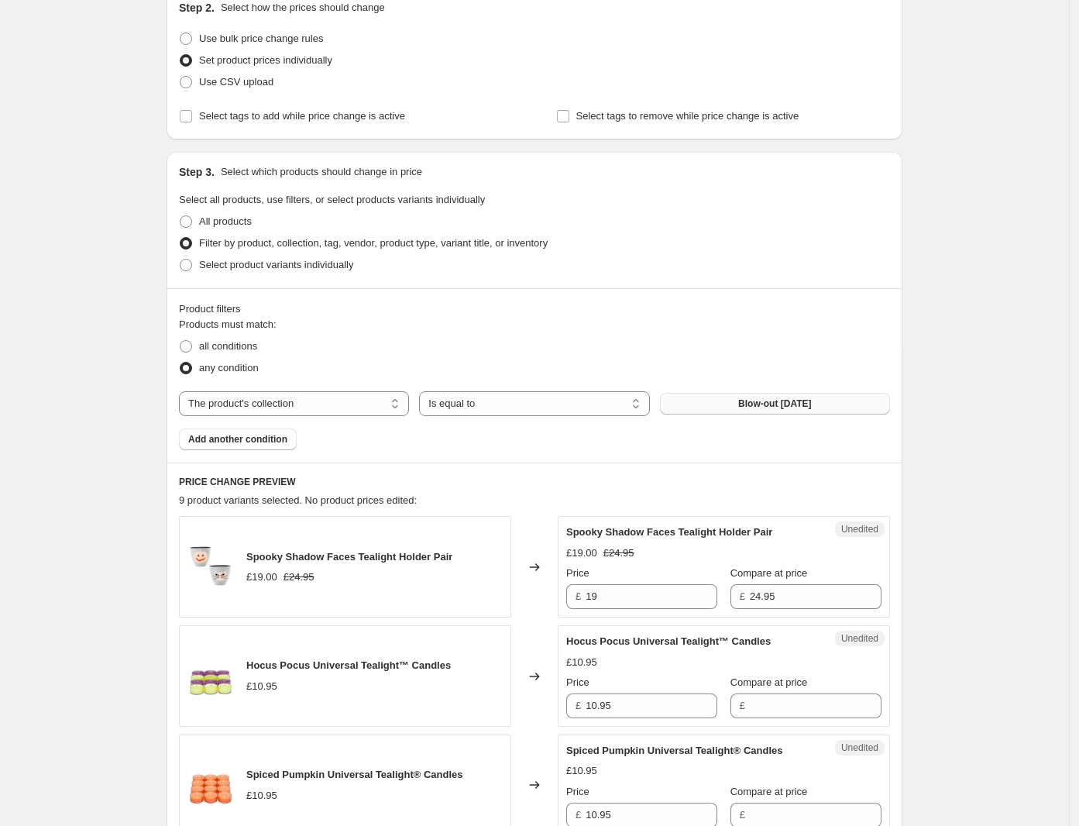
scroll to position [484, 0]
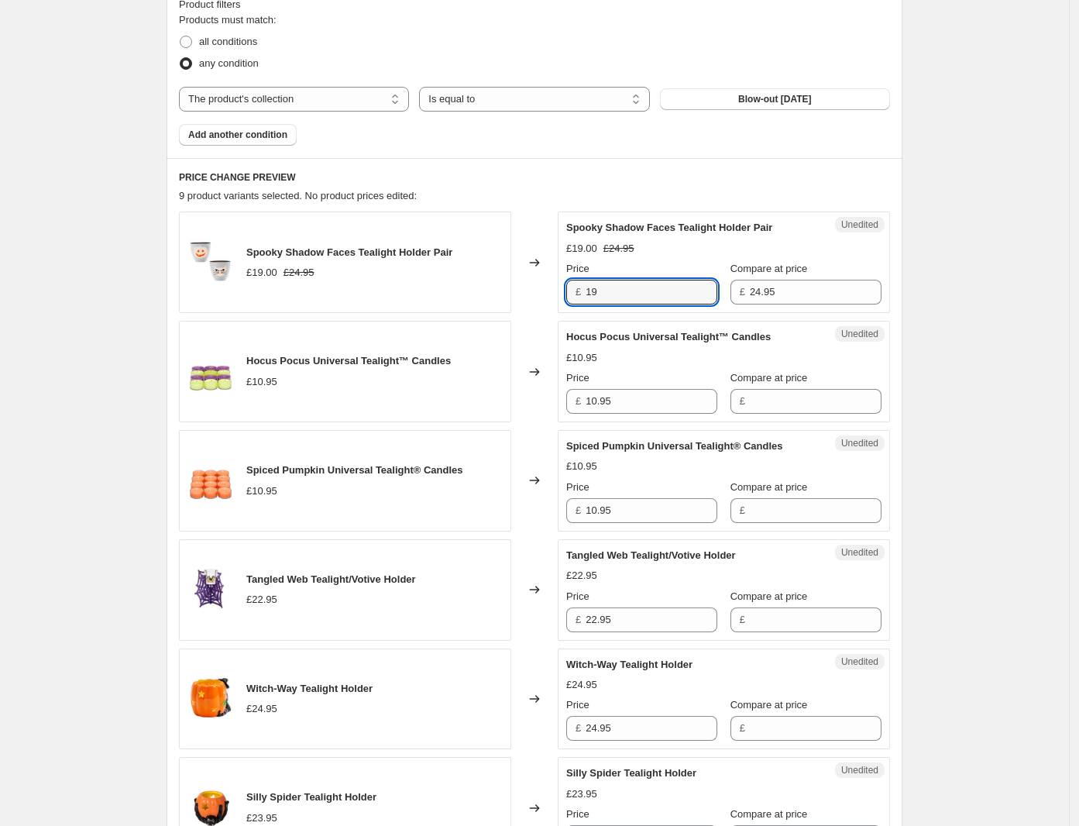
drag, startPoint x: 648, startPoint y: 294, endPoint x: 544, endPoint y: 294, distance: 103.8
click at [544, 294] on div "Spooky Shadow Faces Tealight Holder Pair £19.00 £24.95 Changed to Unedited Spoo…" at bounding box center [534, 261] width 711 height 101
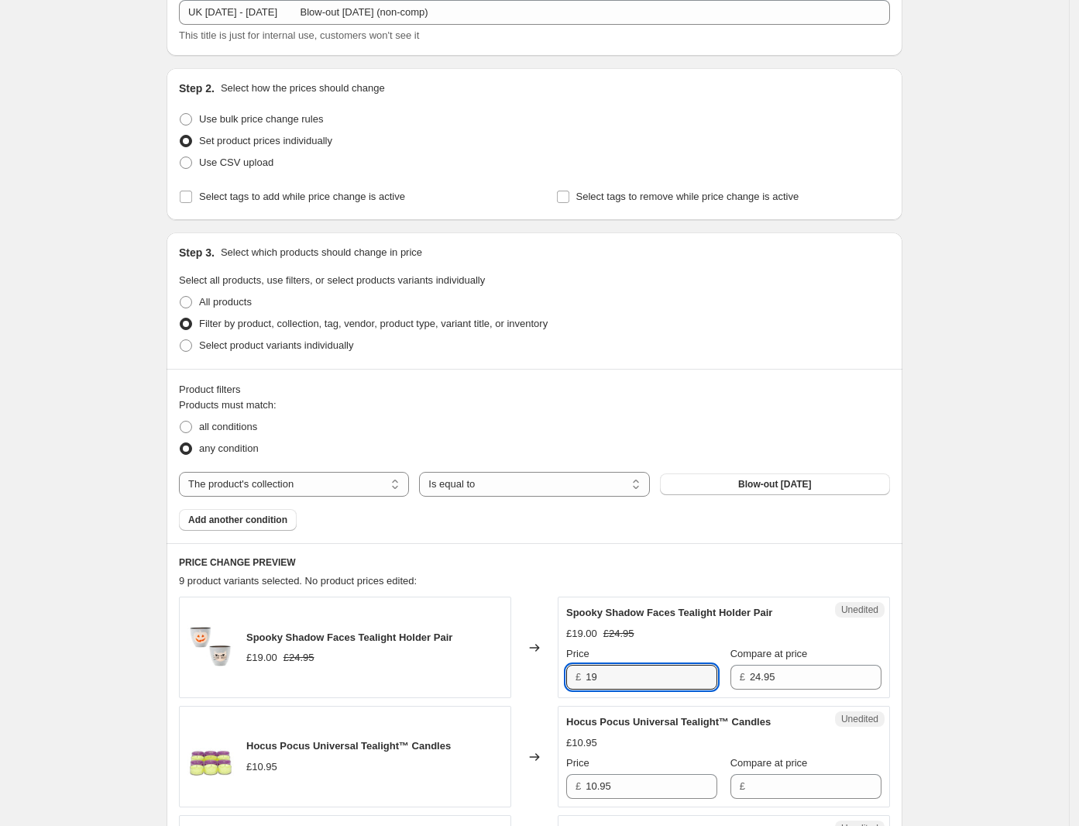
scroll to position [194, 0]
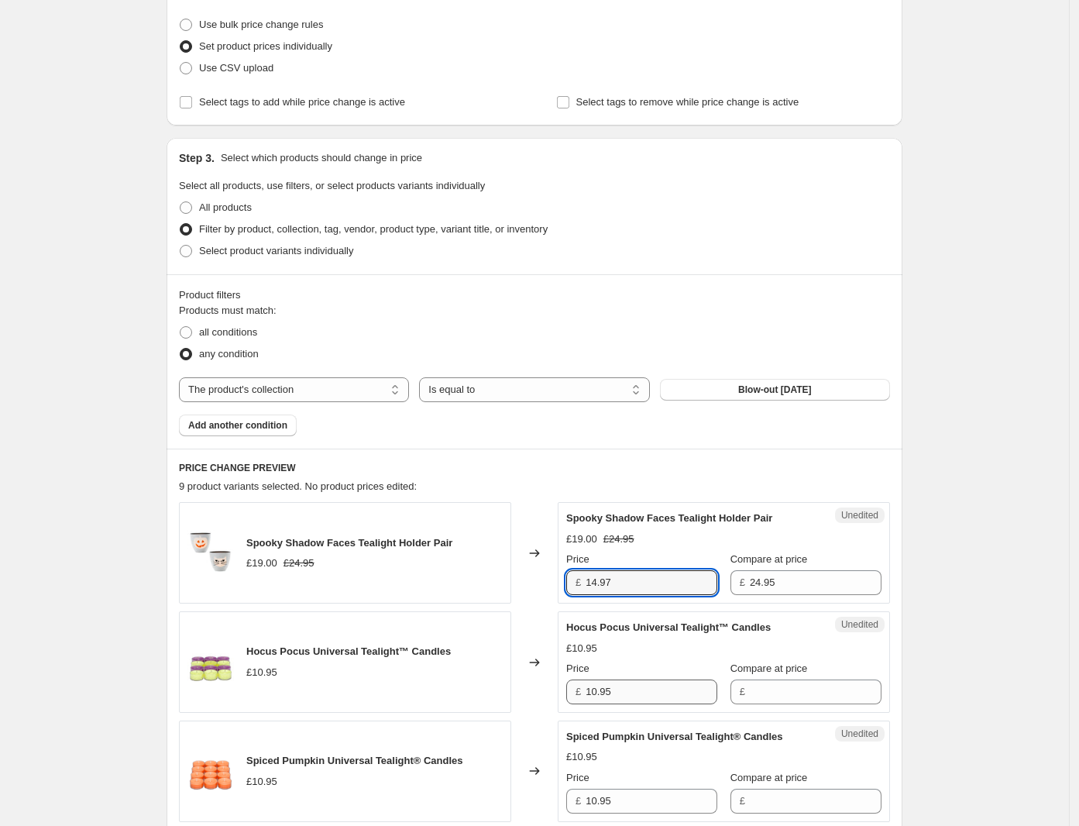
type input "14.97"
drag, startPoint x: 649, startPoint y: 698, endPoint x: 574, endPoint y: 702, distance: 75.2
click at [574, 702] on div "£ 10.95" at bounding box center [641, 691] width 151 height 25
type input "6.57"
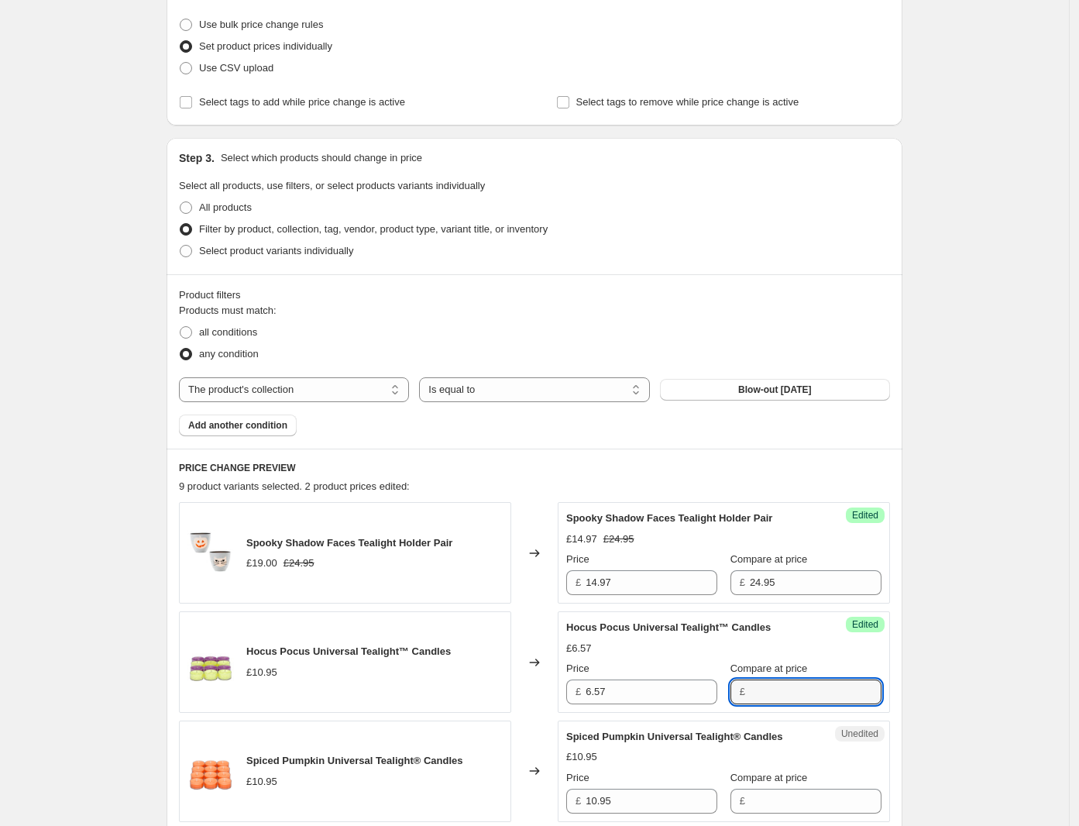
paste input "10.95"
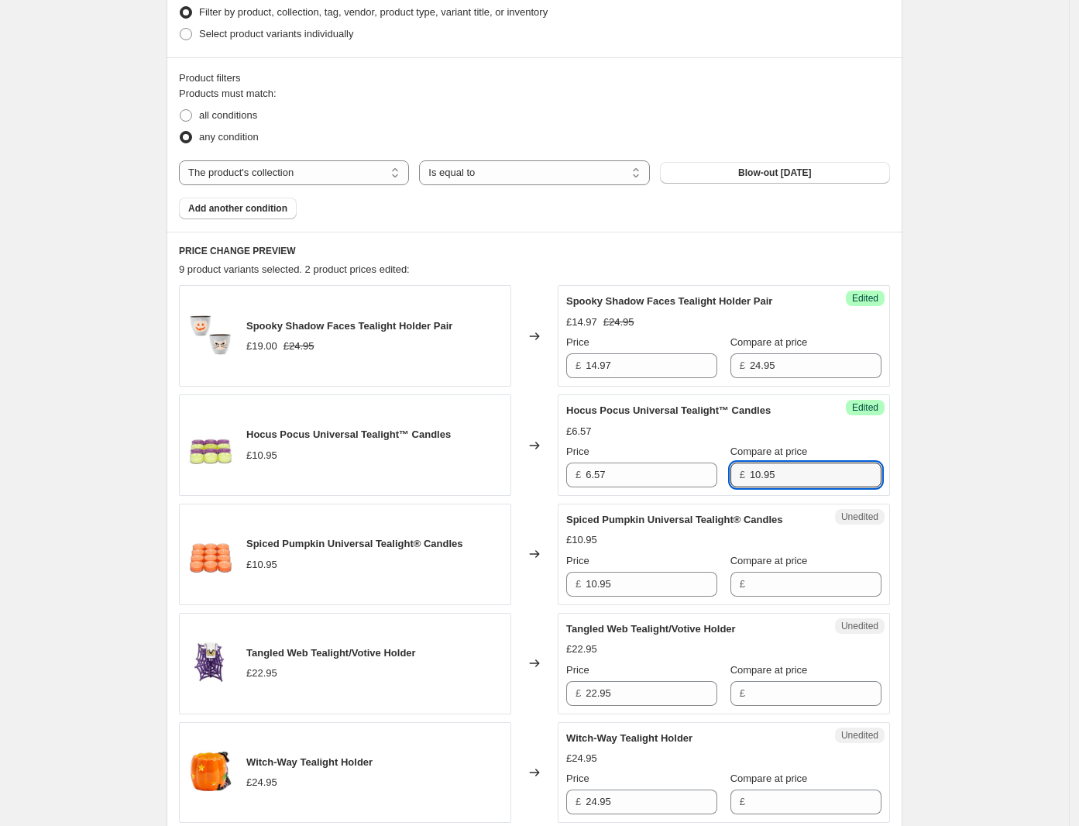
scroll to position [484, 0]
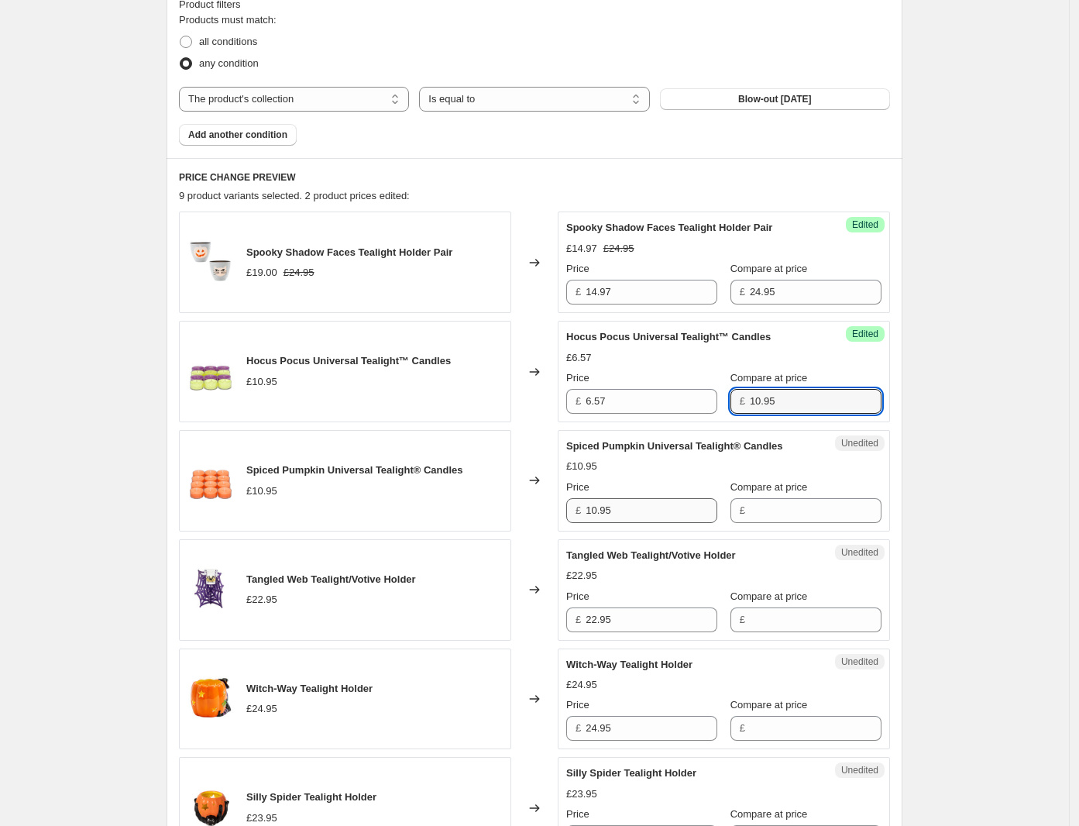
type input "10.95"
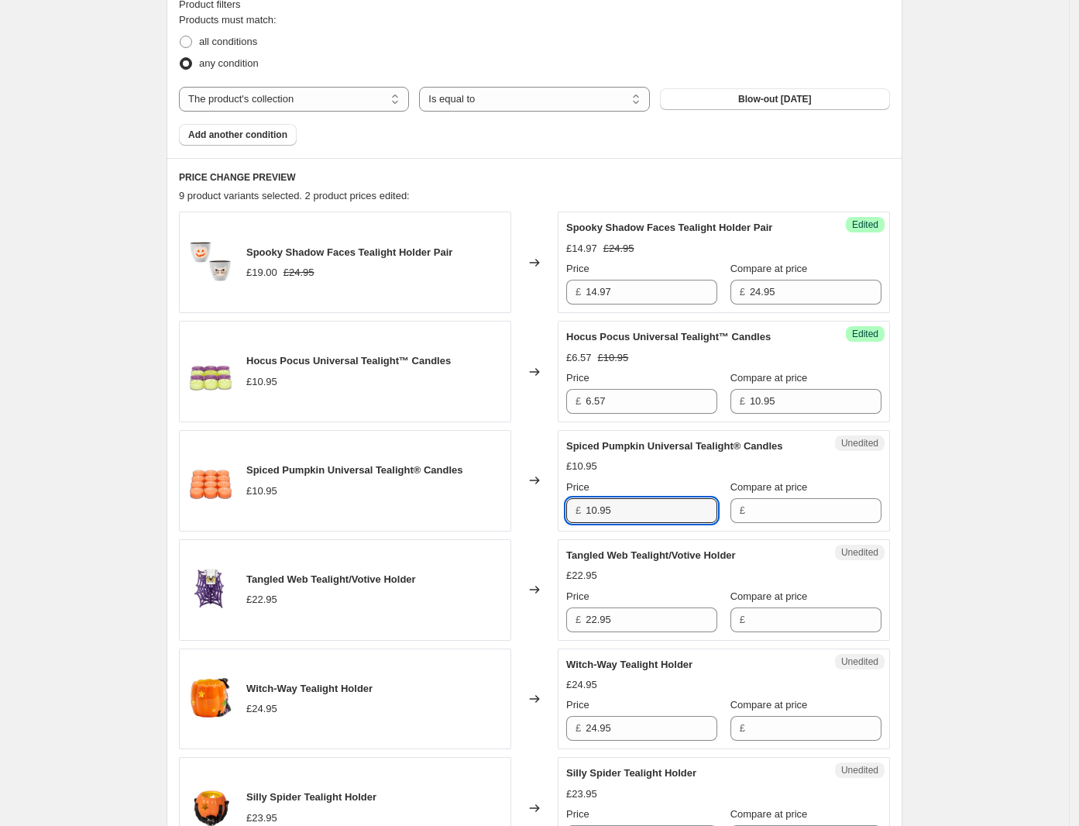
drag, startPoint x: 630, startPoint y: 507, endPoint x: 551, endPoint y: 507, distance: 79.0
click at [551, 507] on div "Spiced Pumpkin Universal Tealight® Candles £10.95 Changed to Unedited Spiced Pu…" at bounding box center [534, 480] width 711 height 101
type input "6.57"
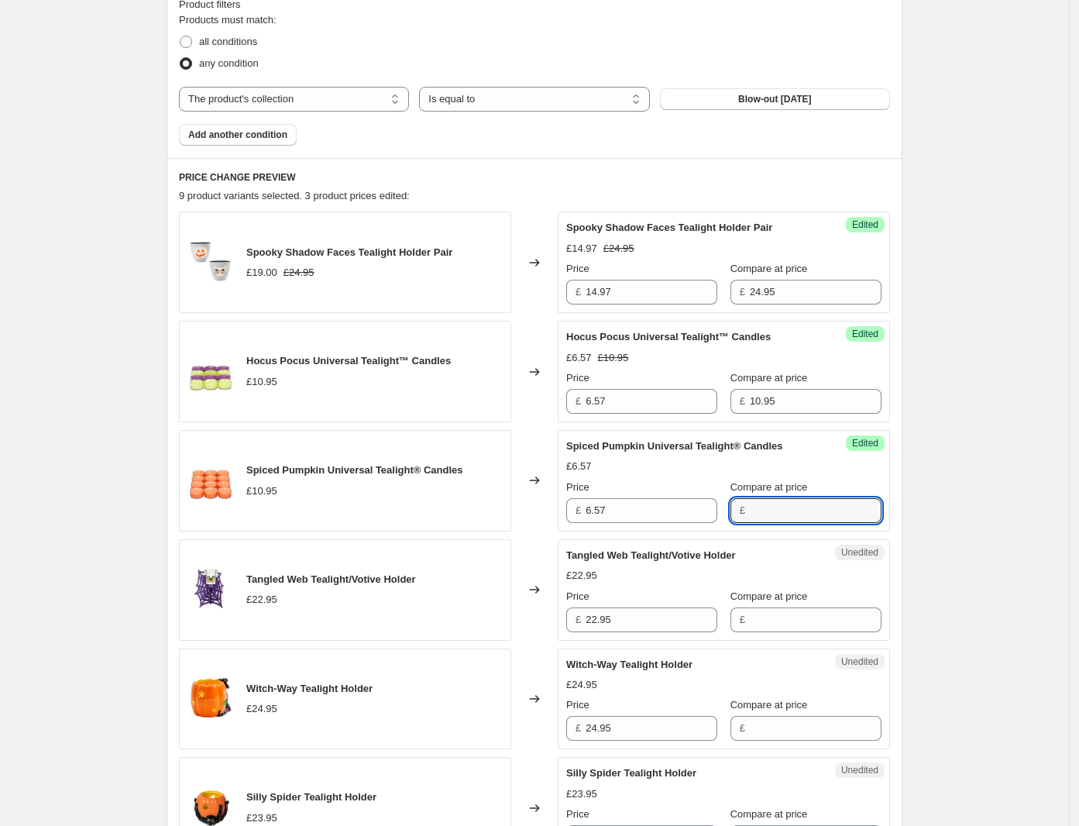
paste input "10.95"
type input "10.95"
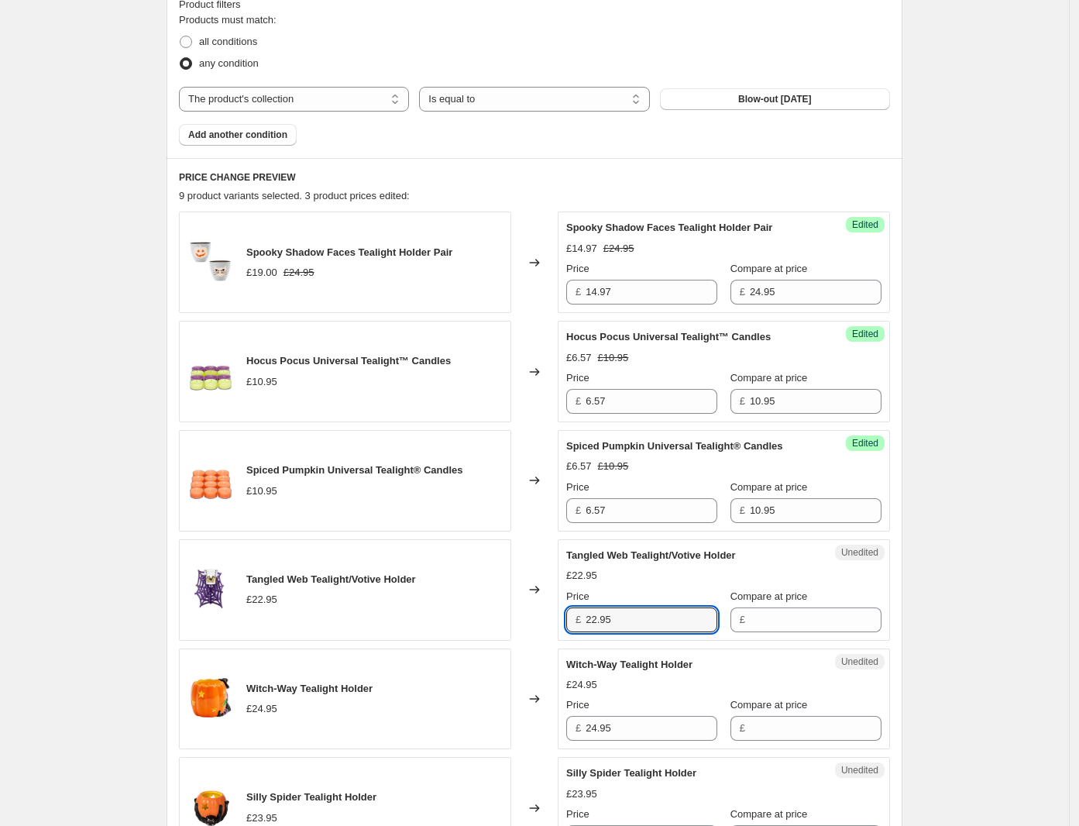
drag, startPoint x: 558, startPoint y: 626, endPoint x: 547, endPoint y: 626, distance: 10.8
click at [547, 626] on div "Tangled Web Tealight/Votive Holder £22.95 Changed to Unedited Tangled Web Teali…" at bounding box center [534, 589] width 711 height 101
type input "13.77"
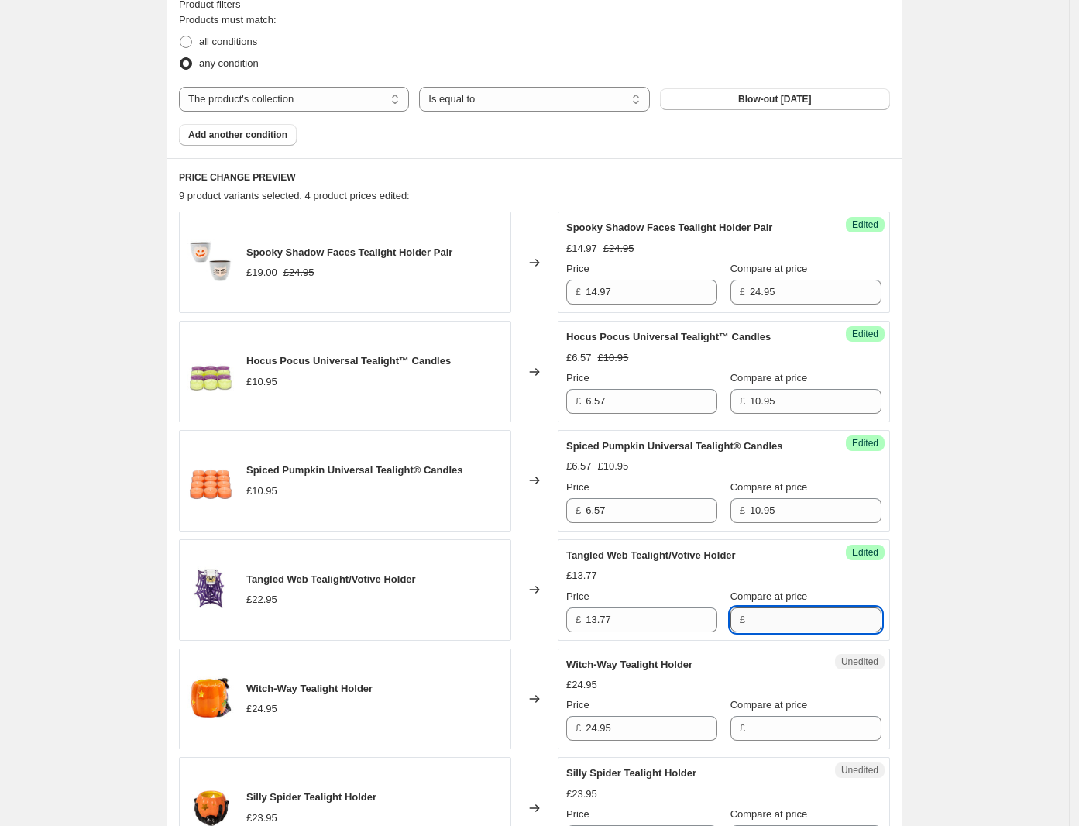
paste input "22.95"
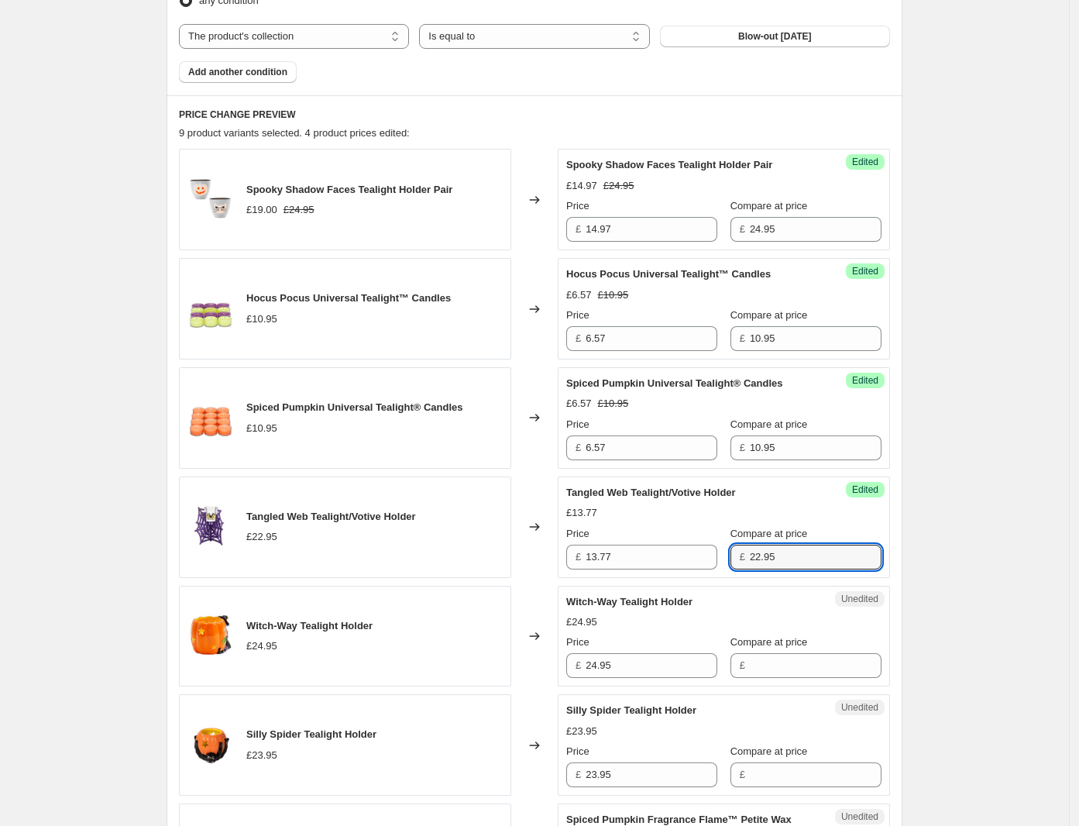
scroll to position [581, 0]
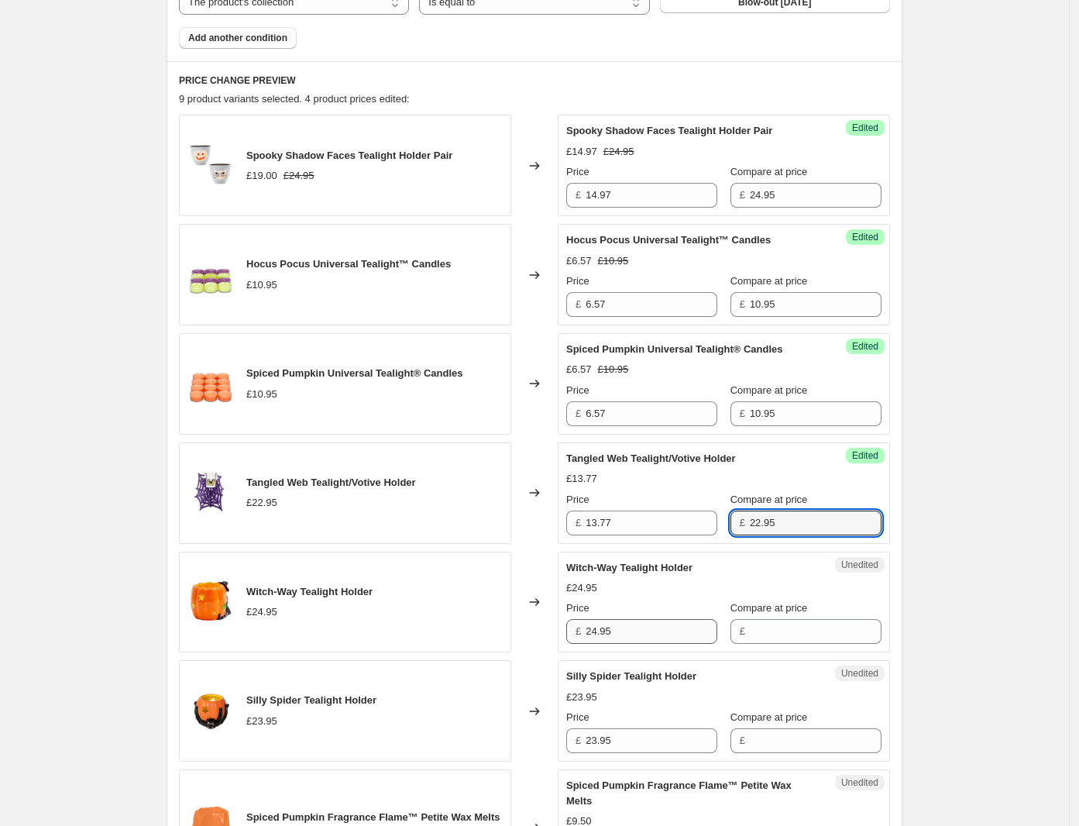
type input "22.95"
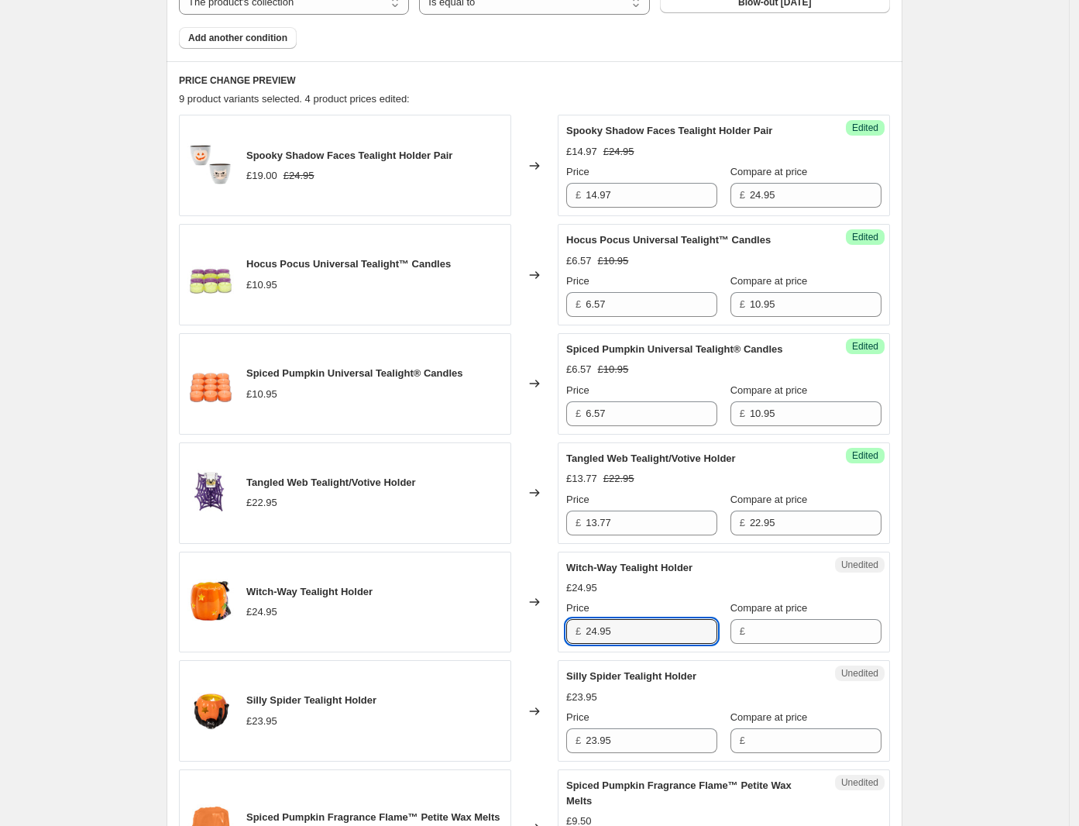
drag, startPoint x: 643, startPoint y: 635, endPoint x: 575, endPoint y: 633, distance: 67.4
click at [575, 633] on div "£ 24.95" at bounding box center [641, 631] width 151 height 25
type input "14.97"
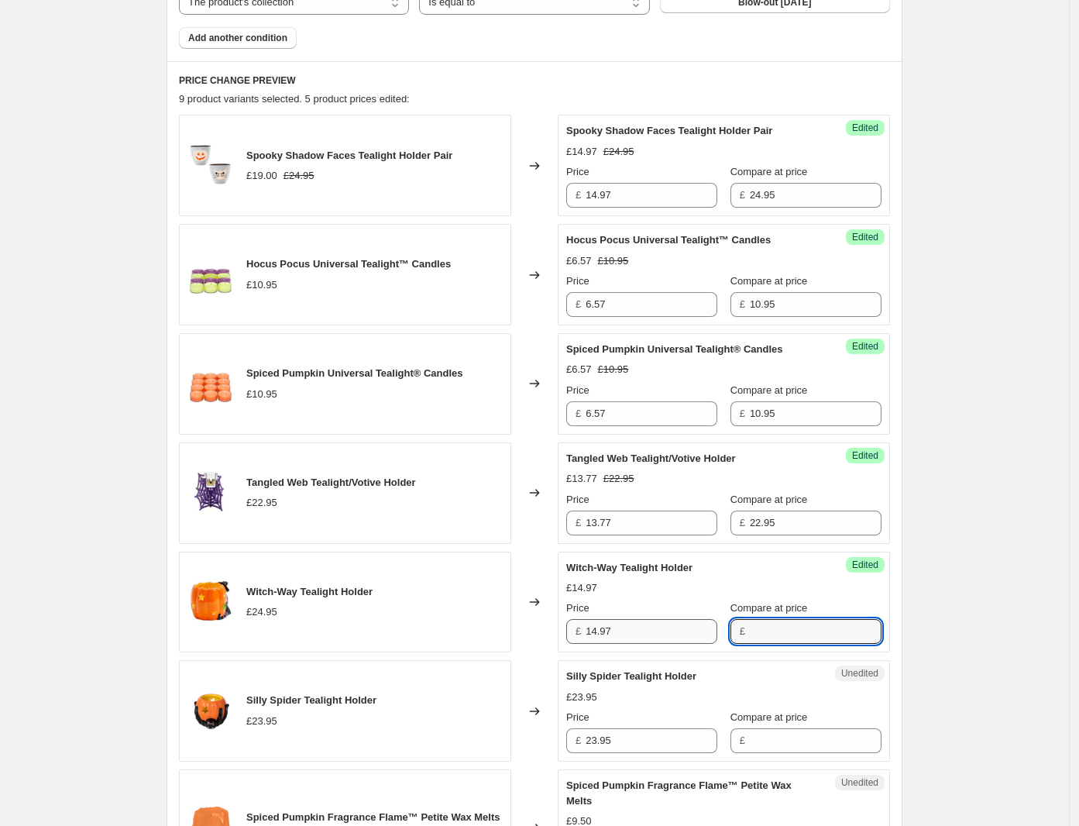
paste input "24.95"
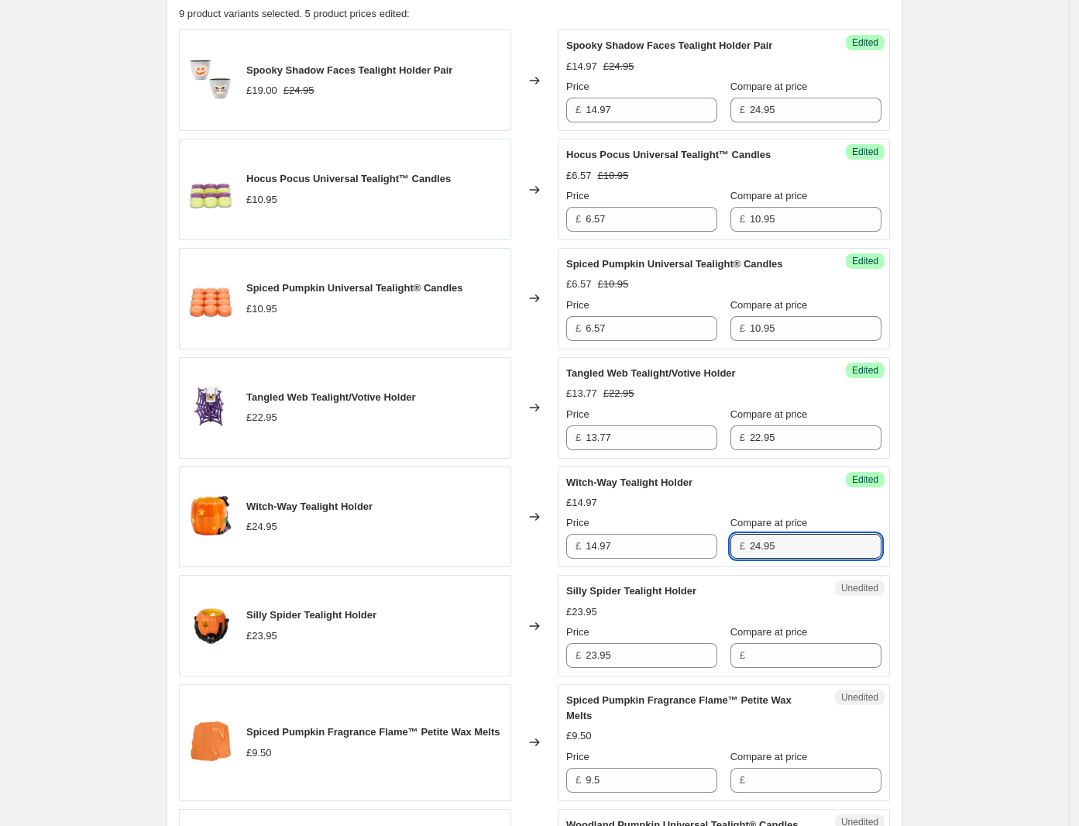
scroll to position [775, 0]
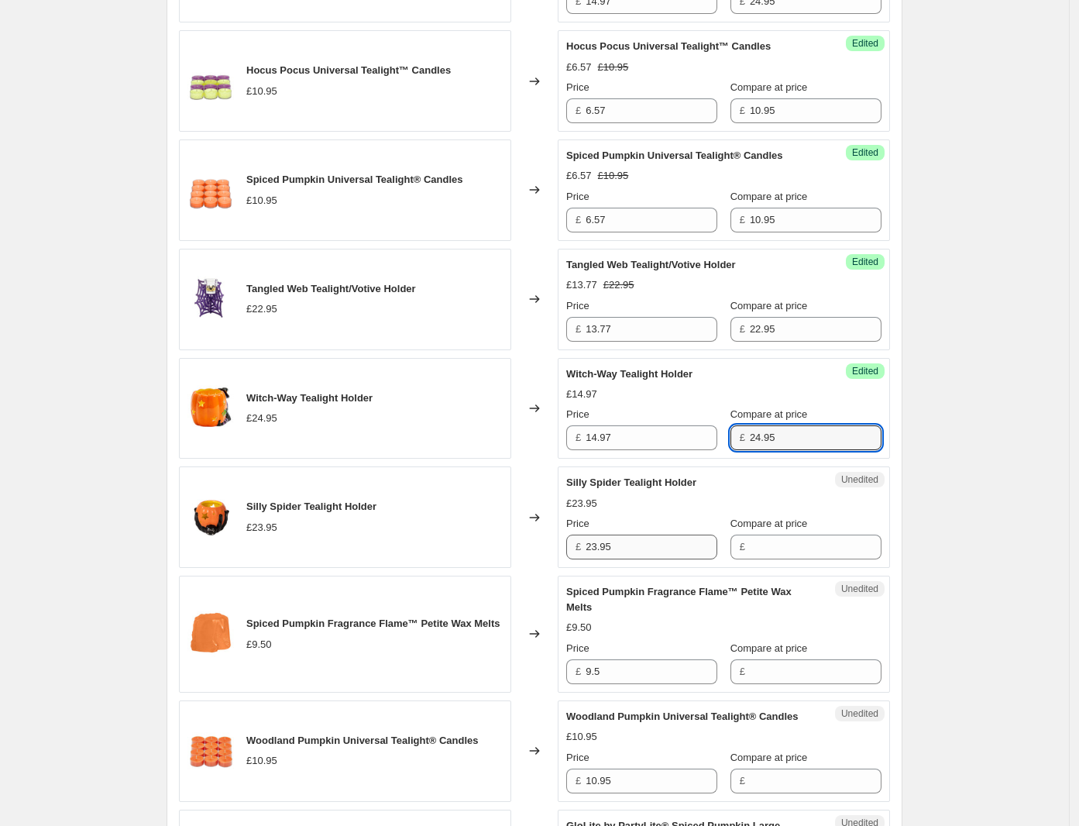
type input "24.95"
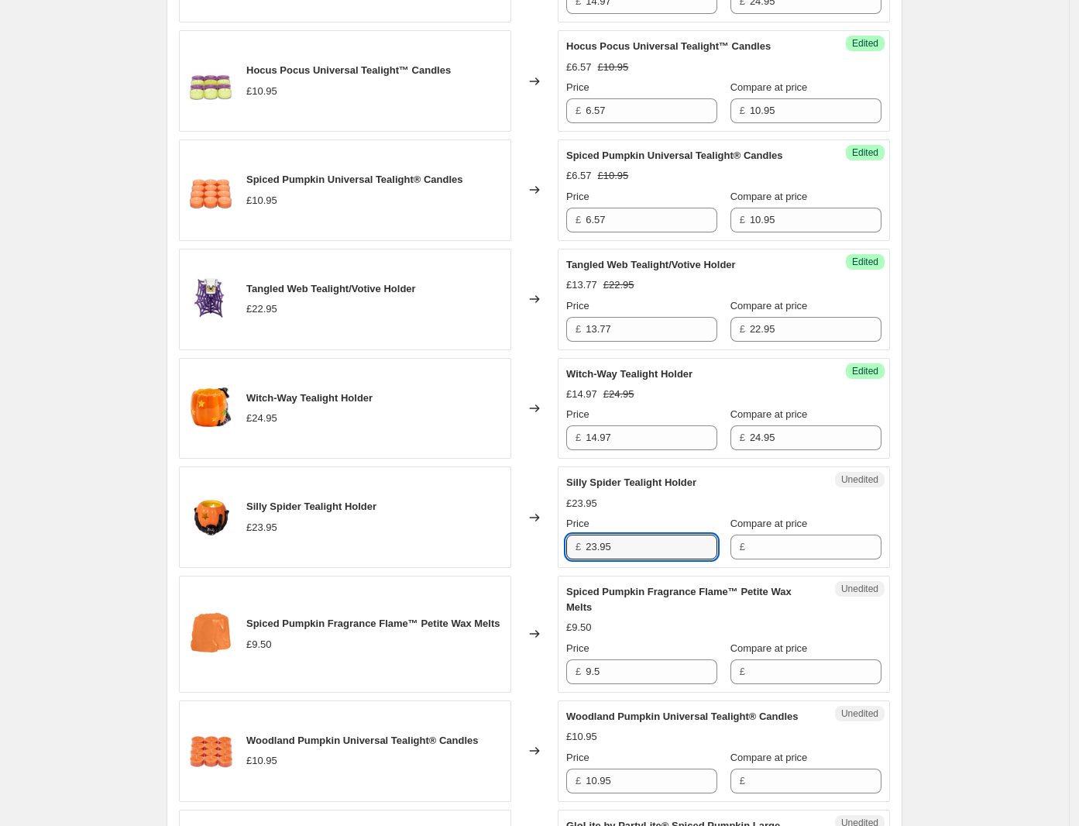
drag, startPoint x: 648, startPoint y: 545, endPoint x: 504, endPoint y: 552, distance: 144.2
click at [504, 551] on div "Silly Spider Tealight Holder £23.95 Changed to Unedited Silly Spider Tealight H…" at bounding box center [534, 516] width 711 height 101
type input "14.37"
paste input "23.95"
type input "23.95"
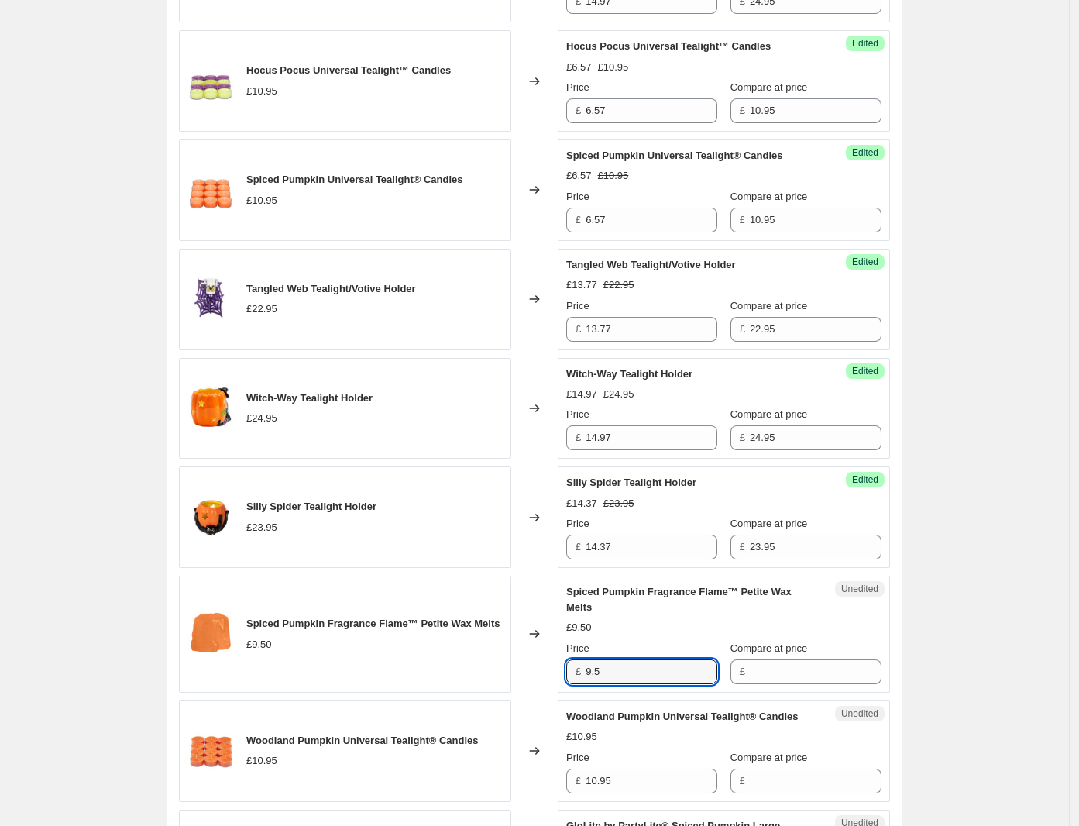
drag, startPoint x: 548, startPoint y: 678, endPoint x: 529, endPoint y: 675, distance: 19.5
click at [529, 675] on div "Spiced Pumpkin Fragrance Flame™ Petite Wax Melts £9.50 Changed to Unedited Spic…" at bounding box center [534, 633] width 711 height 117
type input "5.70"
paste input "9.5"
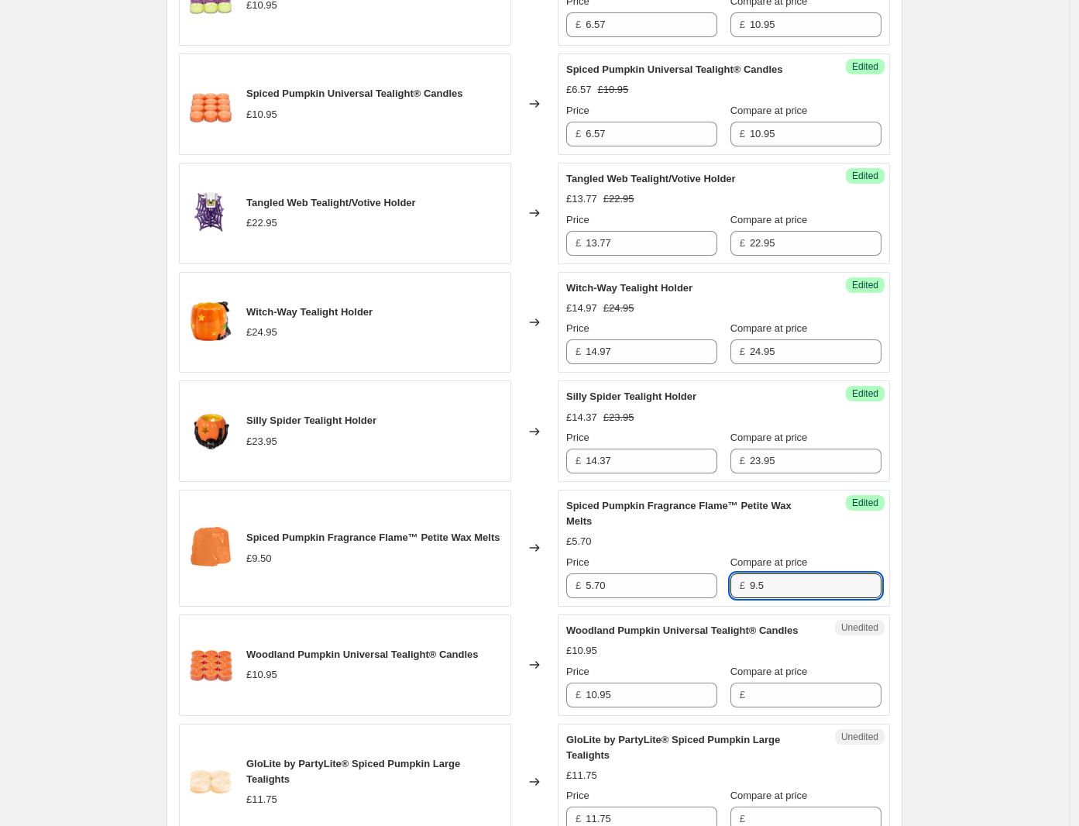
scroll to position [1065, 0]
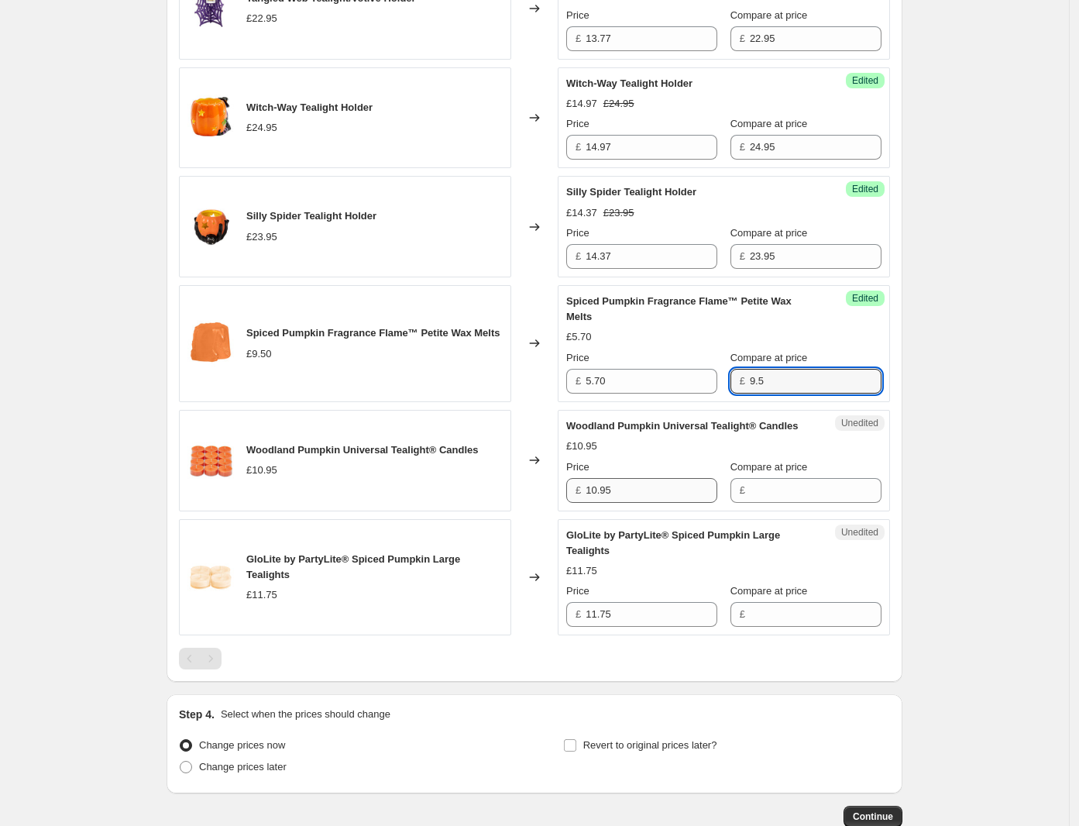
type input "9.5"
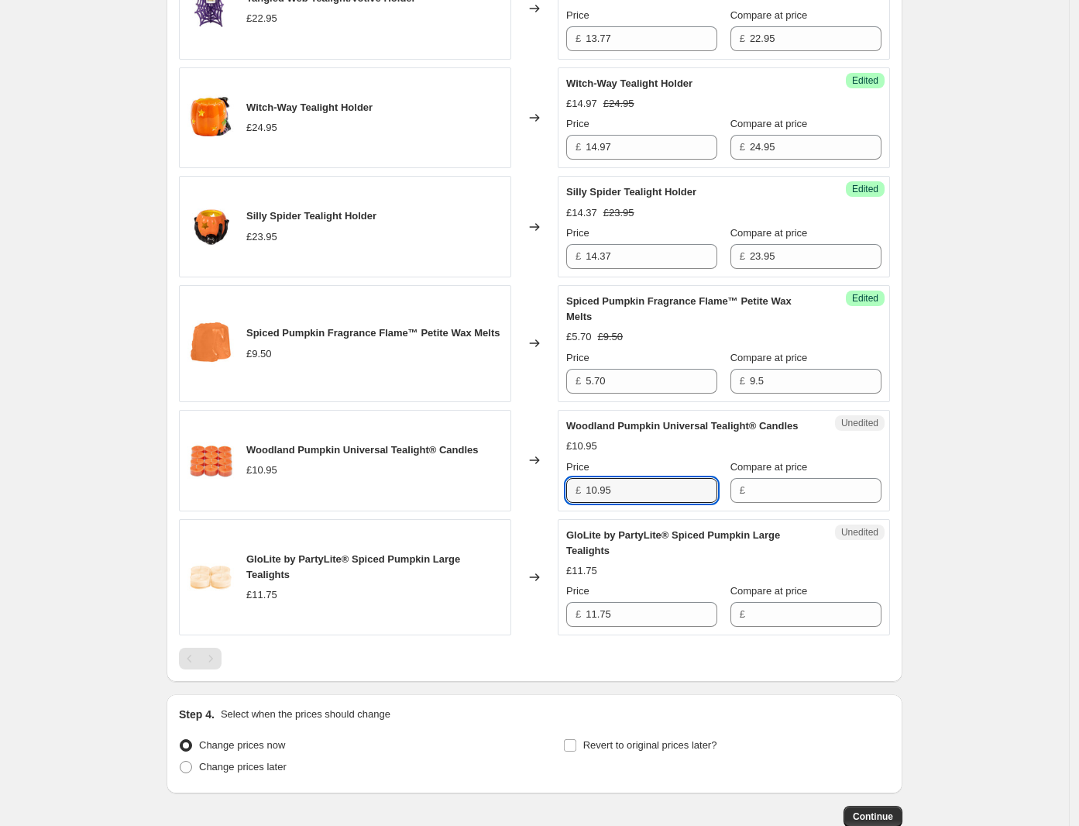
drag, startPoint x: 633, startPoint y: 496, endPoint x: 579, endPoint y: 496, distance: 53.4
click at [572, 498] on div "£ 10.95" at bounding box center [641, 490] width 151 height 25
type input "6.57"
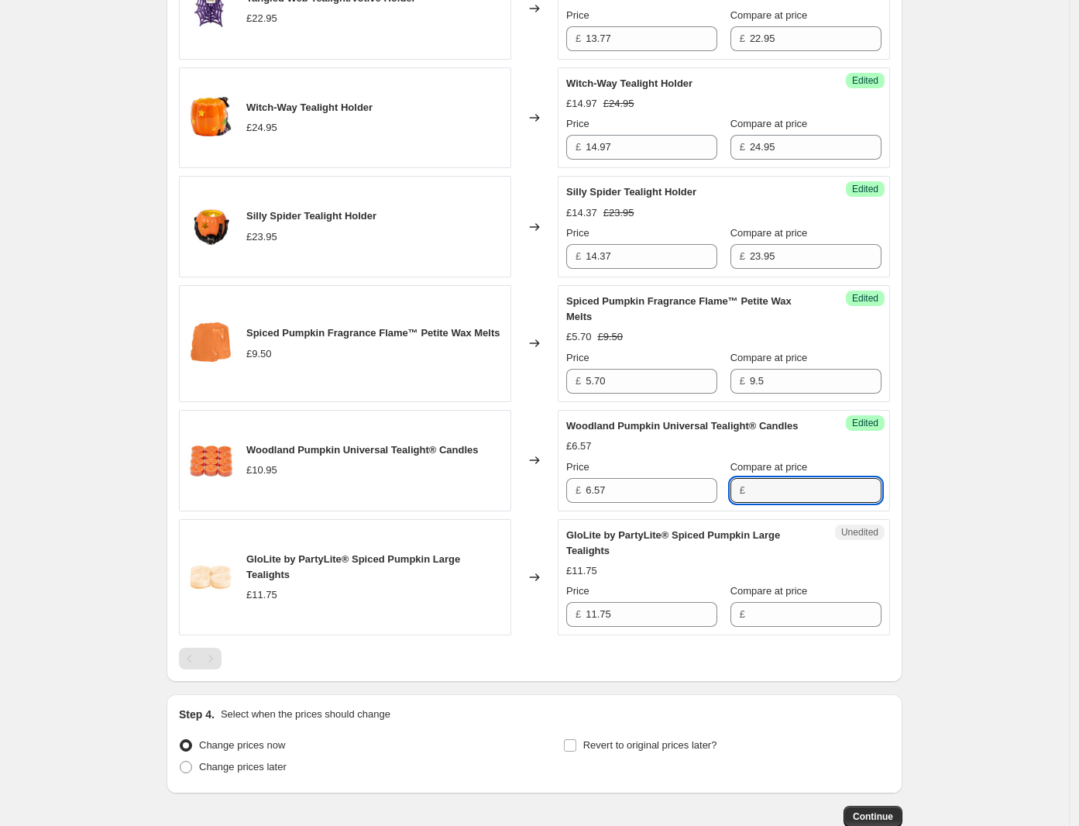
paste input "10.95"
type input "10.95"
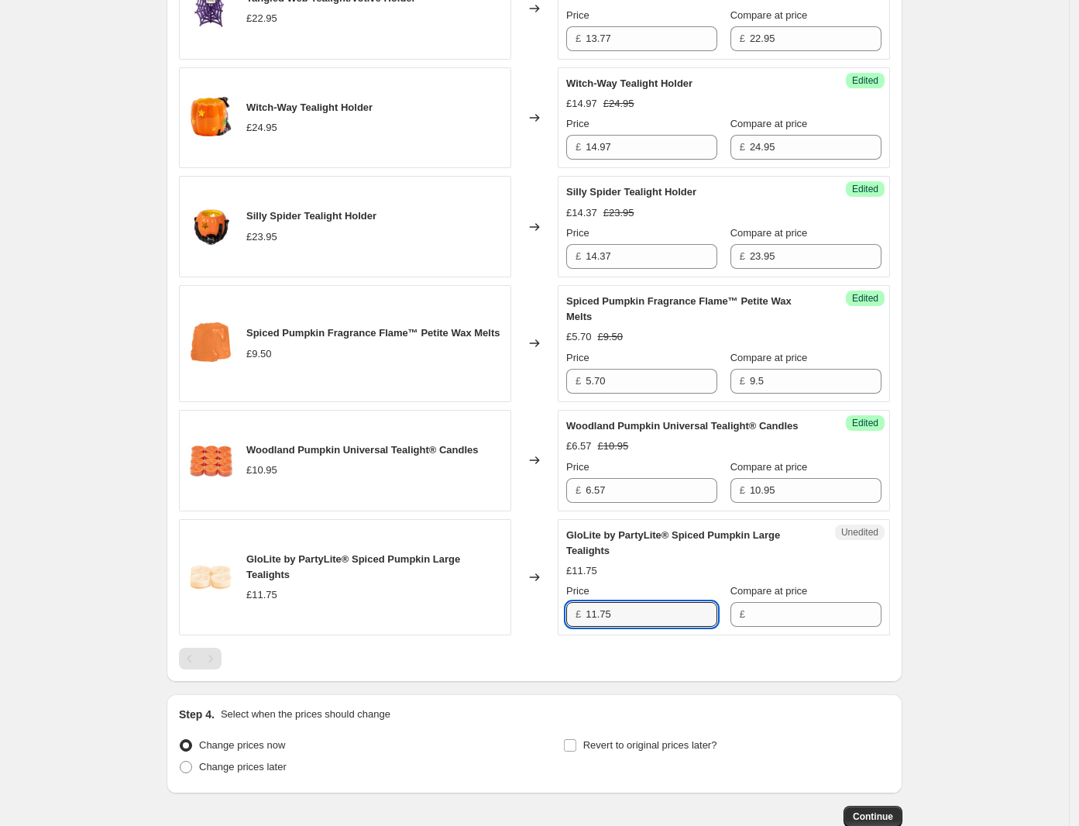
click at [565, 624] on div "Unedited GloLite by PartyLite® Spiced Pumpkin Large Tealights £11.75 Price £ 11…" at bounding box center [724, 577] width 332 height 117
drag, startPoint x: 621, startPoint y: 622, endPoint x: 586, endPoint y: 617, distance: 36.0
click at [586, 617] on div "£ 11.75" at bounding box center [641, 614] width 151 height 25
type input "7.05"
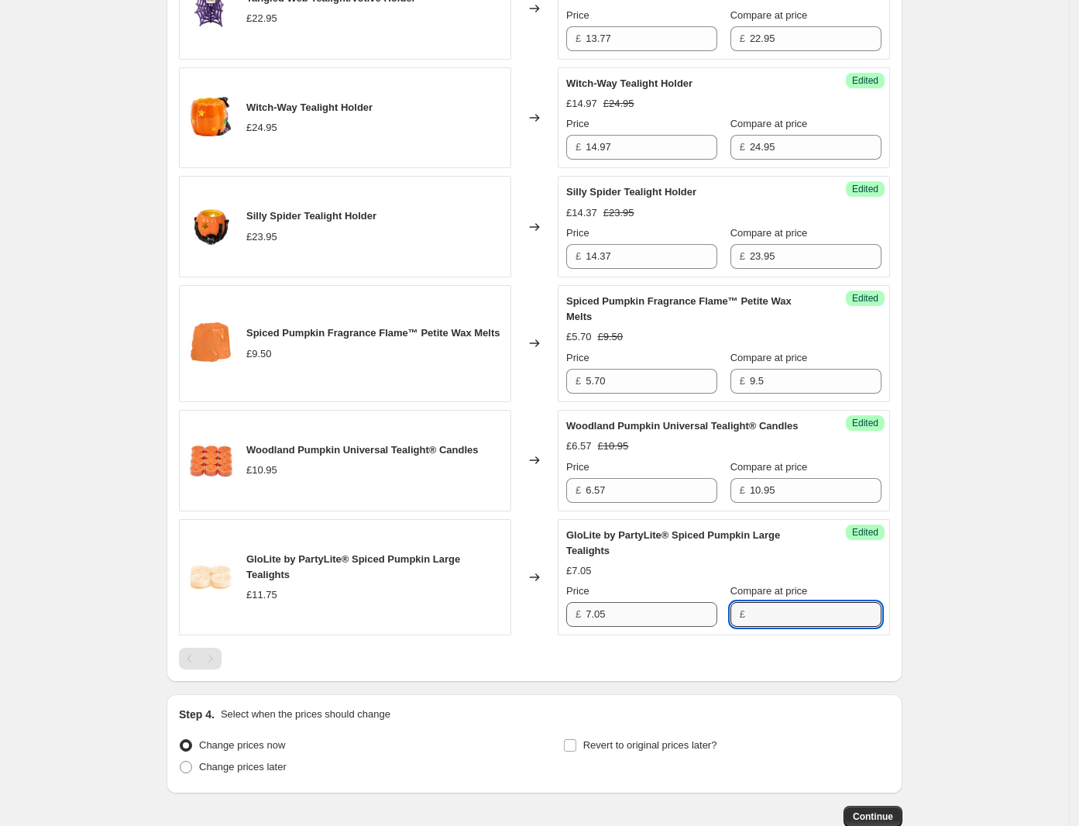
paste input "11.75"
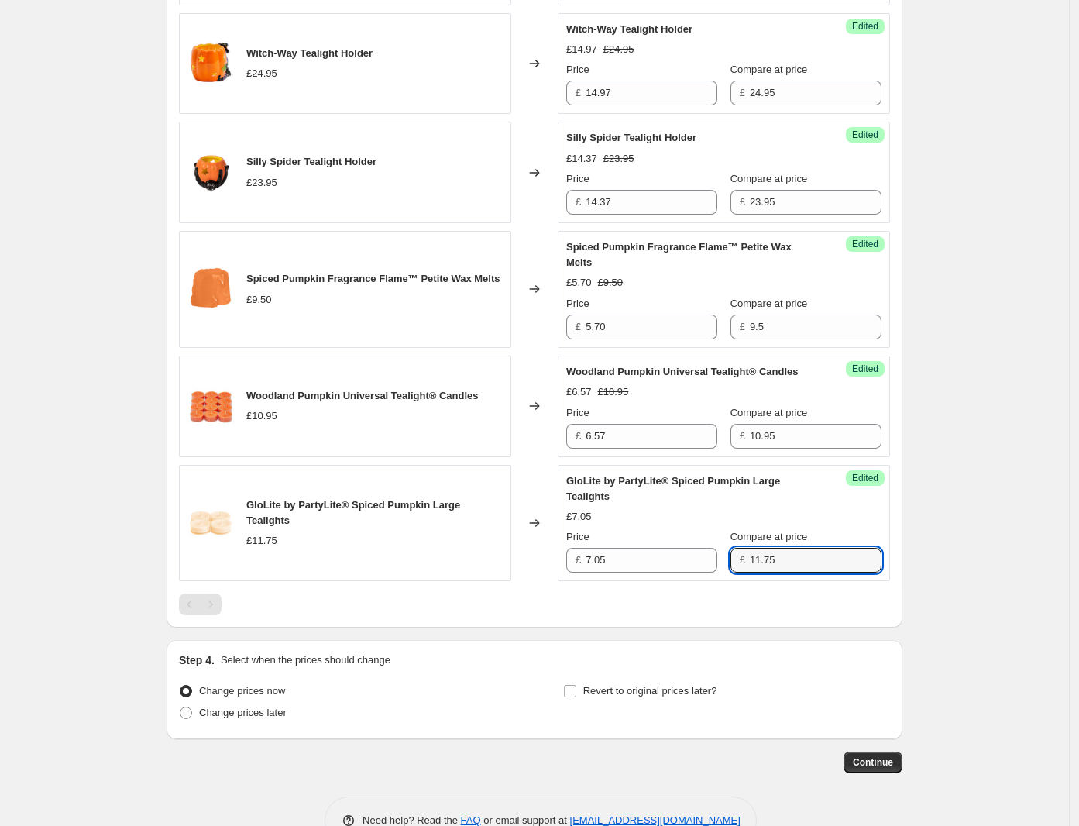
scroll to position [1164, 0]
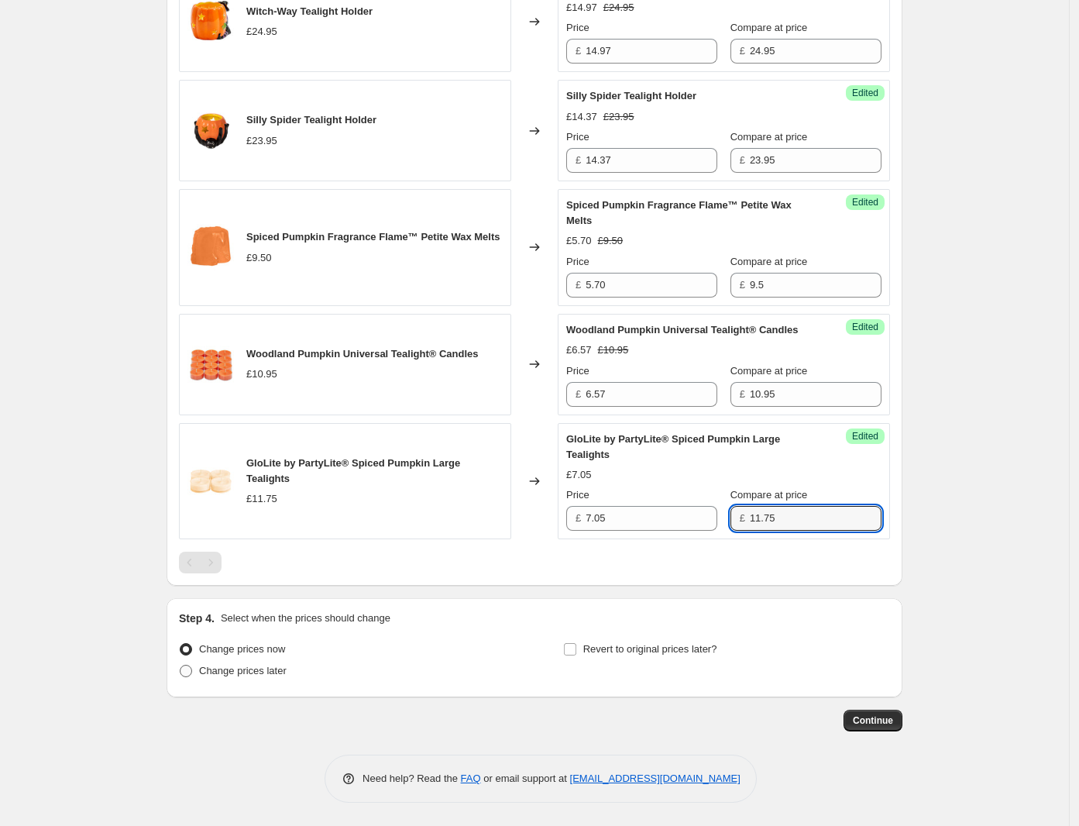
type input "11.75"
click at [234, 671] on span "Change prices later" at bounding box center [243, 671] width 88 height 12
click at [180, 665] on input "Change prices later" at bounding box center [180, 665] width 1 height 1
radio input "true"
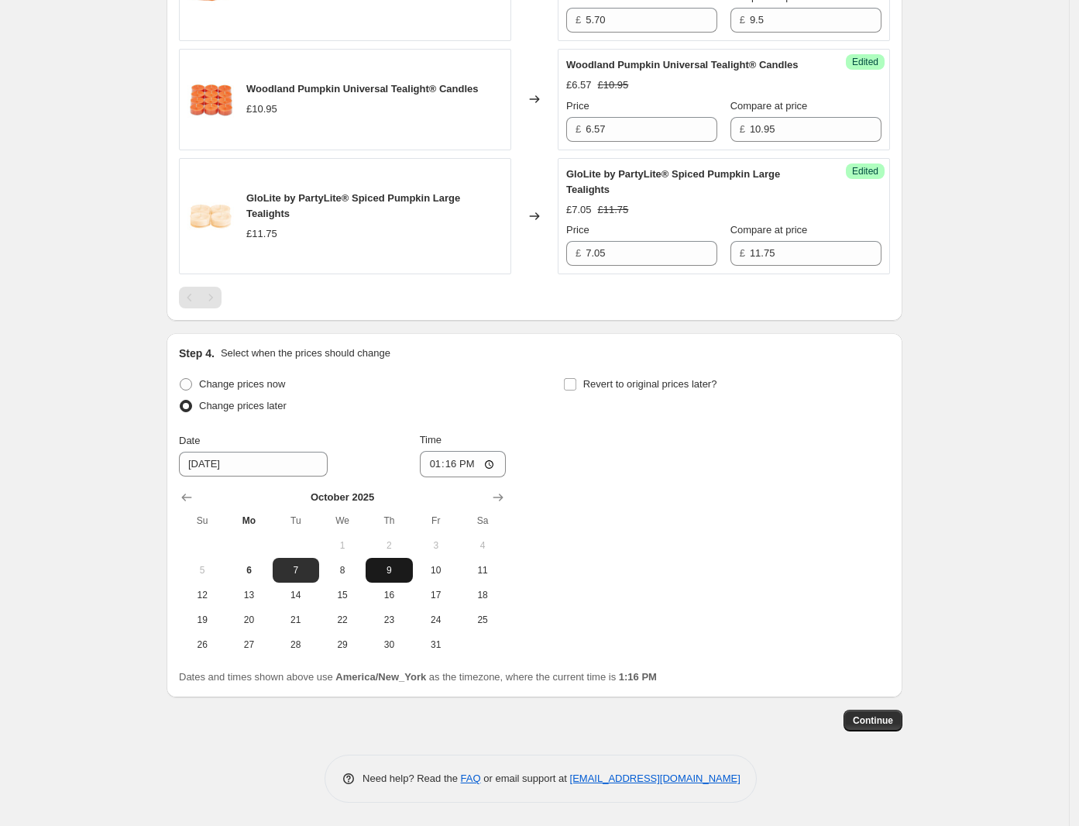
scroll to position [1430, 0]
click at [362, 585] on button "15" at bounding box center [342, 594] width 46 height 25
type input "[DATE]"
click at [434, 468] on input "13:16" at bounding box center [463, 464] width 87 height 26
type input "17:00"
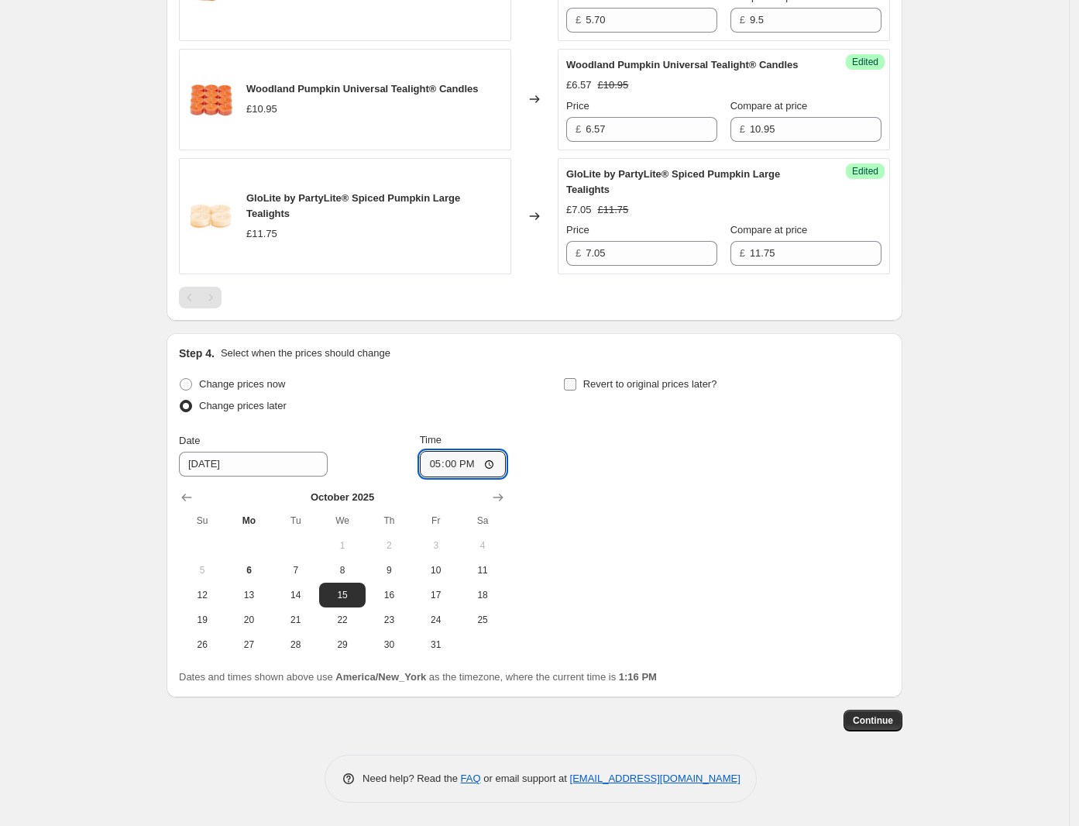
click at [572, 380] on input "Revert to original prices later?" at bounding box center [570, 384] width 12 height 12
checkbox input "true"
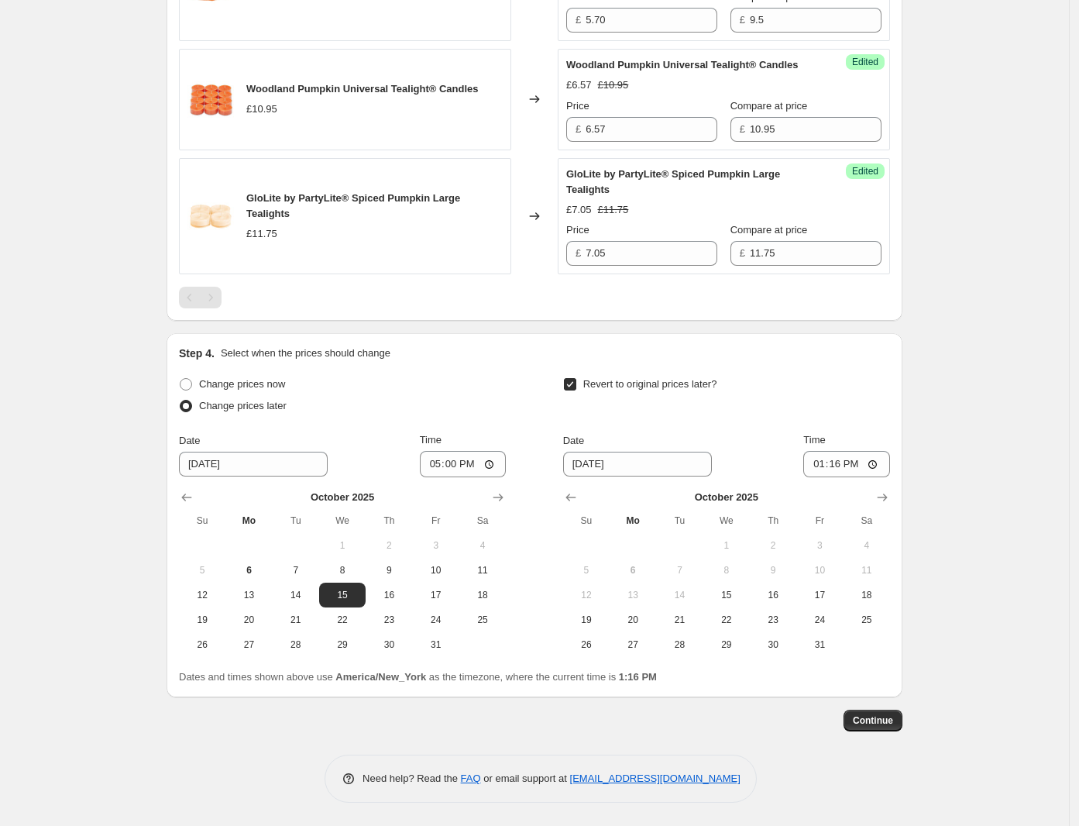
drag, startPoint x: 674, startPoint y: 615, endPoint x: 819, endPoint y: 554, distance: 157.9
click at [679, 613] on span "21" at bounding box center [679, 619] width 34 height 12
type input "[DATE]"
click at [823, 466] on input "13:16" at bounding box center [846, 464] width 87 height 26
type input "17:00"
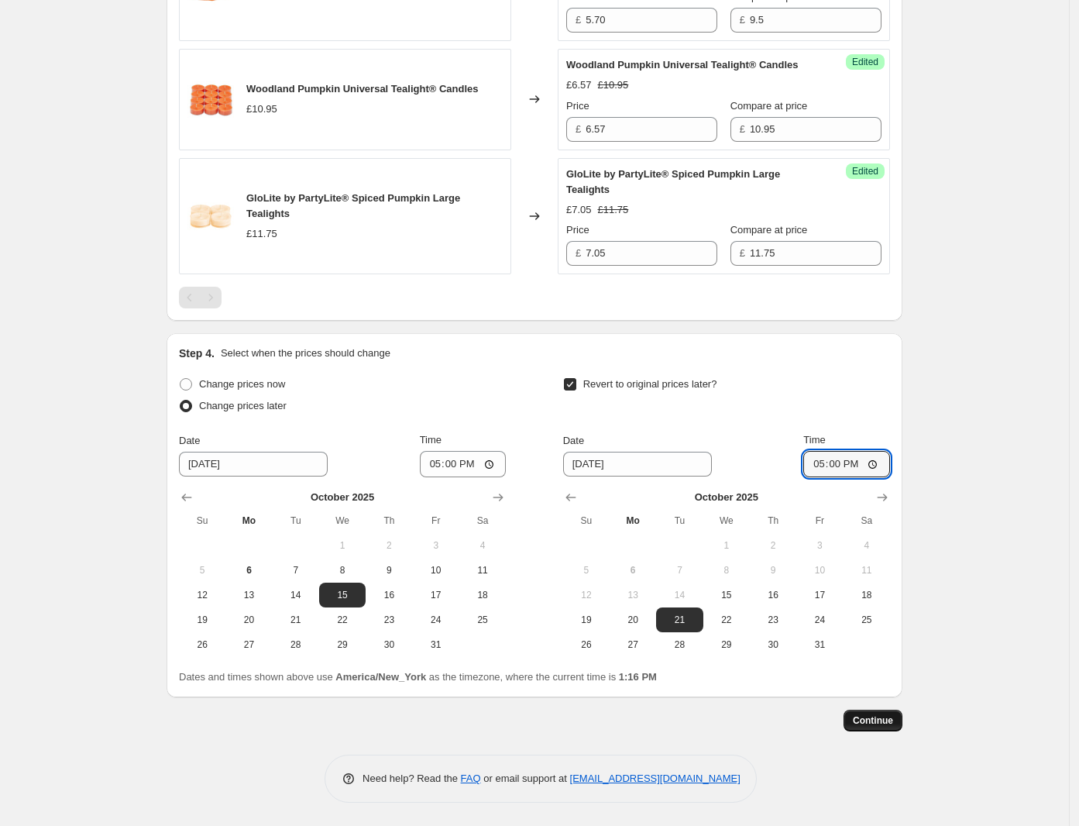
click at [885, 723] on span "Continue" at bounding box center [873, 720] width 40 height 12
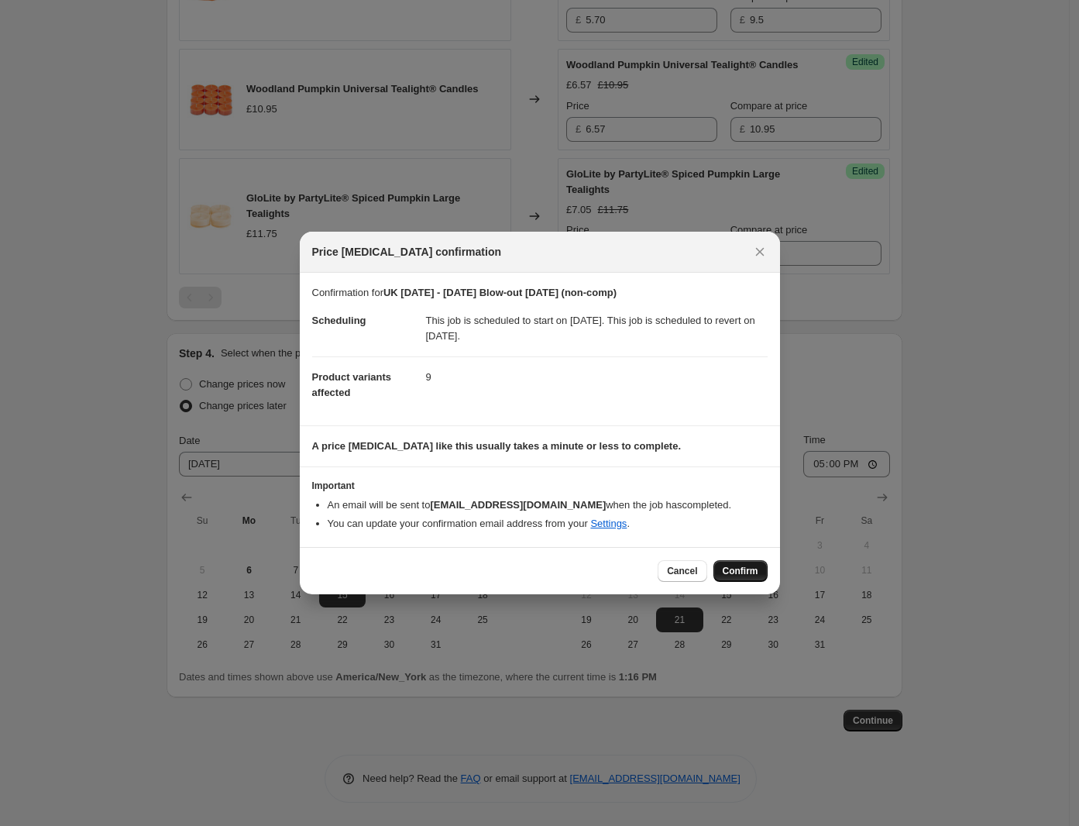
click at [754, 568] on span "Confirm" at bounding box center [741, 571] width 36 height 12
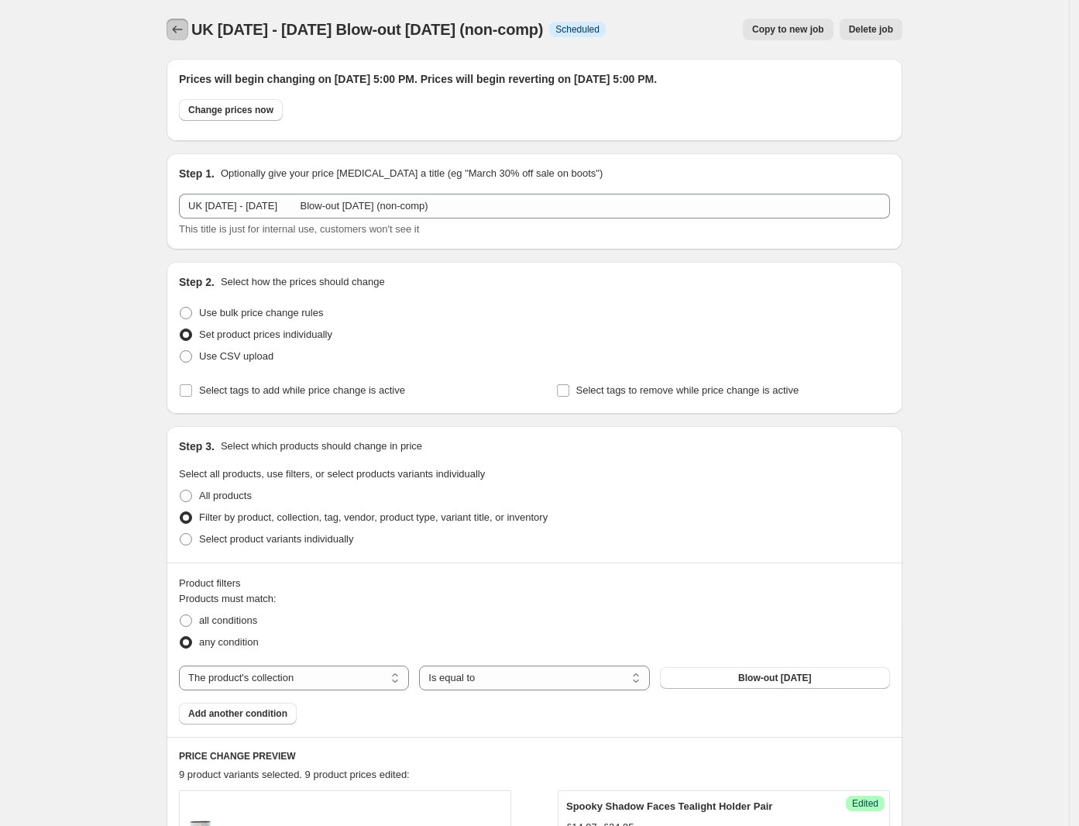
click at [180, 24] on icon "Price change jobs" at bounding box center [177, 29] width 15 height 15
